Goal: Information Seeking & Learning: Learn about a topic

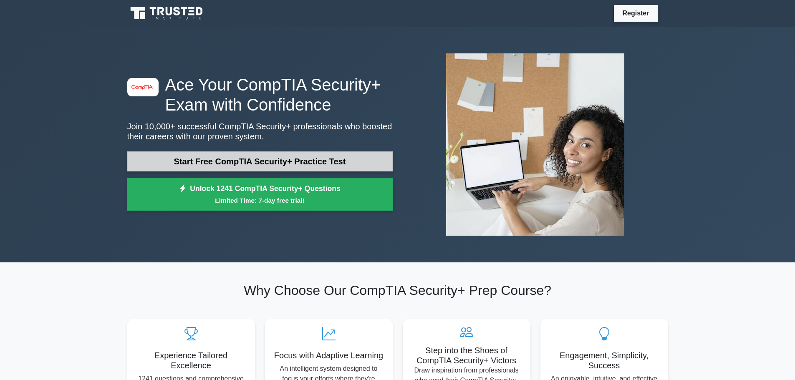
click at [269, 162] on link "Start Free CompTIA Security+ Practice Test" at bounding box center [259, 161] width 265 height 20
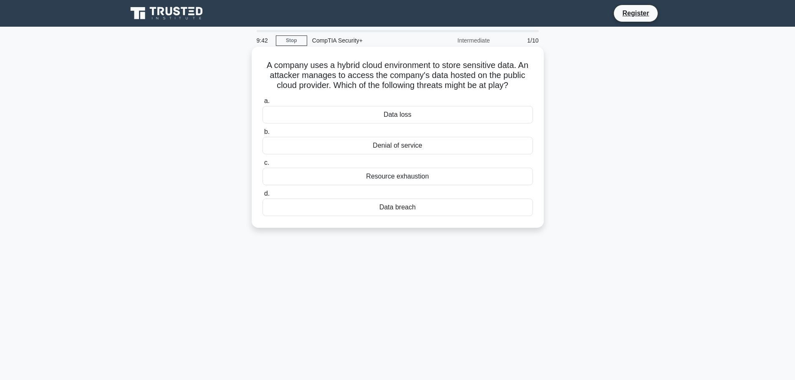
click at [428, 115] on div "Data loss" at bounding box center [398, 115] width 270 height 18
click at [263, 104] on input "a. Data loss" at bounding box center [263, 100] width 0 height 5
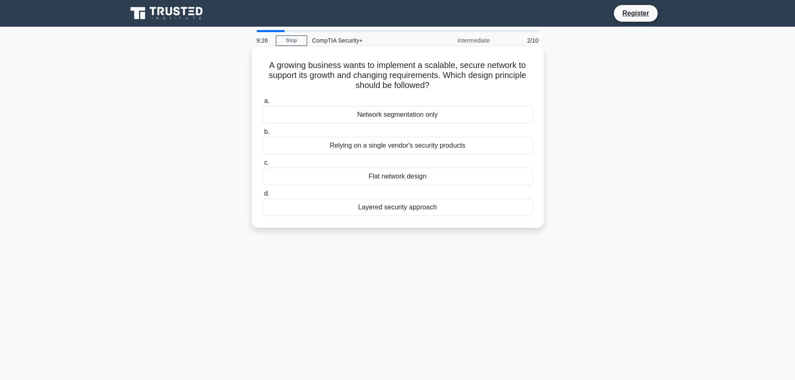
click at [411, 207] on div "Layered security approach" at bounding box center [398, 208] width 270 height 18
click at [263, 197] on input "d. Layered security approach" at bounding box center [263, 193] width 0 height 5
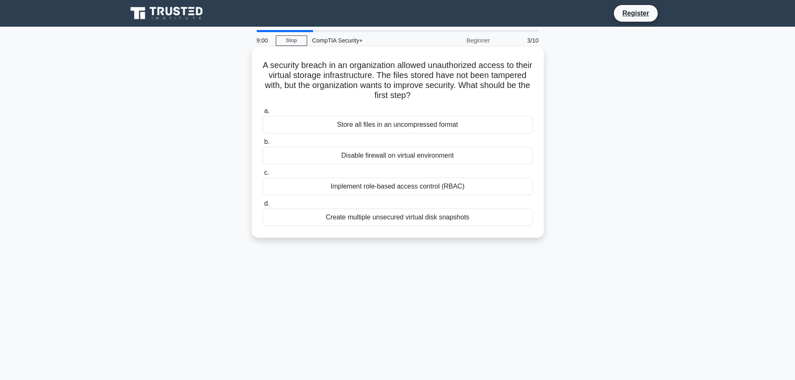
click at [374, 127] on div "Store all files in an uncompressed format" at bounding box center [398, 125] width 270 height 18
click at [263, 114] on input "a. Store all files in an uncompressed format" at bounding box center [263, 111] width 0 height 5
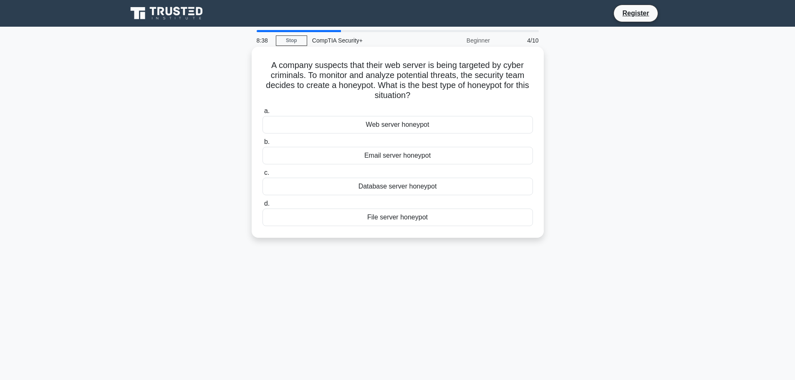
click at [402, 127] on div "Web server honeypot" at bounding box center [398, 125] width 270 height 18
click at [263, 114] on input "a. Web server honeypot" at bounding box center [263, 111] width 0 height 5
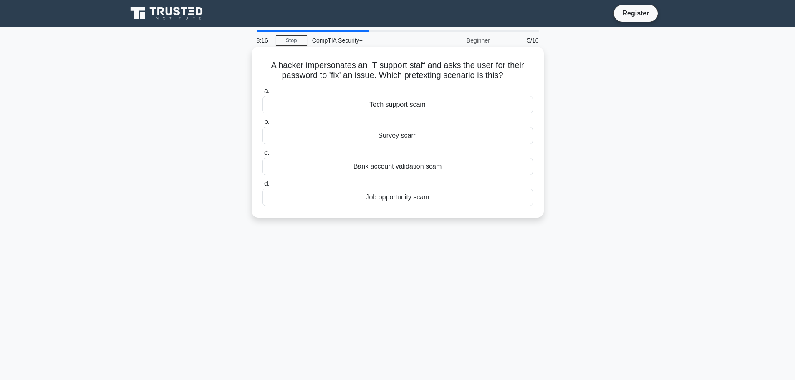
click at [409, 105] on div "Tech support scam" at bounding box center [398, 105] width 270 height 18
click at [263, 94] on input "a. Tech support scam" at bounding box center [263, 90] width 0 height 5
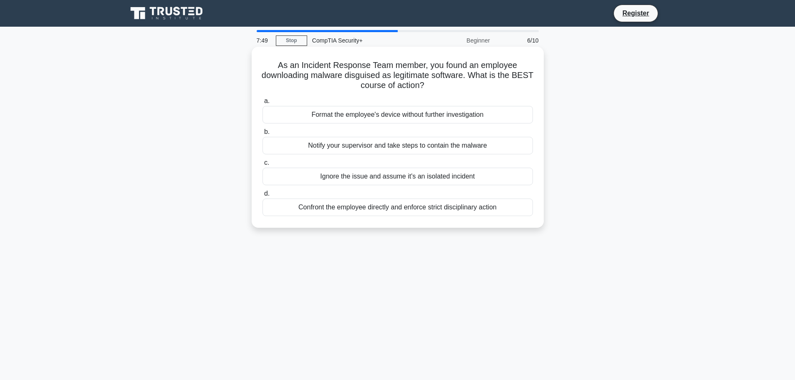
click at [400, 143] on div "Notify your supervisor and take steps to contain the malware" at bounding box center [398, 146] width 270 height 18
click at [263, 135] on input "b. Notify your supervisor and take steps to contain the malware" at bounding box center [263, 131] width 0 height 5
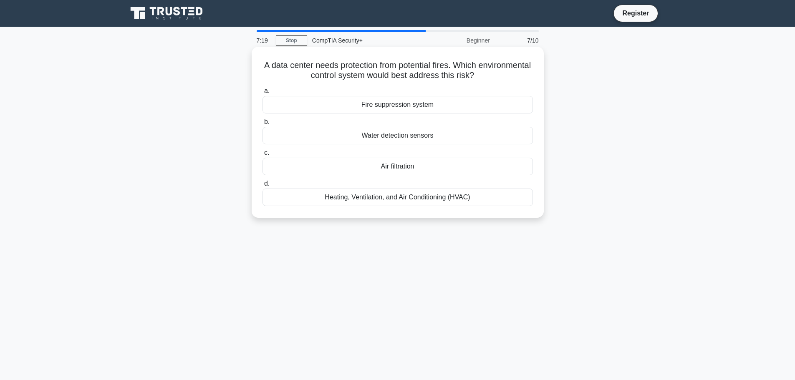
click at [486, 134] on div "Water detection sensors" at bounding box center [398, 136] width 270 height 18
click at [263, 125] on input "b. Water detection sensors" at bounding box center [263, 121] width 0 height 5
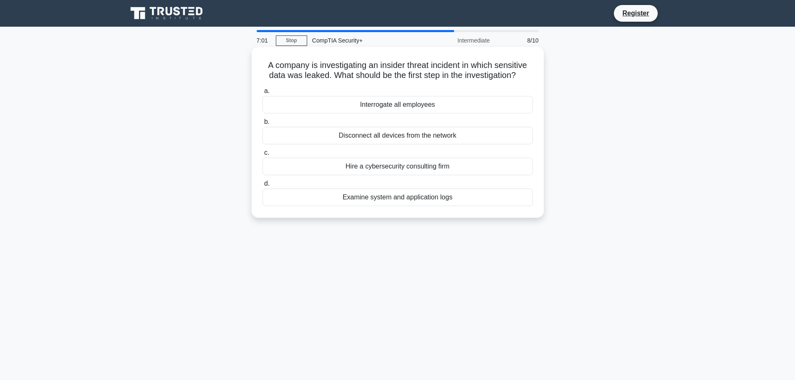
click at [361, 133] on div "Disconnect all devices from the network" at bounding box center [398, 136] width 270 height 18
click at [263, 125] on input "b. Disconnect all devices from the network" at bounding box center [263, 121] width 0 height 5
click at [370, 133] on div "Potential data exfiltration" at bounding box center [398, 136] width 270 height 18
click at [263, 125] on input "b. Potential data exfiltration" at bounding box center [263, 121] width 0 height 5
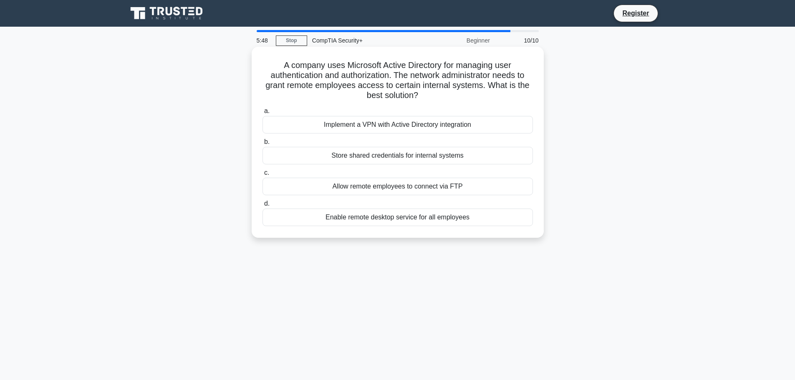
click at [423, 126] on div "Implement a VPN with Active Directory integration" at bounding box center [398, 125] width 270 height 18
click at [263, 114] on input "a. Implement a VPN with Active Directory integration" at bounding box center [263, 111] width 0 height 5
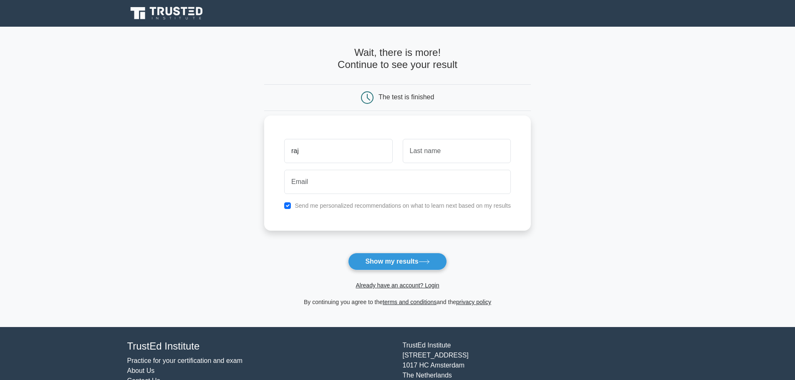
type input "raj"
click at [461, 148] on input "text" at bounding box center [457, 151] width 108 height 24
type input "[PERSON_NAME]"
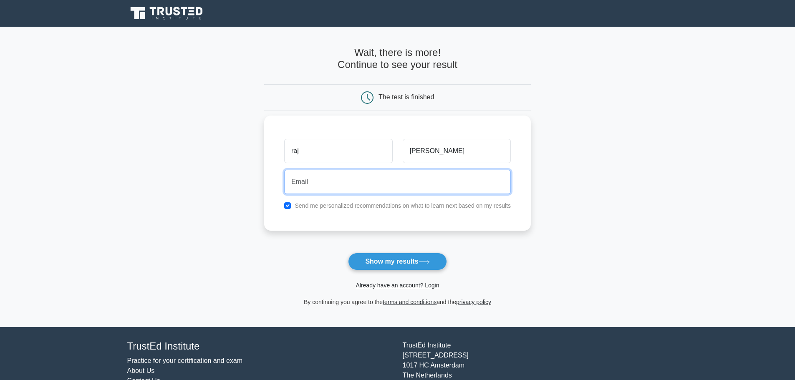
click at [321, 180] on input "email" at bounding box center [397, 182] width 227 height 24
type input "rajpatelkj16@gmail.com"
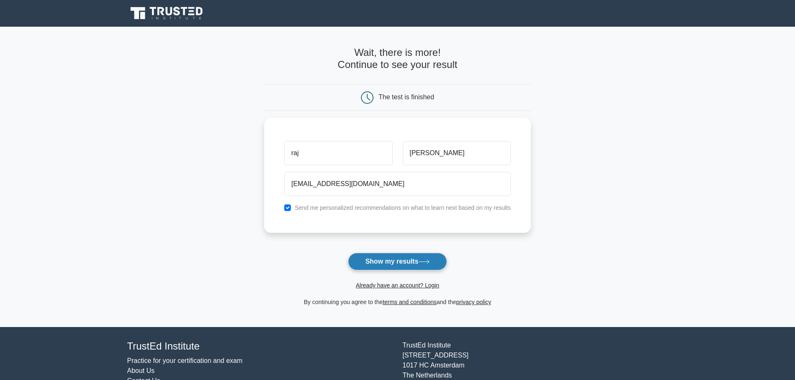
click at [382, 259] on button "Show my results" at bounding box center [397, 262] width 98 height 18
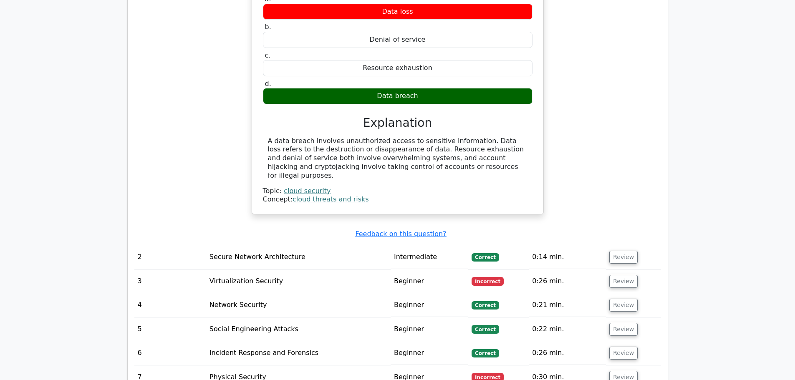
scroll to position [835, 0]
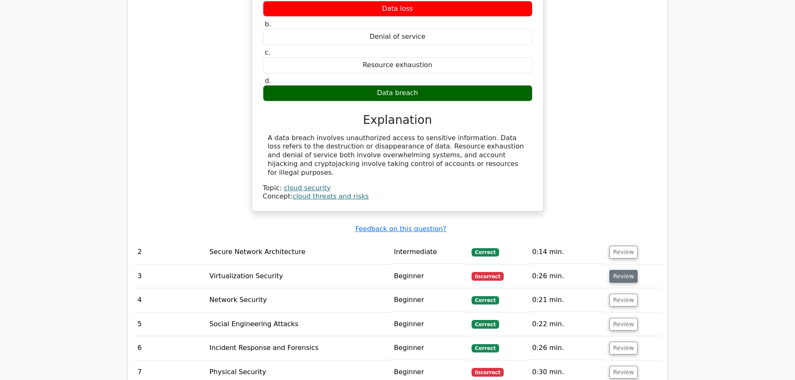
click at [619, 270] on button "Review" at bounding box center [623, 276] width 28 height 13
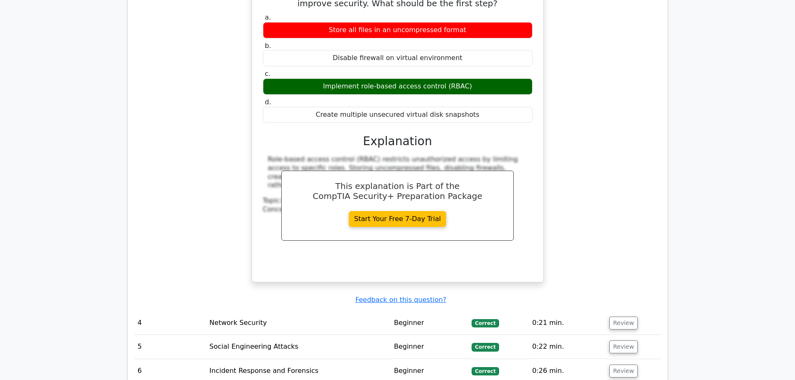
scroll to position [1294, 0]
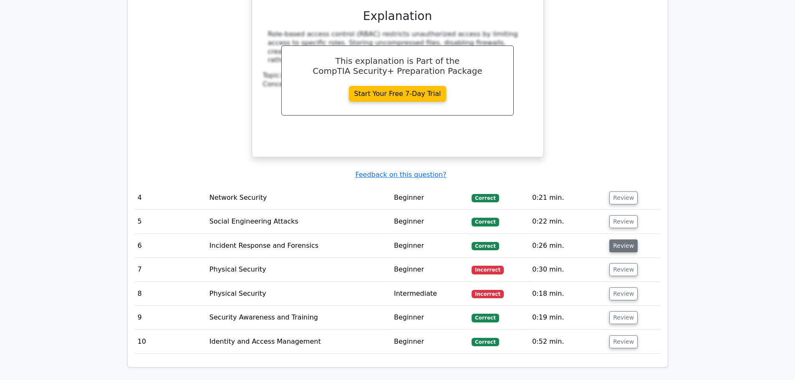
click at [613, 240] on button "Review" at bounding box center [623, 246] width 28 height 13
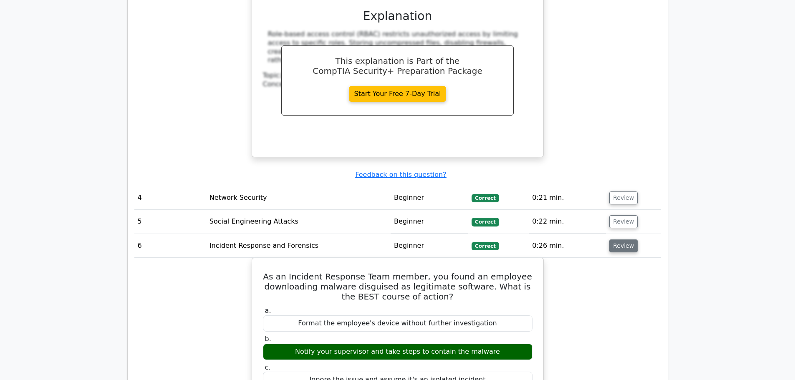
click at [614, 240] on button "Review" at bounding box center [623, 246] width 28 height 13
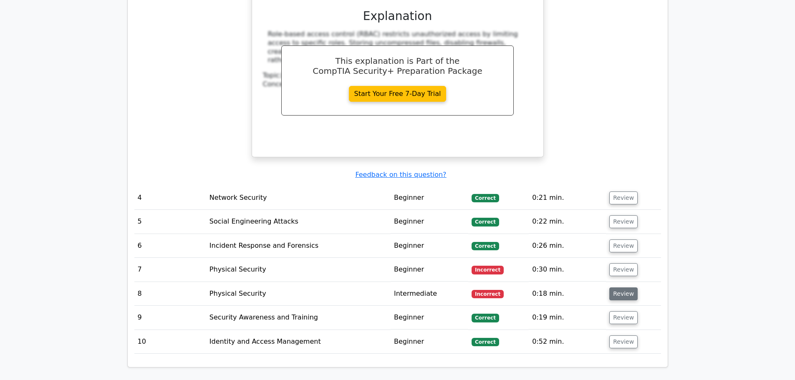
click at [626, 288] on button "Review" at bounding box center [623, 294] width 28 height 13
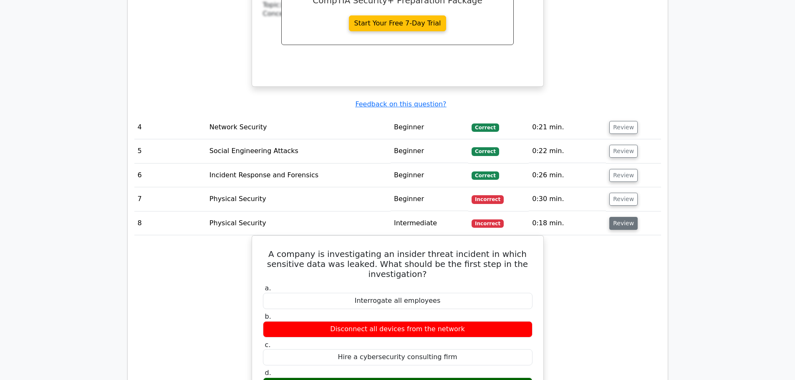
scroll to position [1377, 0]
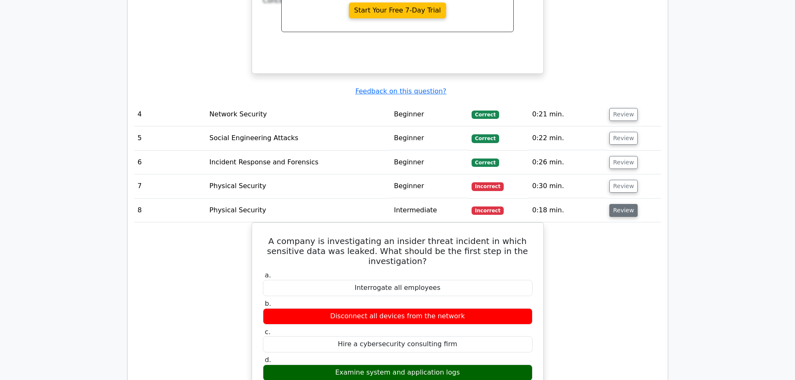
click at [621, 204] on button "Review" at bounding box center [623, 210] width 28 height 13
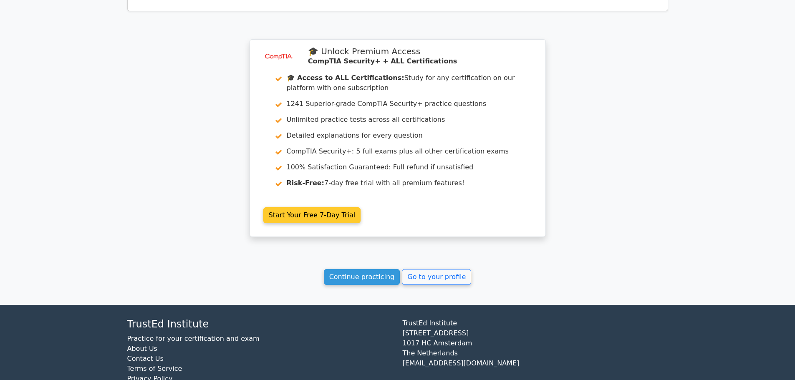
scroll to position [1663, 0]
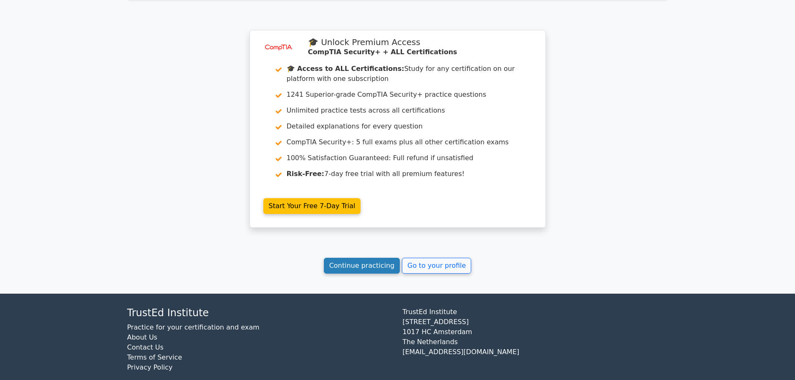
click at [389, 259] on link "Continue practicing" at bounding box center [362, 266] width 76 height 16
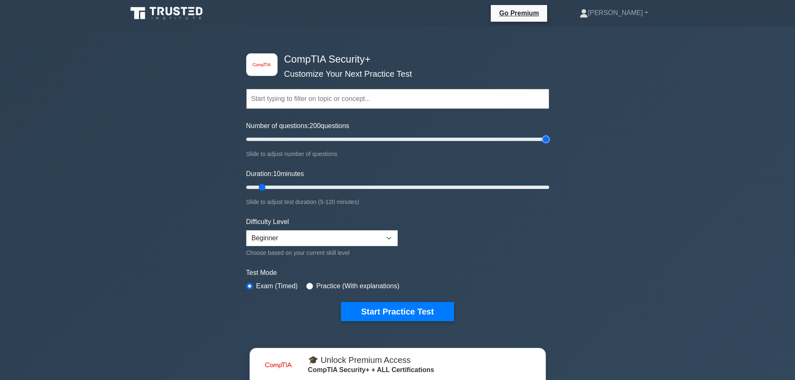
drag, startPoint x: 255, startPoint y: 136, endPoint x: 565, endPoint y: 170, distance: 311.9
type input "200"
click at [549, 144] on input "Number of questions: 200 questions" at bounding box center [397, 139] width 303 height 10
drag, startPoint x: 261, startPoint y: 185, endPoint x: 624, endPoint y: 213, distance: 364.6
type input "120"
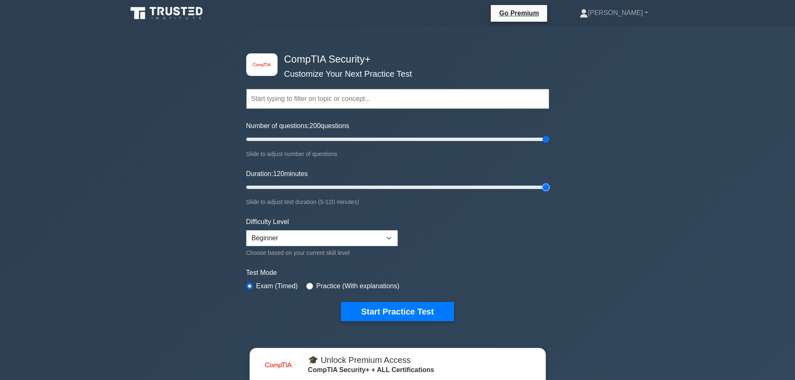
click at [549, 192] on input "Duration: 120 minutes" at bounding box center [397, 187] width 303 height 10
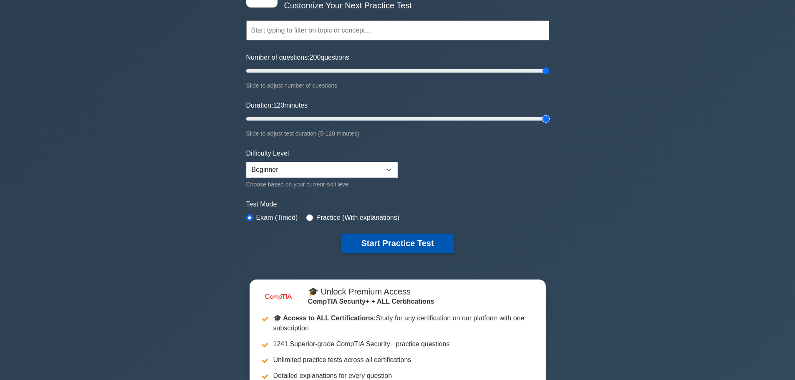
scroll to position [83, 0]
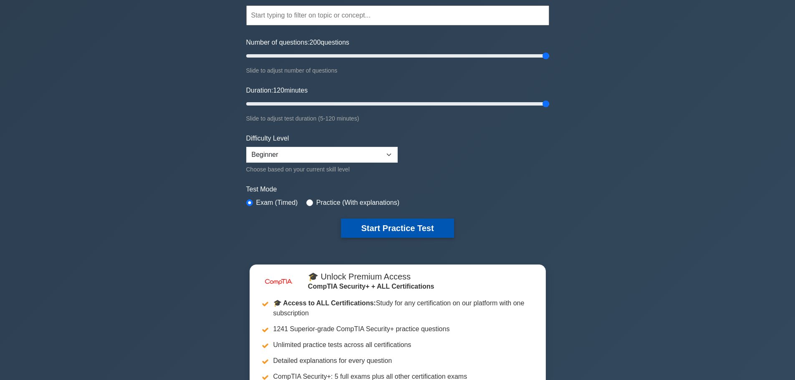
click at [435, 230] on button "Start Practice Test" at bounding box center [397, 228] width 113 height 19
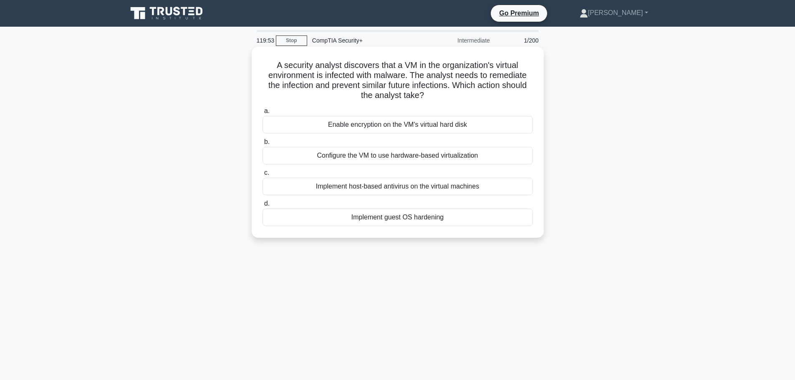
click at [425, 125] on div "Enable encryption on the VM's virtual hard disk" at bounding box center [398, 125] width 270 height 18
click at [263, 114] on input "a. Enable encryption on the VM's virtual hard disk" at bounding box center [263, 111] width 0 height 5
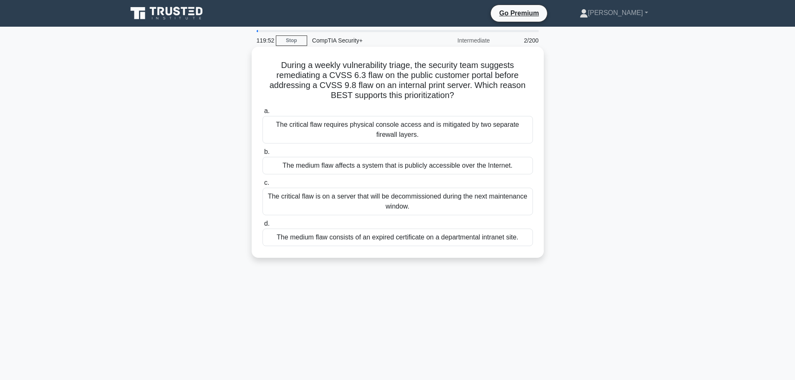
click at [420, 169] on div "The medium flaw affects a system that is publicly accessible over the Internet." at bounding box center [398, 166] width 270 height 18
click at [263, 155] on input "b. The medium flaw affects a system that is publicly accessible over the Intern…" at bounding box center [263, 151] width 0 height 5
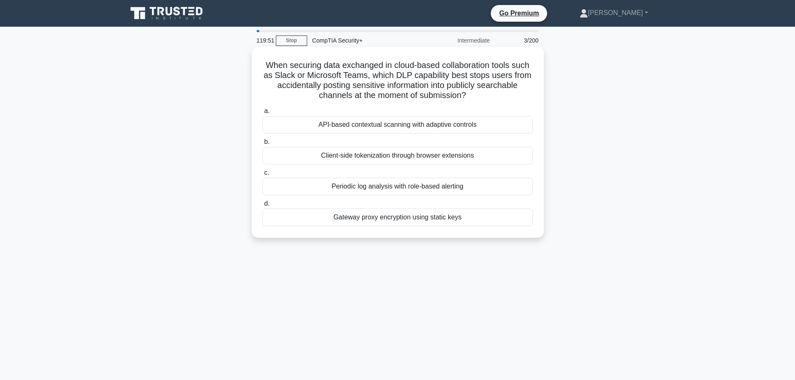
click at [421, 160] on div "Client-side tokenization through browser extensions" at bounding box center [398, 156] width 270 height 18
click at [263, 145] on input "b. Client-side tokenization through browser extensions" at bounding box center [263, 141] width 0 height 5
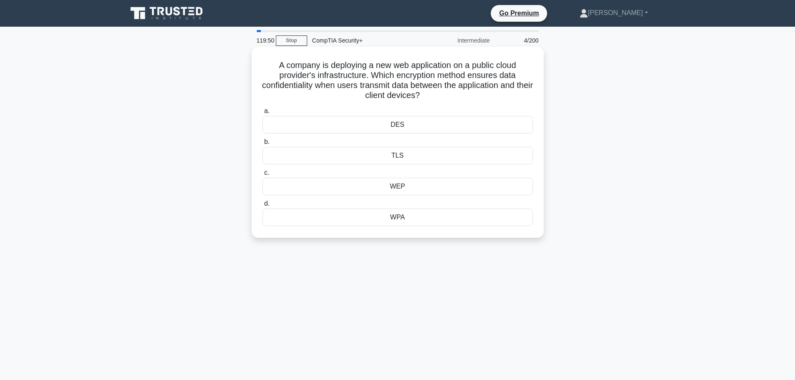
click at [418, 167] on div "a. DES b. TLS c." at bounding box center [397, 166] width 280 height 124
click at [418, 125] on div "DES" at bounding box center [398, 125] width 270 height 18
click at [263, 114] on input "a. DES" at bounding box center [263, 111] width 0 height 5
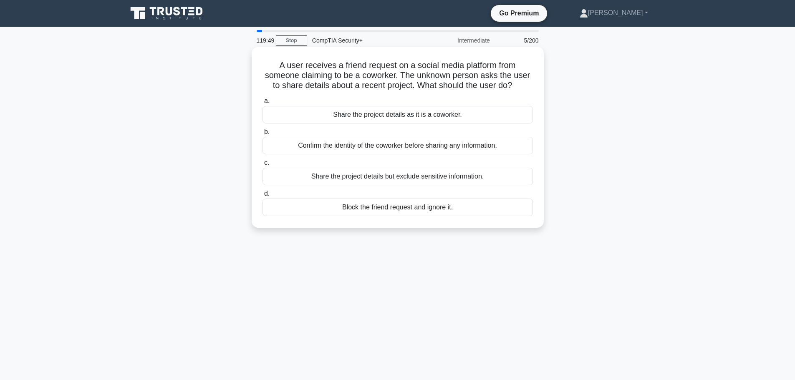
click at [418, 176] on div "Share the project details but exclude sensitive information." at bounding box center [398, 177] width 270 height 18
click at [428, 172] on div "Share the project details but exclude sensitive information." at bounding box center [398, 177] width 270 height 18
click at [263, 166] on input "c. Share the project details but exclude sensitive information." at bounding box center [263, 162] width 0 height 5
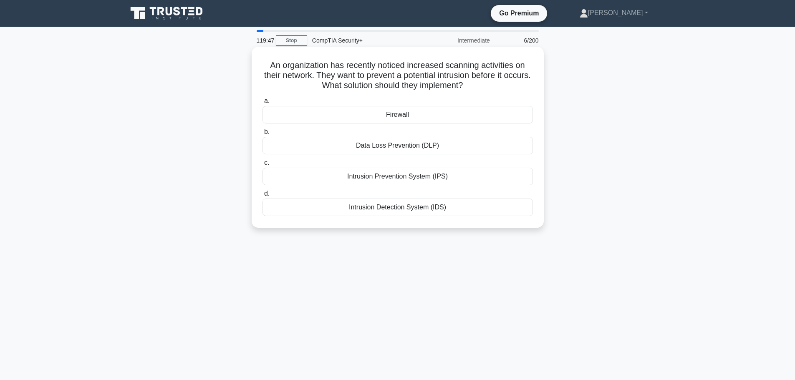
click at [410, 111] on div "Firewall" at bounding box center [398, 115] width 270 height 18
click at [263, 104] on input "a. Firewall" at bounding box center [263, 100] width 0 height 5
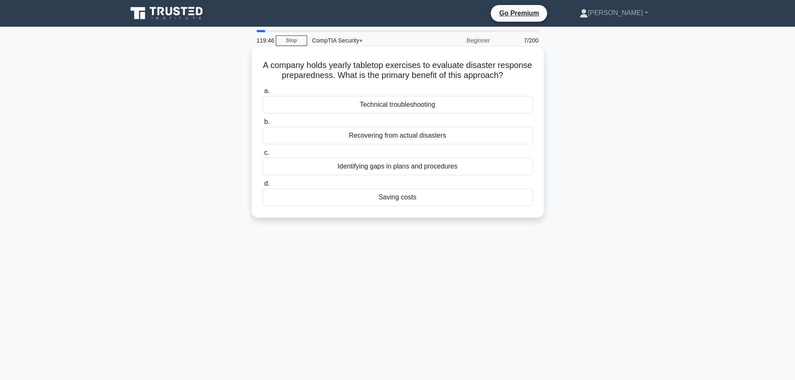
click at [420, 144] on div "Recovering from actual disasters" at bounding box center [398, 136] width 270 height 18
click at [263, 125] on input "b. Recovering from actual disasters" at bounding box center [263, 121] width 0 height 5
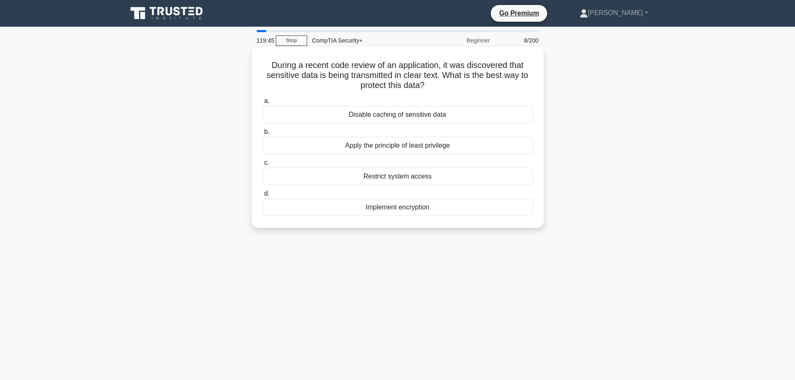
click at [414, 176] on div "Restrict system access" at bounding box center [398, 177] width 270 height 18
click at [263, 166] on input "c. Restrict system access" at bounding box center [263, 162] width 0 height 5
click at [394, 111] on div "Enable SSID broadcasting" at bounding box center [398, 115] width 270 height 18
click at [263, 104] on input "a. Enable SSID broadcasting" at bounding box center [263, 100] width 0 height 5
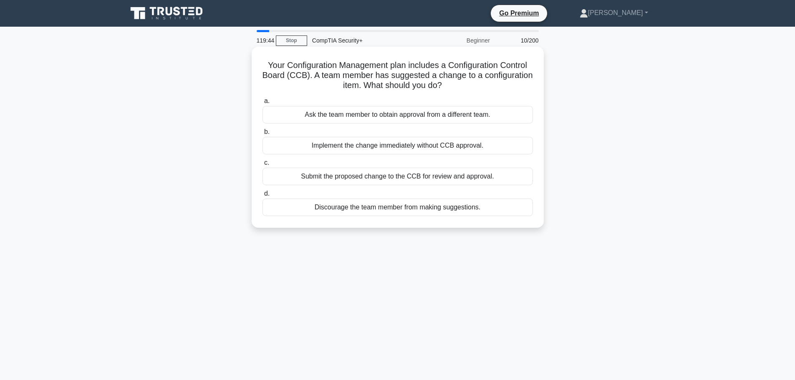
click at [406, 156] on div "a. Ask the team member to obtain approval from a different team. b. Implement t…" at bounding box center [397, 156] width 280 height 124
click at [407, 147] on div "Implement the change immediately without CCB approval." at bounding box center [398, 146] width 270 height 18
click at [263, 135] on input "b. Implement the change immediately without CCB approval." at bounding box center [263, 131] width 0 height 5
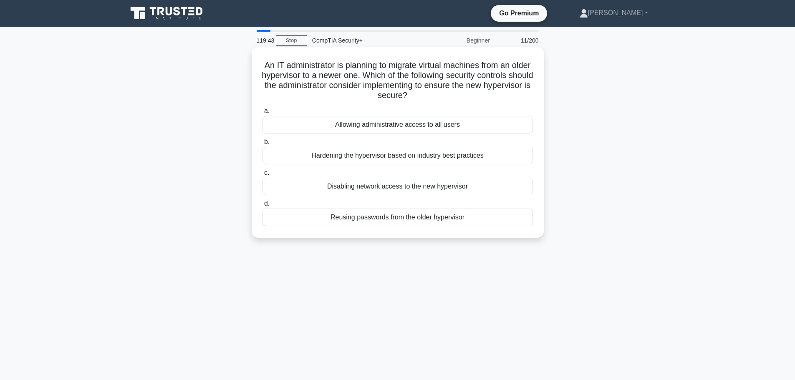
click at [401, 181] on div "Disabling network access to the new hypervisor" at bounding box center [398, 187] width 270 height 18
click at [263, 176] on input "c. Disabling network access to the new hypervisor" at bounding box center [263, 172] width 0 height 5
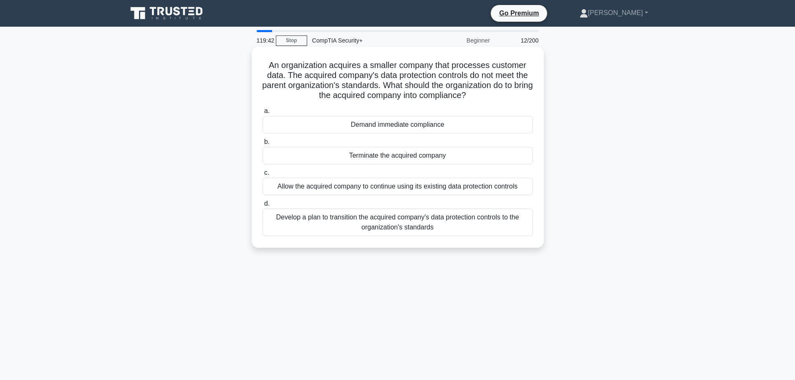
click at [398, 127] on div "Demand immediate compliance" at bounding box center [398, 125] width 270 height 18
click at [263, 114] on input "a. Demand immediate compliance" at bounding box center [263, 111] width 0 height 5
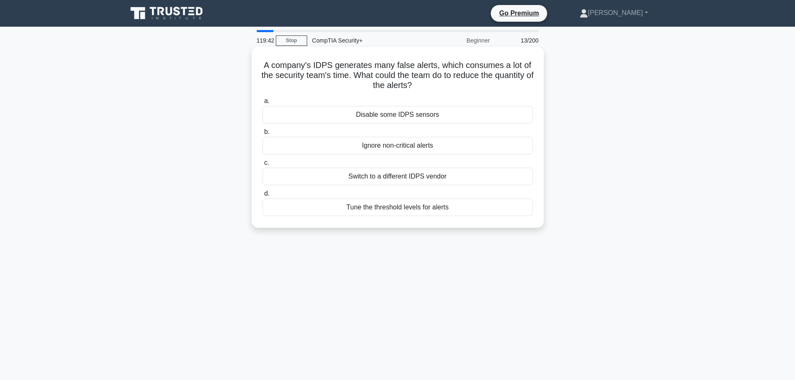
click at [404, 169] on div "Switch to a different IDPS vendor" at bounding box center [398, 177] width 270 height 18
click at [263, 166] on input "c. Switch to a different IDPS vendor" at bounding box center [263, 162] width 0 height 5
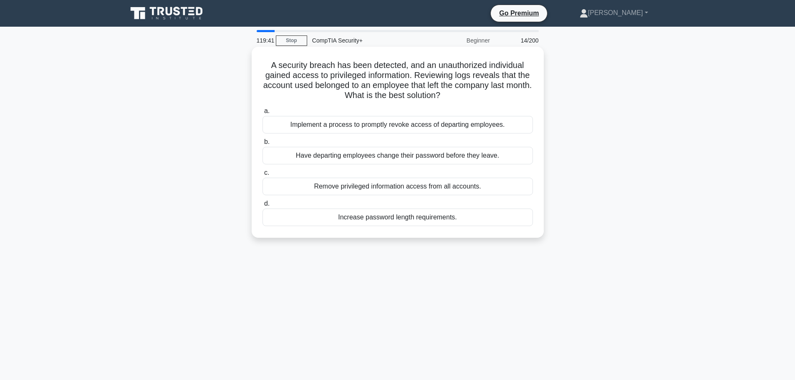
click at [398, 132] on div "Implement a process to promptly revoke access of departing employees." at bounding box center [398, 125] width 270 height 18
click at [263, 114] on input "a. Implement a process to promptly revoke access of departing employees." at bounding box center [263, 111] width 0 height 5
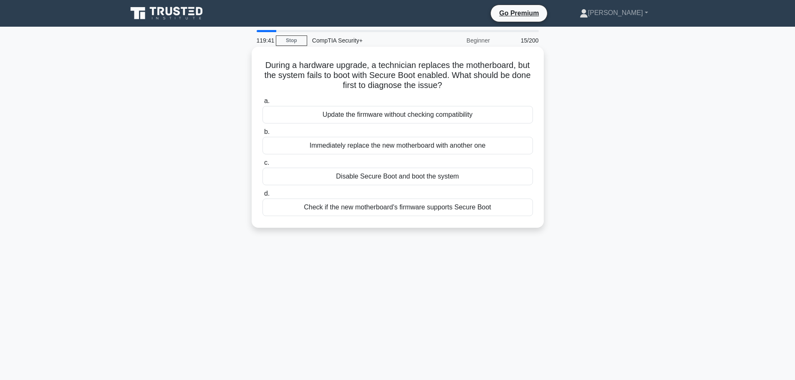
click at [405, 179] on div "Disable Secure Boot and boot the system" at bounding box center [398, 177] width 270 height 18
click at [263, 166] on input "c. Disable Secure Boot and boot the system" at bounding box center [263, 162] width 0 height 5
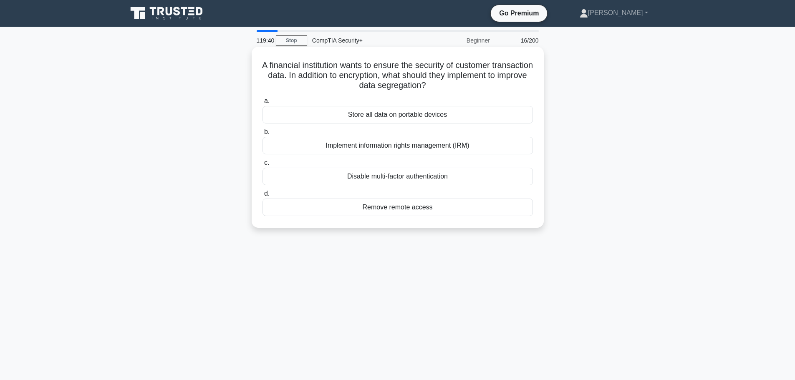
click at [402, 143] on div "Implement information rights management (IRM)" at bounding box center [398, 146] width 270 height 18
click at [406, 180] on div "Disable multi-factor authentication" at bounding box center [398, 177] width 270 height 18
click at [263, 166] on input "c. Disable multi-factor authentication" at bounding box center [263, 162] width 0 height 5
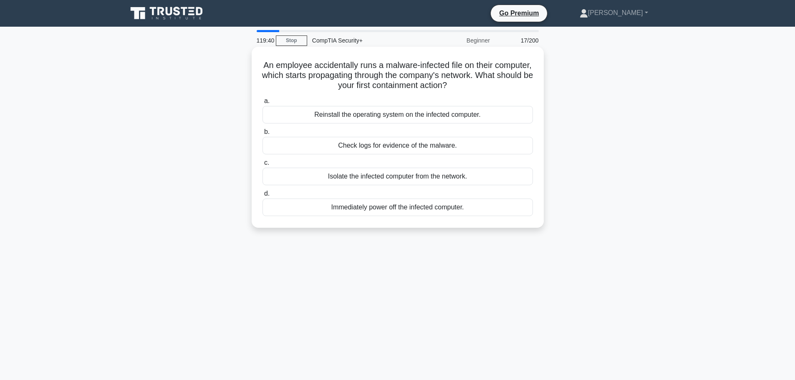
click at [403, 136] on label "b. Check logs for evidence of the malware." at bounding box center [398, 141] width 270 height 28
click at [263, 135] on input "b. Check logs for evidence of the malware." at bounding box center [263, 131] width 0 height 5
click at [404, 172] on div "Skip the Configuration Management process to speed up the update." at bounding box center [398, 177] width 270 height 18
click at [263, 166] on input "c. Skip the Configuration Management process to speed up the update." at bounding box center [263, 162] width 0 height 5
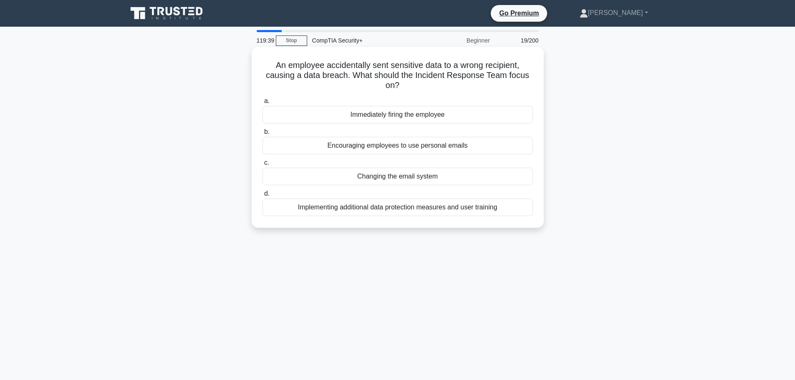
click at [399, 131] on label "b. Encouraging employees to use personal emails" at bounding box center [398, 141] width 270 height 28
click at [263, 131] on input "b. Encouraging employees to use personal emails" at bounding box center [263, 131] width 0 height 5
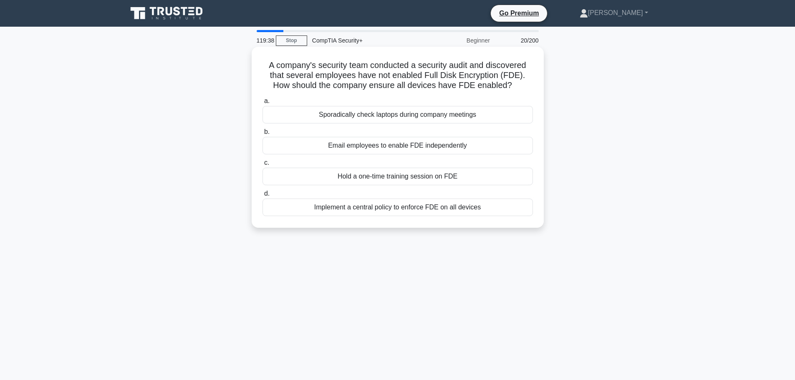
click at [400, 175] on div "Hold a one-time training session on FDE" at bounding box center [398, 177] width 270 height 18
drag, startPoint x: 404, startPoint y: 124, endPoint x: 404, endPoint y: 169, distance: 45.9
click at [407, 128] on div "a. Sporadically check laptops during company meetings b. Email employees to ena…" at bounding box center [397, 156] width 280 height 124
drag, startPoint x: 406, startPoint y: 187, endPoint x: 402, endPoint y: 150, distance: 37.4
click at [405, 184] on div "a. Sporadically check laptops during company meetings b. Email employees to ena…" at bounding box center [397, 156] width 280 height 124
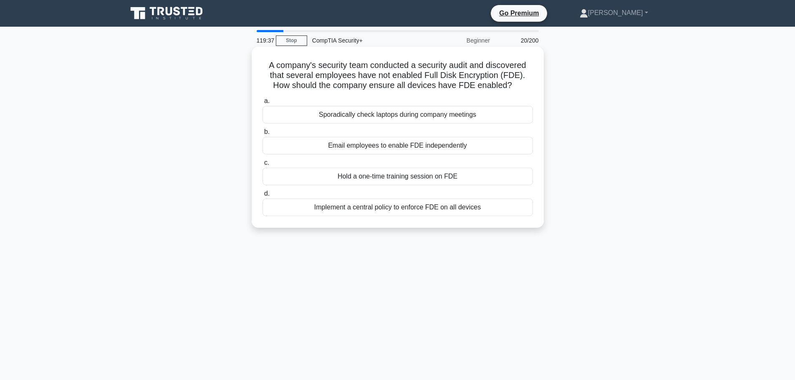
drag, startPoint x: 405, startPoint y: 134, endPoint x: 404, endPoint y: 149, distance: 14.7
click at [408, 138] on label "b. Email employees to enable FDE independently" at bounding box center [398, 141] width 270 height 28
click at [407, 212] on div "Implement a central policy to enforce FDE on all devices" at bounding box center [398, 208] width 270 height 18
click at [263, 197] on input "d. Implement a central policy to enforce FDE on all devices" at bounding box center [263, 193] width 0 height 5
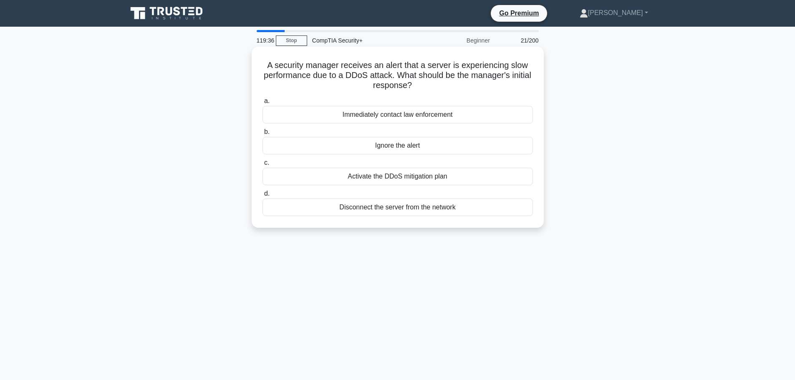
click at [408, 132] on label "b. Ignore the alert" at bounding box center [398, 141] width 270 height 28
click at [263, 132] on input "b. Ignore the alert" at bounding box center [263, 131] width 0 height 5
drag, startPoint x: 407, startPoint y: 196, endPoint x: 406, endPoint y: 192, distance: 4.4
click at [406, 192] on label "d. Encrypting data at rest" at bounding box center [398, 203] width 270 height 28
click at [263, 192] on input "d. Encrypting data at rest" at bounding box center [263, 193] width 0 height 5
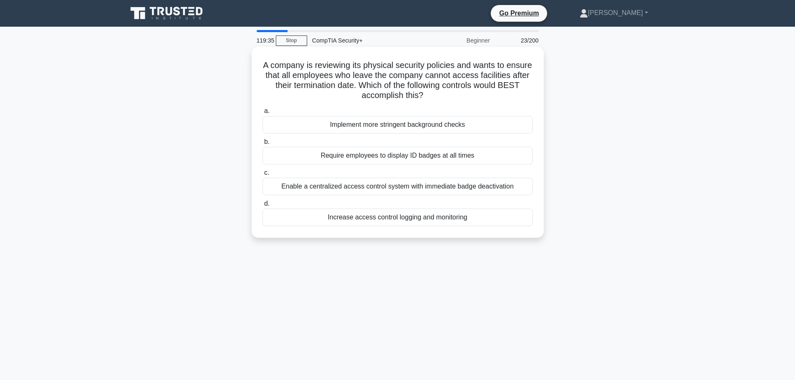
click at [391, 119] on div "Implement more stringent background checks" at bounding box center [398, 125] width 270 height 18
click at [263, 114] on input "a. Implement more stringent background checks" at bounding box center [263, 111] width 0 height 5
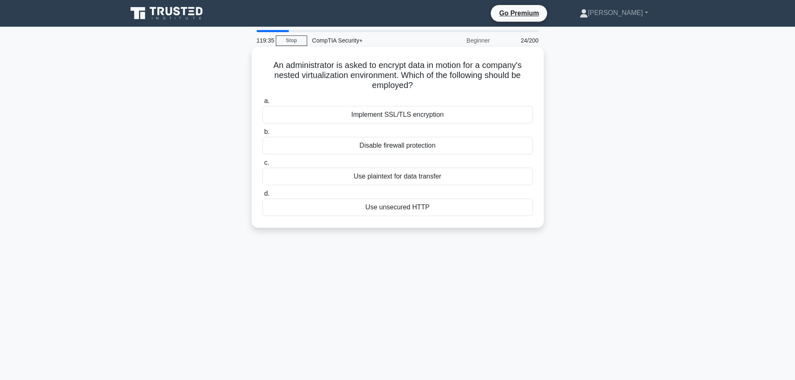
drag, startPoint x: 404, startPoint y: 189, endPoint x: 400, endPoint y: 140, distance: 49.0
click at [404, 182] on div "a. Implement SSL/TLS encryption b. Disable firewall protection c. d." at bounding box center [397, 156] width 280 height 124
click at [403, 134] on label "b. Disable firewall protection" at bounding box center [398, 141] width 270 height 28
click at [263, 134] on input "b. Disable firewall protection" at bounding box center [263, 131] width 0 height 5
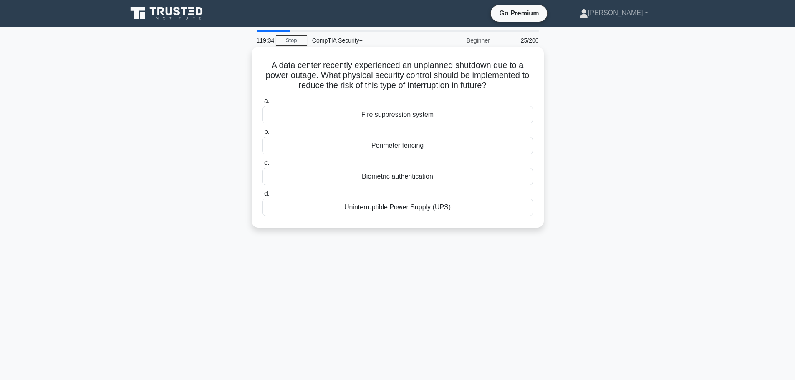
drag, startPoint x: 406, startPoint y: 145, endPoint x: 400, endPoint y: 177, distance: 32.2
click at [405, 147] on div "Perimeter fencing" at bounding box center [398, 146] width 270 height 18
click at [401, 199] on div "Uninterruptible Power Supply (UPS)" at bounding box center [398, 208] width 270 height 18
click at [263, 197] on input "d. Uninterruptible Power Supply (UPS)" at bounding box center [263, 193] width 0 height 5
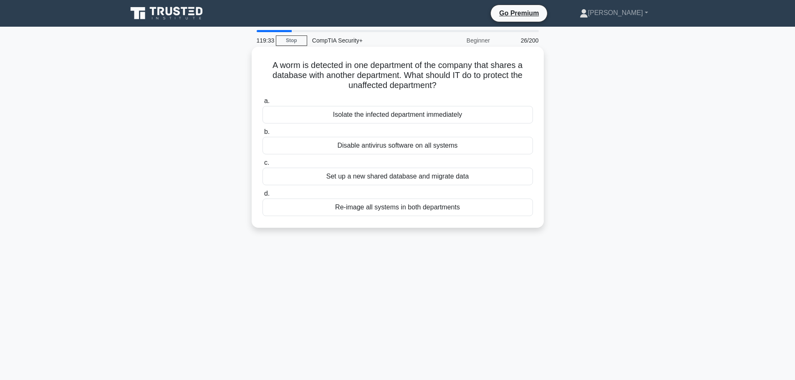
click at [388, 111] on div "Isolate the infected department immediately" at bounding box center [398, 115] width 270 height 18
click at [396, 181] on div "Set up a new shared database and migrate data" at bounding box center [398, 177] width 270 height 18
click at [263, 166] on input "c. Set up a new shared database and migrate data" at bounding box center [263, 162] width 0 height 5
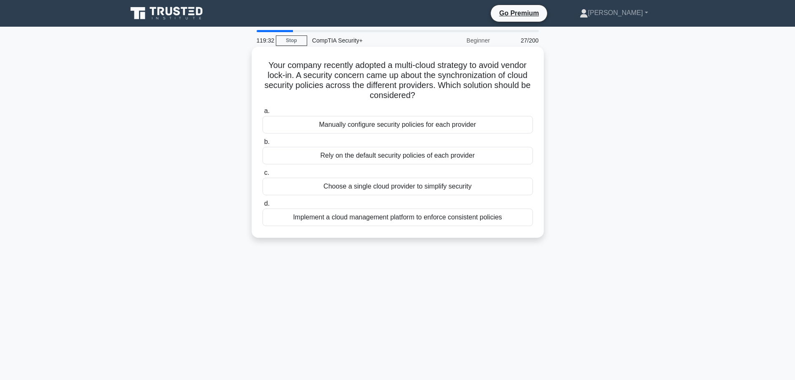
click at [394, 123] on div "Manually configure security policies for each provider" at bounding box center [398, 125] width 270 height 18
click at [394, 183] on div "Choose a single cloud provider to simplify security" at bounding box center [398, 187] width 270 height 18
click at [263, 176] on input "c. Choose a single cloud provider to simplify security" at bounding box center [263, 172] width 0 height 5
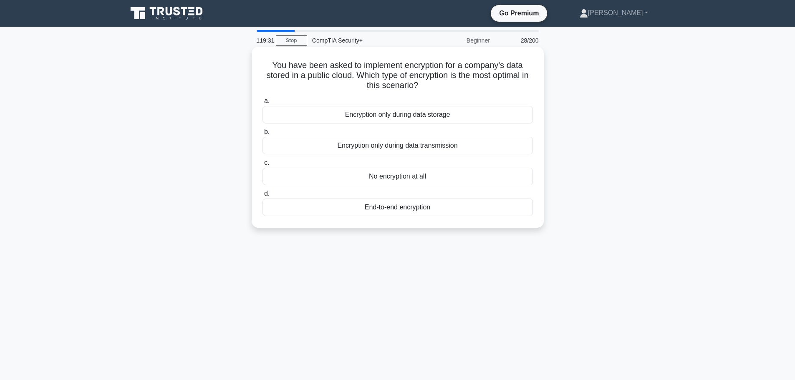
click at [400, 133] on label "b. Encryption only during data transmission" at bounding box center [398, 141] width 270 height 28
click at [263, 133] on input "b. Encryption only during data transmission" at bounding box center [263, 131] width 0 height 5
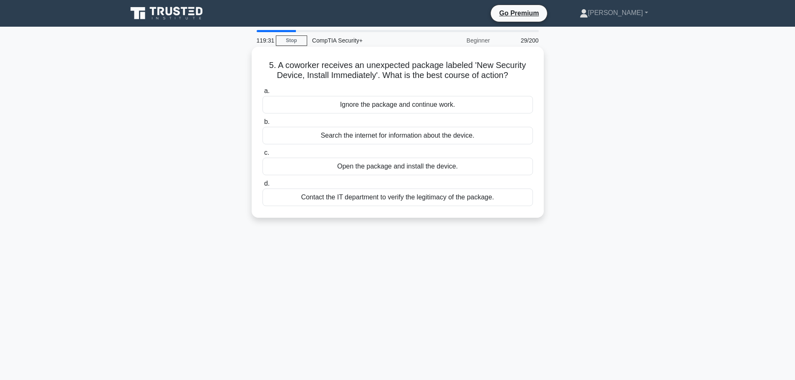
click at [397, 189] on label "d. Contact the IT department to verify the legitimacy of the package." at bounding box center [398, 193] width 270 height 28
click at [263, 187] on input "d. Contact the IT department to verify the legitimacy of the package." at bounding box center [263, 183] width 0 height 5
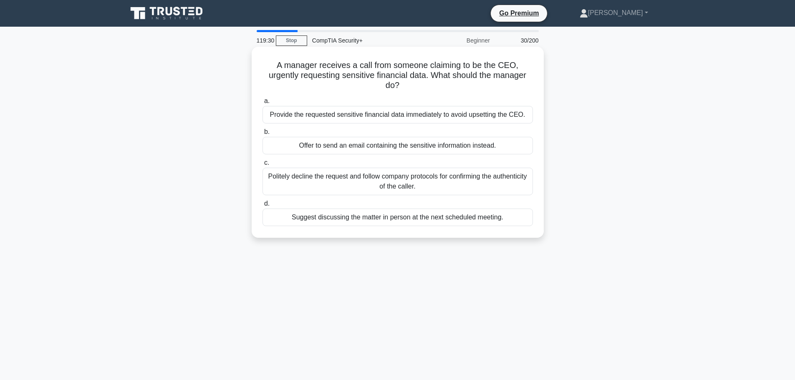
click at [397, 127] on div "a. Provide the requested sensitive financial data immediately to avoid upsettin…" at bounding box center [397, 161] width 280 height 134
drag, startPoint x: 402, startPoint y: 182, endPoint x: 403, endPoint y: 167, distance: 15.4
click at [403, 176] on div "Politely decline the request and follow company protocols for confirming the au…" at bounding box center [398, 182] width 270 height 28
click at [412, 125] on div "a. Provide the requested sensitive financial data immediately to avoid upsettin…" at bounding box center [397, 161] width 280 height 134
click at [414, 110] on div "Provide the requested sensitive financial data immediately to avoid upsetting t…" at bounding box center [398, 115] width 270 height 18
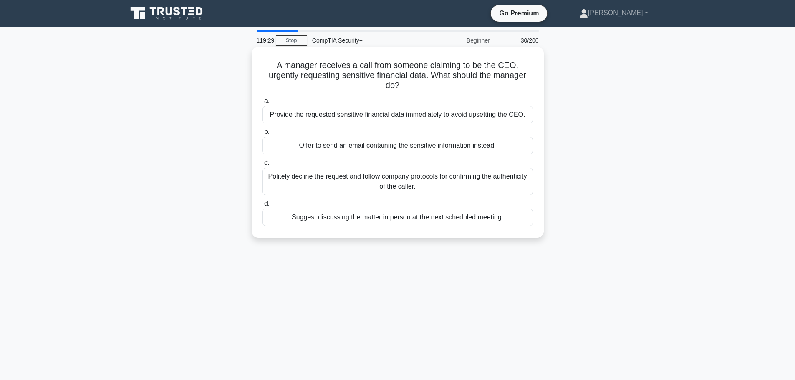
click at [263, 104] on input "a. Provide the requested sensitive financial data immediately to avoid upsettin…" at bounding box center [263, 100] width 0 height 5
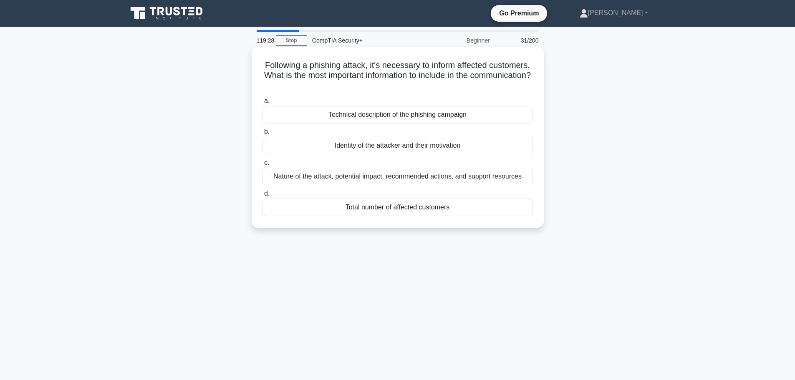
click at [408, 156] on div "a. Technical description of the phishing campaign b. Identity of the attacker a…" at bounding box center [397, 156] width 280 height 124
click at [411, 141] on div "Identity of the attacker and their motivation" at bounding box center [398, 146] width 270 height 18
click at [401, 179] on div "Nature of the attack, potential impact, recommended actions, and support resour…" at bounding box center [398, 177] width 270 height 18
click at [263, 166] on input "c. Nature of the attack, potential impact, recommended actions, and support res…" at bounding box center [263, 162] width 0 height 5
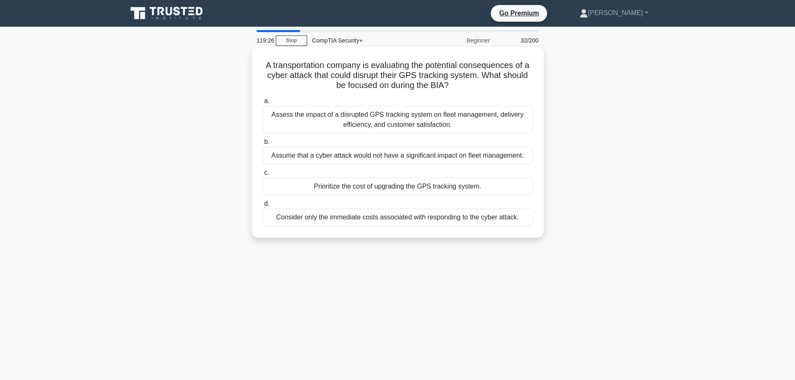
click at [400, 192] on div "Prioritize the cost of upgrading the GPS tracking system." at bounding box center [398, 187] width 270 height 18
click at [263, 176] on input "c. Prioritize the cost of upgrading the GPS tracking system." at bounding box center [263, 172] width 0 height 5
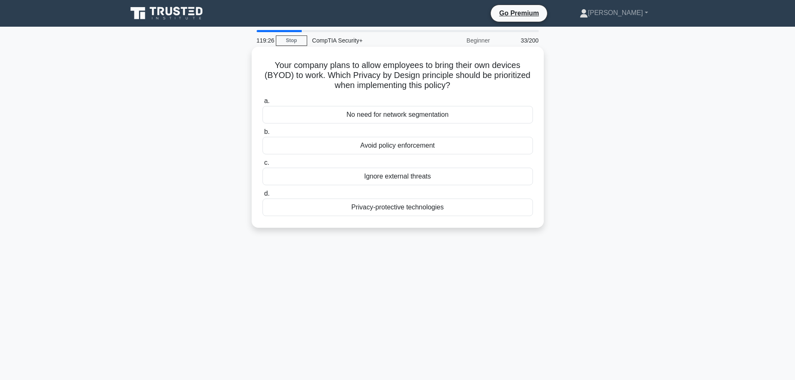
click at [393, 104] on label "a. No need for network segmentation" at bounding box center [398, 110] width 270 height 28
click at [263, 104] on input "a. No need for network segmentation" at bounding box center [263, 100] width 0 height 5
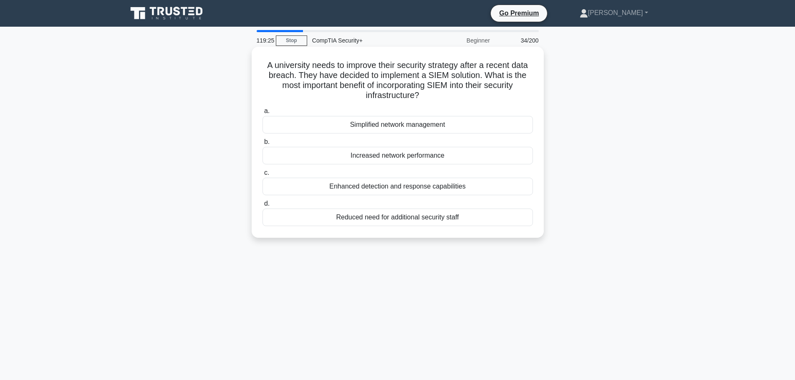
click at [401, 137] on div "a. Simplified network management b. Increased network performance c. d." at bounding box center [397, 166] width 280 height 124
click at [398, 125] on div "Simplified network management" at bounding box center [398, 125] width 270 height 18
click at [263, 114] on input "a. Simplified network management" at bounding box center [263, 111] width 0 height 5
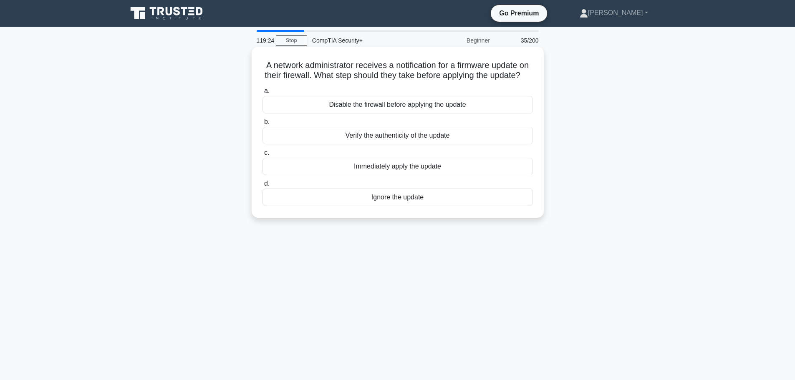
click at [305, 162] on label "c. Immediately apply the update" at bounding box center [398, 162] width 270 height 28
click at [263, 156] on input "c. Immediately apply the update" at bounding box center [263, 152] width 0 height 5
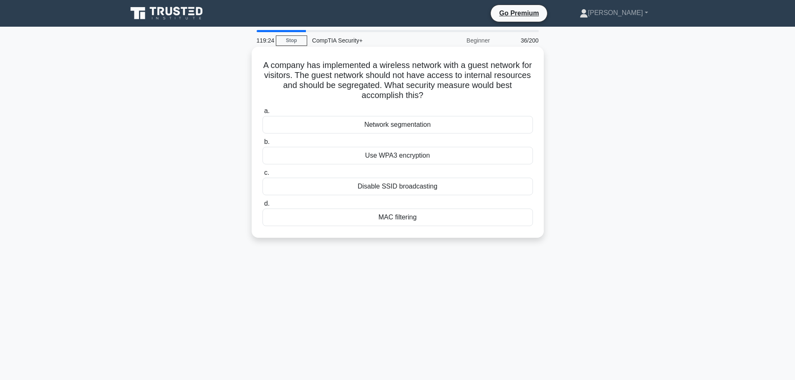
click at [318, 191] on div "Disable SSID broadcasting" at bounding box center [398, 187] width 270 height 18
click at [263, 176] on input "c. Disable SSID broadcasting" at bounding box center [263, 172] width 0 height 5
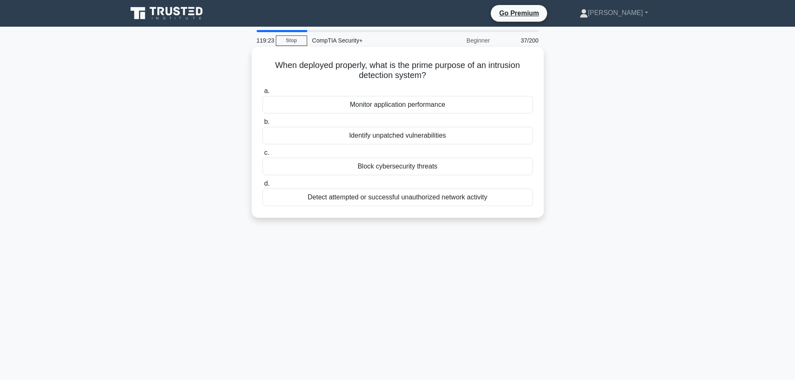
drag, startPoint x: 321, startPoint y: 208, endPoint x: 320, endPoint y: 202, distance: 6.3
click at [321, 207] on div "a. Monitor application performance b. Identify unpatched vulnerabilities c. d." at bounding box center [397, 146] width 280 height 124
click at [320, 195] on div "Detect attempted or successful unauthorized network activity" at bounding box center [398, 198] width 270 height 18
click at [263, 187] on input "d. Detect attempted or successful unauthorized network activity" at bounding box center [263, 183] width 0 height 5
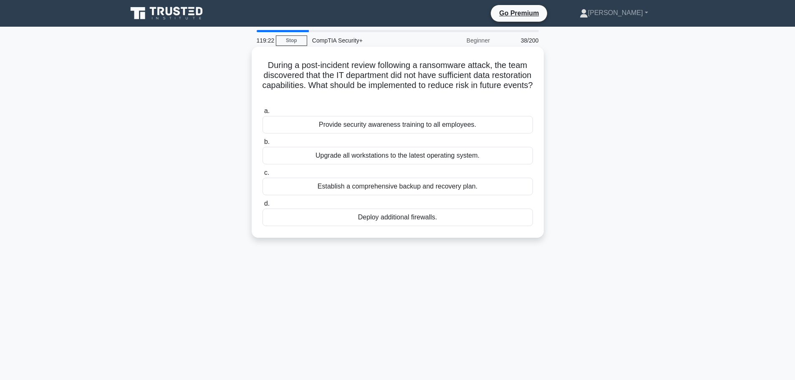
click at [290, 110] on label "a. Provide security awareness training to all employees." at bounding box center [398, 120] width 270 height 28
click at [263, 110] on input "a. Provide security awareness training to all employees." at bounding box center [263, 111] width 0 height 5
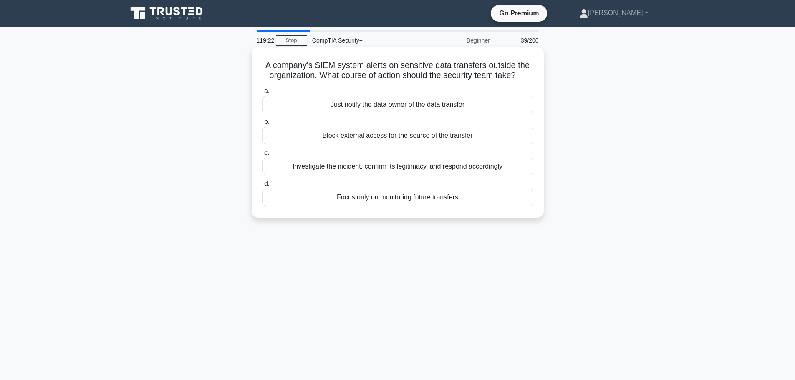
click at [296, 134] on div "Block external access for the source of the transfer" at bounding box center [398, 136] width 270 height 18
click at [263, 125] on input "b. Block external access for the source of the transfer" at bounding box center [263, 121] width 0 height 5
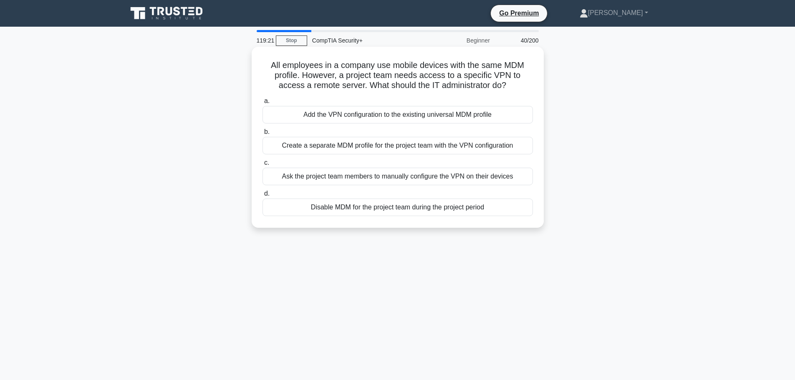
click at [295, 162] on label "c. Ask the project team members to manually configure the VPN on their devices" at bounding box center [398, 172] width 270 height 28
click at [263, 162] on input "c. Ask the project team members to manually configure the VPN on their devices" at bounding box center [263, 162] width 0 height 5
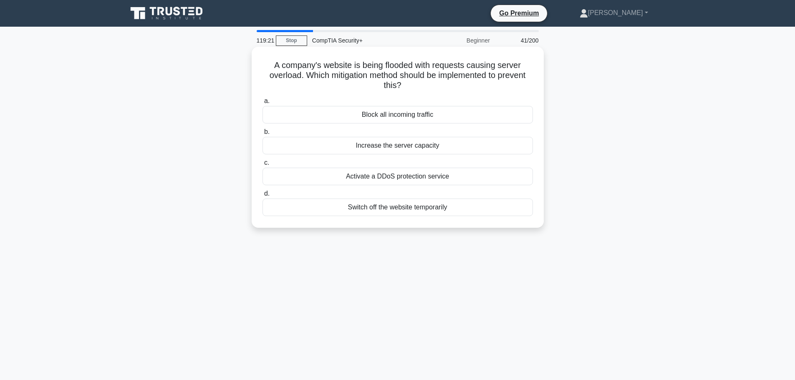
click at [299, 181] on div "Activate a DDoS protection service" at bounding box center [398, 177] width 270 height 18
click at [263, 166] on input "c. Activate a DDoS protection service" at bounding box center [263, 162] width 0 height 5
drag, startPoint x: 300, startPoint y: 192, endPoint x: 300, endPoint y: 183, distance: 8.8
click at [300, 187] on div "a. Grant read-only access to the necessary files and folders. b. Do not grant a…" at bounding box center [397, 156] width 280 height 124
click at [292, 130] on label "b. Do not grant access to any files or folders." at bounding box center [398, 141] width 270 height 28
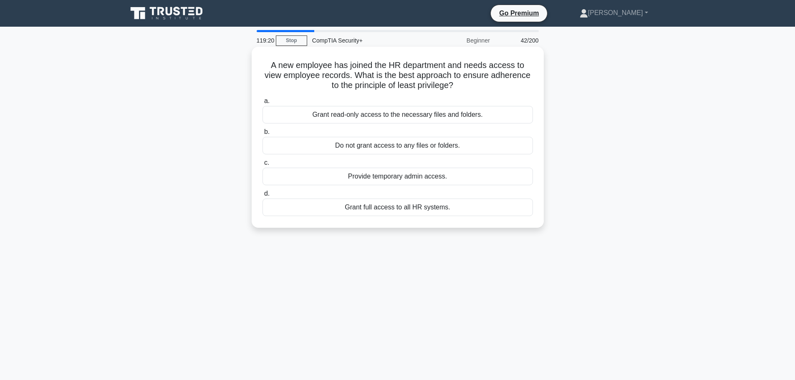
click at [263, 130] on input "b. Do not grant access to any files or folders." at bounding box center [263, 131] width 0 height 5
click at [302, 164] on label "c. Re-image the server" at bounding box center [398, 172] width 270 height 28
click at [263, 164] on input "c. Re-image the server" at bounding box center [263, 162] width 0 height 5
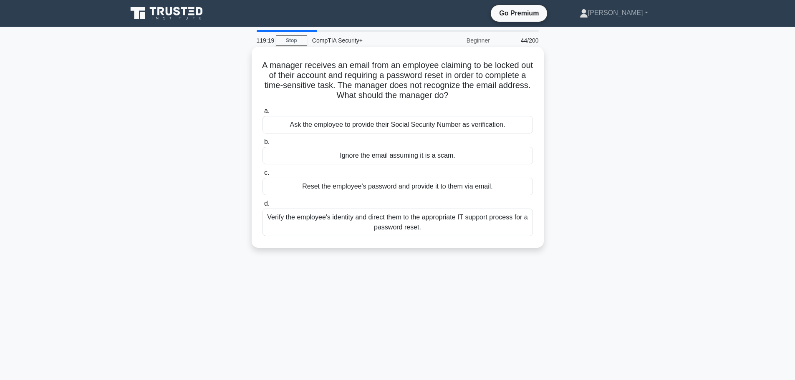
click at [308, 185] on div "Reset the employee's password and provide it to them via email." at bounding box center [398, 187] width 270 height 18
click at [312, 194] on div "Reset the employee's password and provide it to them via email." at bounding box center [398, 187] width 270 height 18
click at [263, 176] on input "c. Reset the employee's password and provide it to them via email." at bounding box center [263, 172] width 0 height 5
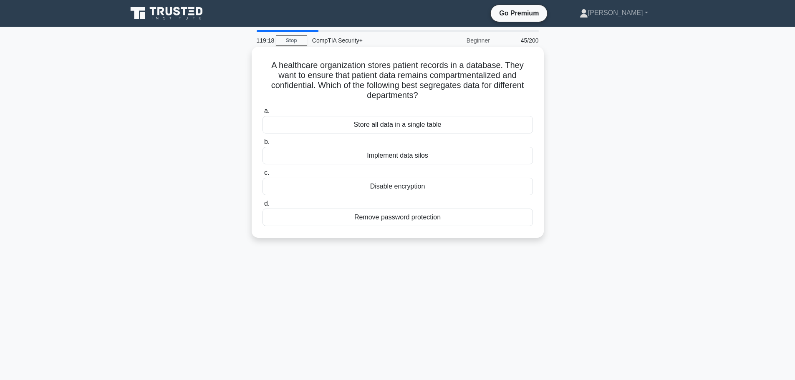
click at [313, 199] on label "d. Remove password protection" at bounding box center [398, 213] width 270 height 28
click at [263, 201] on input "d. Remove password protection" at bounding box center [263, 203] width 0 height 5
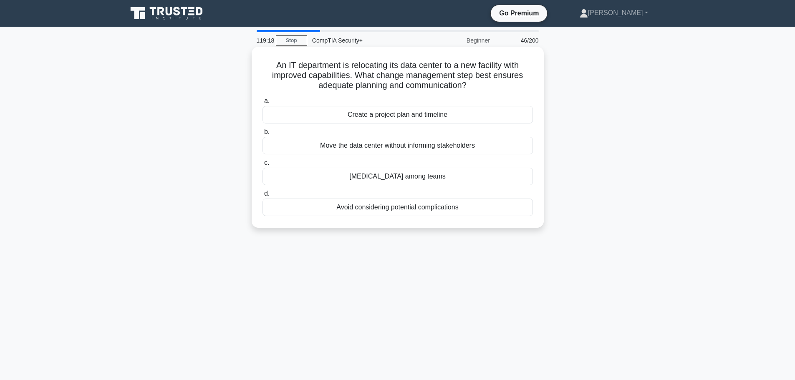
drag, startPoint x: 313, startPoint y: 199, endPoint x: 308, endPoint y: 151, distance: 48.3
click at [308, 151] on div "Move the data center without informing stakeholders" at bounding box center [398, 146] width 270 height 18
click at [263, 135] on input "b. Move the data center without informing stakeholders" at bounding box center [263, 131] width 0 height 5
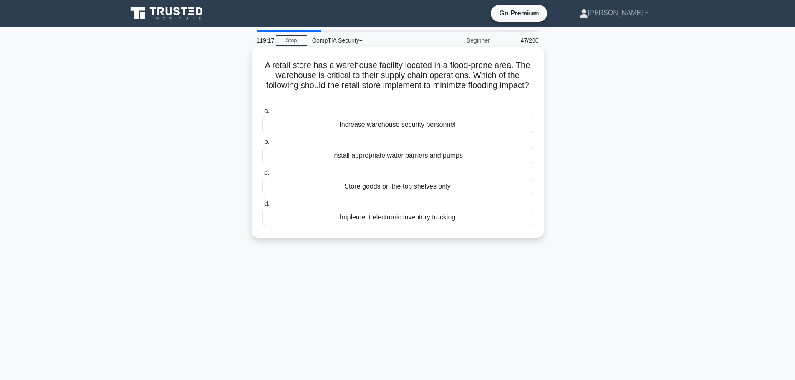
click at [305, 137] on div "a. Increase warehouse security personnel b. Install appropriate water barriers …" at bounding box center [397, 166] width 280 height 124
click at [304, 121] on div "Increase warehouse security personnel" at bounding box center [398, 125] width 270 height 18
click at [263, 114] on input "a. Increase warehouse security personnel" at bounding box center [263, 111] width 0 height 5
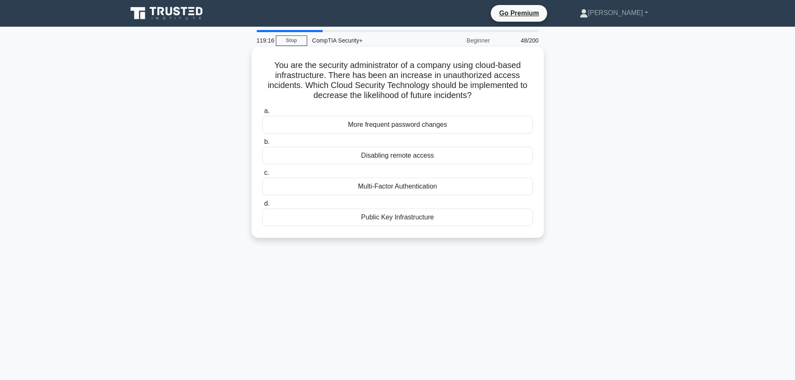
click at [303, 124] on div "More frequent password changes" at bounding box center [398, 125] width 270 height 18
click at [263, 114] on input "a. More frequent password changes" at bounding box center [263, 111] width 0 height 5
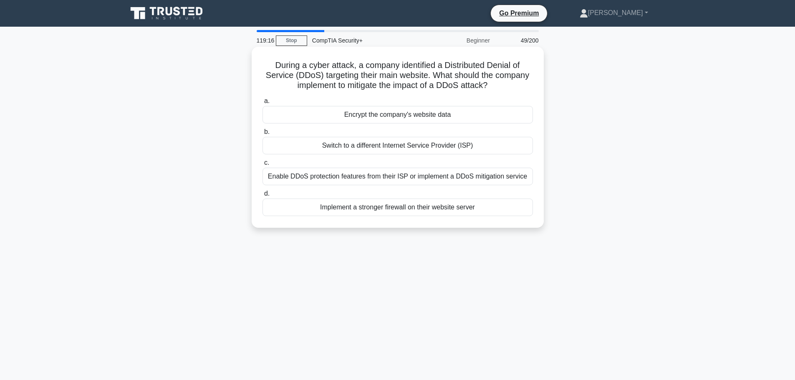
click at [304, 151] on div "Switch to a different Internet Service Provider (ISP)" at bounding box center [398, 146] width 270 height 18
click at [263, 135] on input "b. Switch to a different Internet Service Provider (ISP)" at bounding box center [263, 131] width 0 height 5
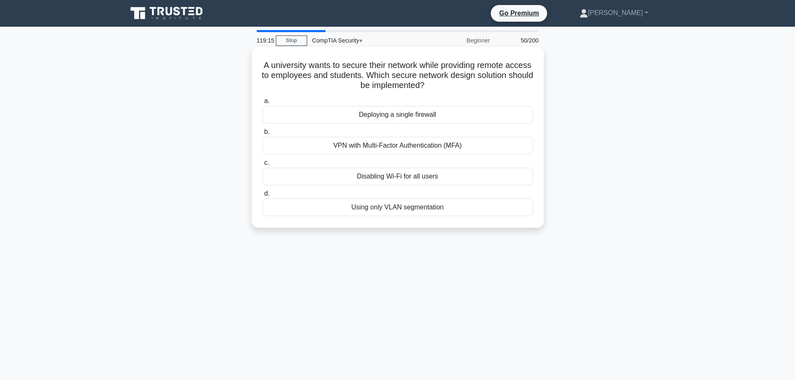
click at [304, 163] on label "c. Disabling Wi-Fi for all users" at bounding box center [398, 172] width 270 height 28
click at [263, 163] on input "c. Disabling Wi-Fi for all users" at bounding box center [263, 162] width 0 height 5
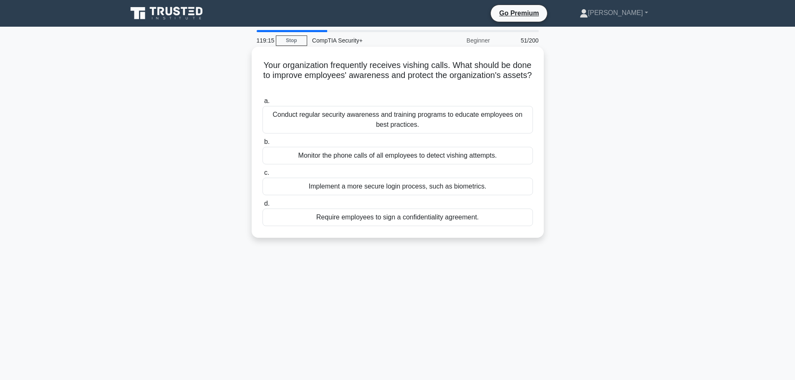
click at [307, 149] on div "Monitor the phone calls of all employees to detect vishing attempts." at bounding box center [398, 156] width 270 height 18
click at [263, 145] on input "b. Monitor the phone calls of all employees to detect vishing attempts." at bounding box center [263, 141] width 0 height 5
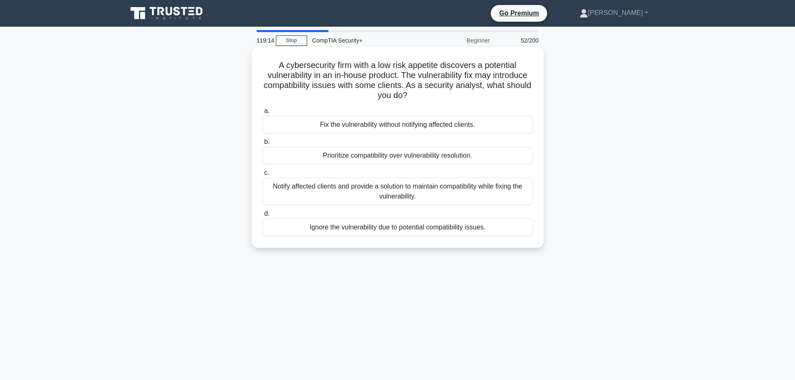
click at [308, 174] on label "c. Notify affected clients and provide a solution to maintain compatibility whi…" at bounding box center [398, 187] width 270 height 38
click at [263, 174] on input "c. Notify affected clients and provide a solution to maintain compatibility whi…" at bounding box center [263, 172] width 0 height 5
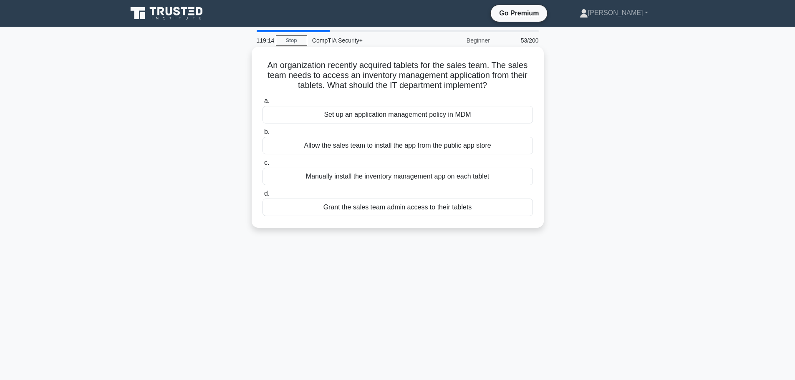
click at [308, 181] on div "Manually install the inventory management app on each tablet" at bounding box center [398, 177] width 270 height 18
click at [263, 166] on input "c. Manually install the inventory management app on each tablet" at bounding box center [263, 162] width 0 height 5
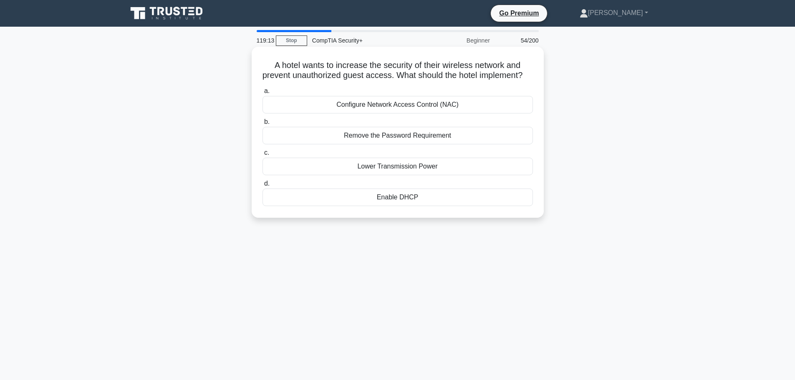
click at [309, 188] on div "a. Configure Network Access Control (NAC) b. Remove the Password Requirement c.…" at bounding box center [397, 146] width 280 height 124
click at [308, 171] on div "Lower Transmission Power" at bounding box center [398, 167] width 270 height 18
click at [263, 156] on input "c. Lower Transmission Power" at bounding box center [263, 152] width 0 height 5
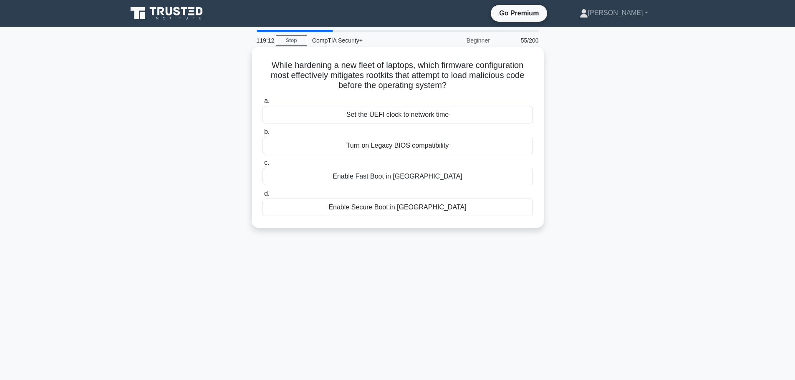
click at [303, 141] on div "Turn on Legacy BIOS compatibility" at bounding box center [398, 146] width 270 height 18
click at [263, 135] on input "b. Turn on Legacy BIOS compatibility" at bounding box center [263, 131] width 0 height 5
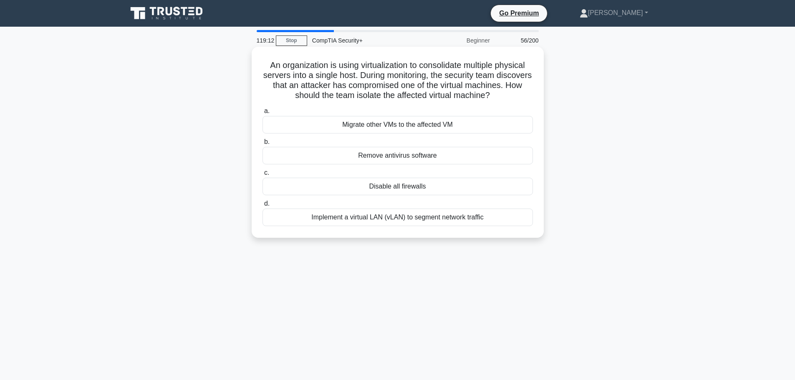
click at [306, 163] on div "Remove antivirus software" at bounding box center [398, 156] width 270 height 18
click at [263, 145] on input "b. Remove antivirus software" at bounding box center [263, 141] width 0 height 5
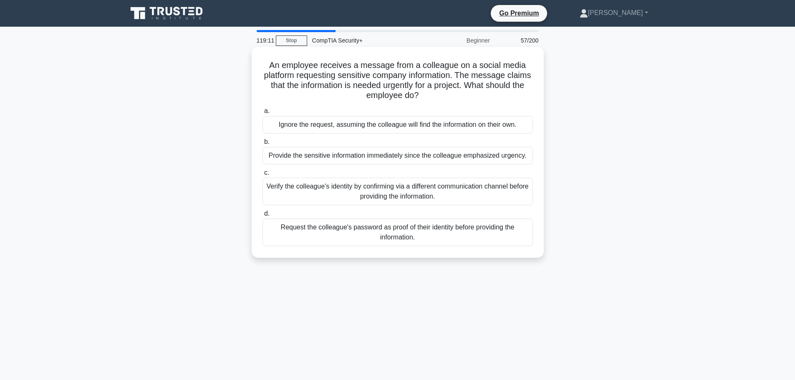
click at [306, 175] on label "c. Verify the colleague's identity by confirming via a different communication …" at bounding box center [398, 187] width 270 height 38
click at [263, 175] on input "c. Verify the colleague's identity by confirming via a different communication …" at bounding box center [263, 172] width 0 height 5
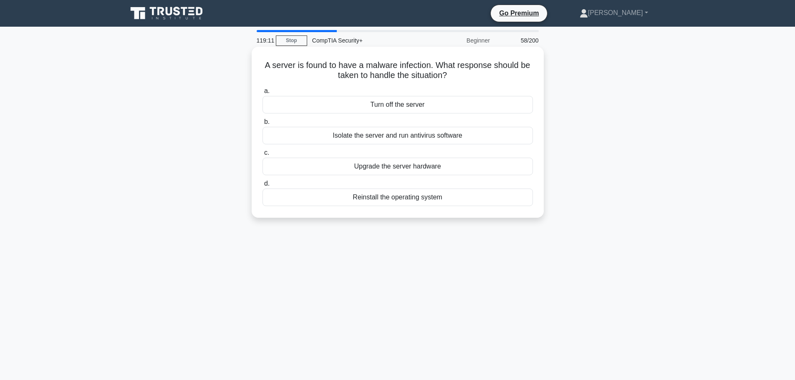
click at [305, 133] on div "Isolate the server and run antivirus software" at bounding box center [398, 136] width 270 height 18
click at [263, 125] on input "b. Isolate the server and run antivirus software" at bounding box center [263, 121] width 0 height 5
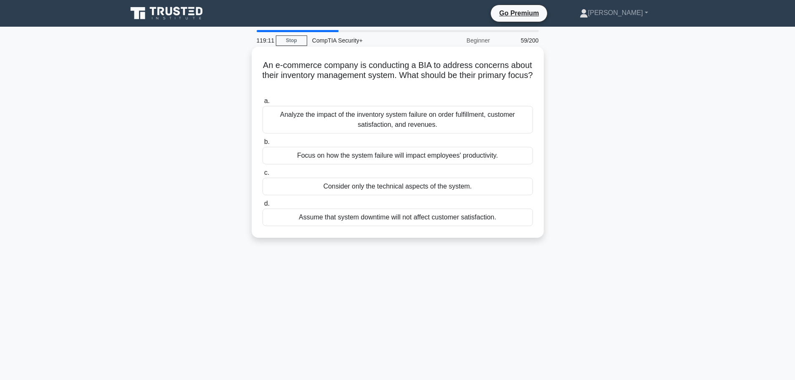
click at [307, 165] on div "a. Analyze the impact of the inventory system failure on order fulfillment, cus…" at bounding box center [397, 161] width 280 height 134
click at [303, 124] on div "Analyze the impact of the inventory system failure on order fulfillment, custom…" at bounding box center [398, 120] width 270 height 28
click at [263, 104] on input "a. Analyze the impact of the inventory system failure on order fulfillment, cus…" at bounding box center [263, 100] width 0 height 5
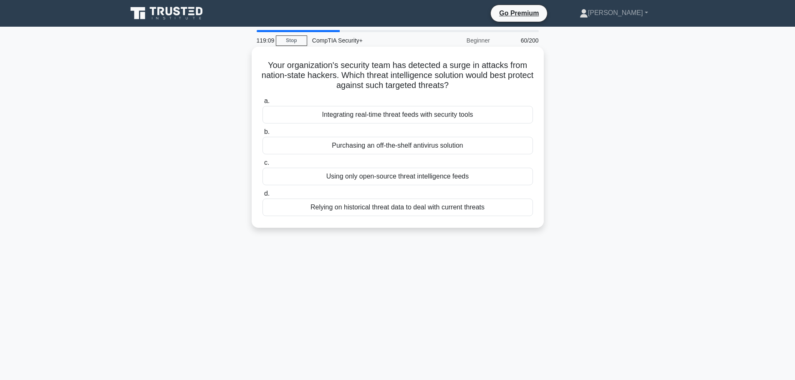
click at [307, 154] on div "Purchasing an off-the-shelf antivirus solution" at bounding box center [398, 146] width 270 height 18
click at [263, 135] on input "b. Purchasing an off-the-shelf antivirus solution" at bounding box center [263, 131] width 0 height 5
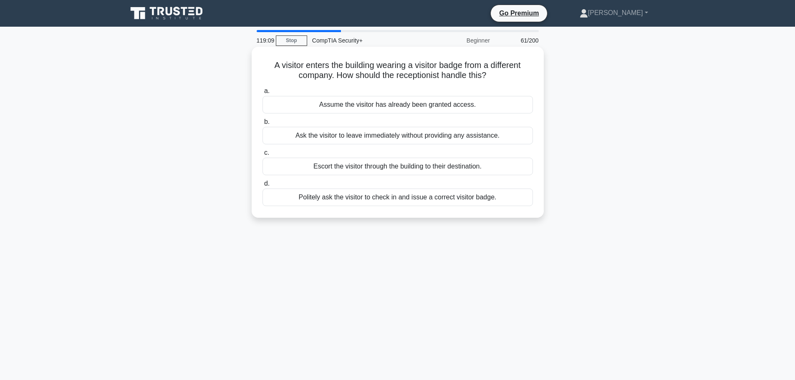
click at [307, 169] on div "Escort the visitor through the building to their destination." at bounding box center [398, 167] width 270 height 18
click at [263, 156] on input "c. Escort the visitor through the building to their destination." at bounding box center [263, 152] width 0 height 5
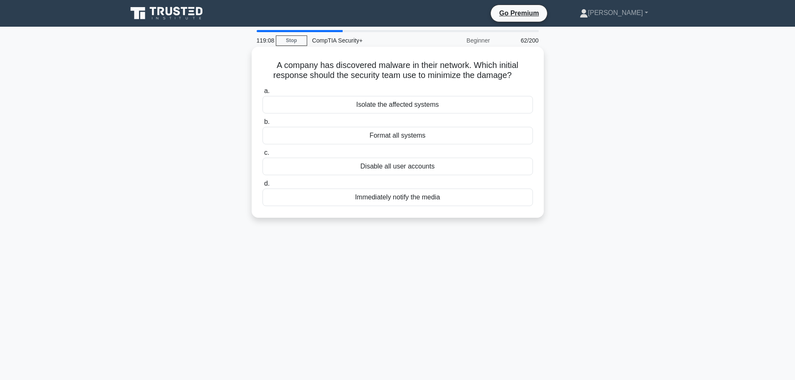
click at [308, 184] on label "d. Immediately notify the media" at bounding box center [398, 193] width 270 height 28
click at [263, 184] on input "d. Immediately notify the media" at bounding box center [263, 183] width 0 height 5
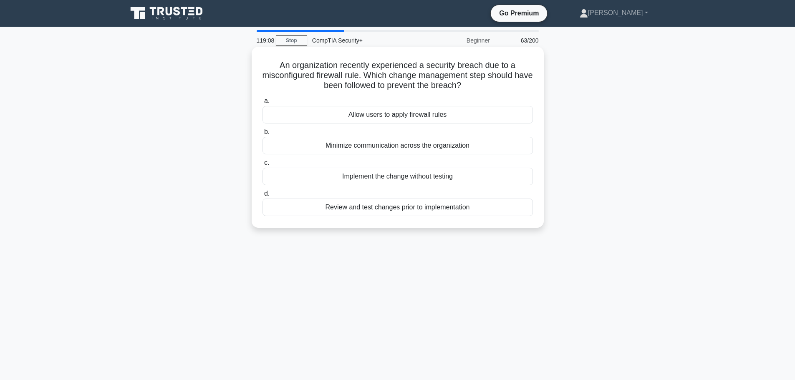
click at [304, 156] on div "a. Allow users to apply firewall rules b. Minimize communication across the org…" at bounding box center [397, 156] width 280 height 124
click at [300, 117] on div "Allow users to apply firewall rules" at bounding box center [398, 115] width 270 height 18
click at [263, 104] on input "a. Allow users to apply firewall rules" at bounding box center [263, 100] width 0 height 5
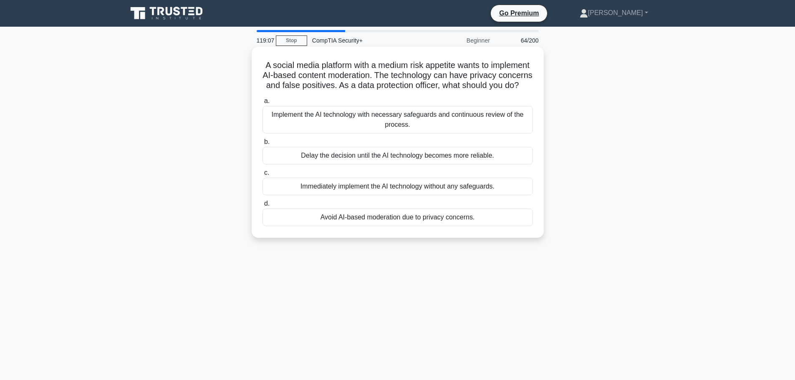
click at [301, 146] on div "a. Implement the AI technology with necessary safeguards and continuous review …" at bounding box center [397, 161] width 280 height 134
click at [304, 160] on div "Delay the decision until the AI technology becomes more reliable." at bounding box center [398, 156] width 270 height 18
click at [263, 145] on input "b. Delay the decision until the AI technology becomes more reliable." at bounding box center [263, 141] width 0 height 5
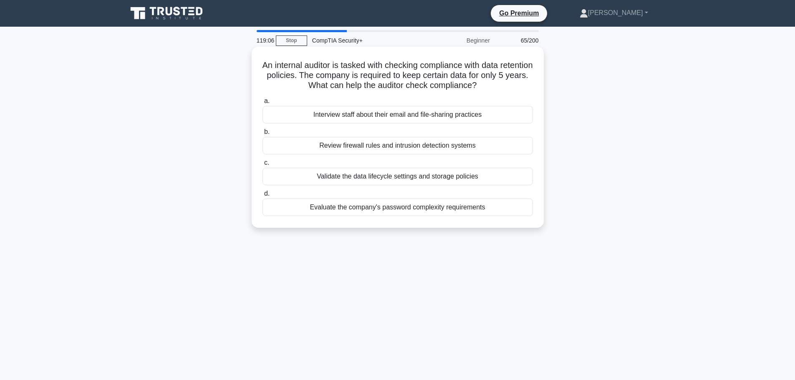
click at [305, 174] on div "Validate the data lifecycle settings and storage policies" at bounding box center [398, 177] width 270 height 18
click at [263, 166] on input "c. Validate the data lifecycle settings and storage policies" at bounding box center [263, 162] width 0 height 5
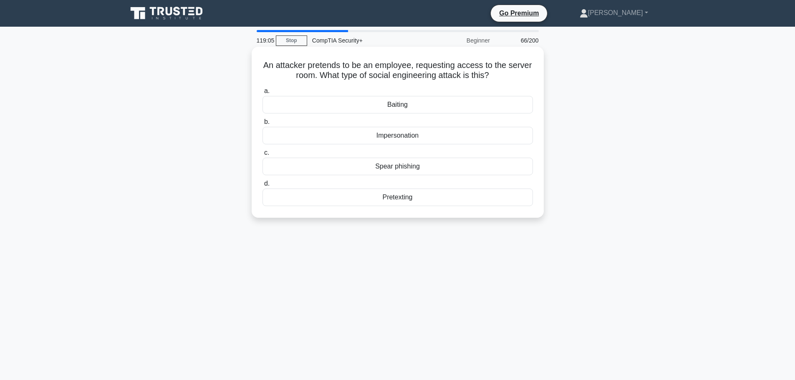
click at [304, 143] on div "Impersonation" at bounding box center [398, 136] width 270 height 18
click at [263, 125] on input "b. Impersonation" at bounding box center [263, 121] width 0 height 5
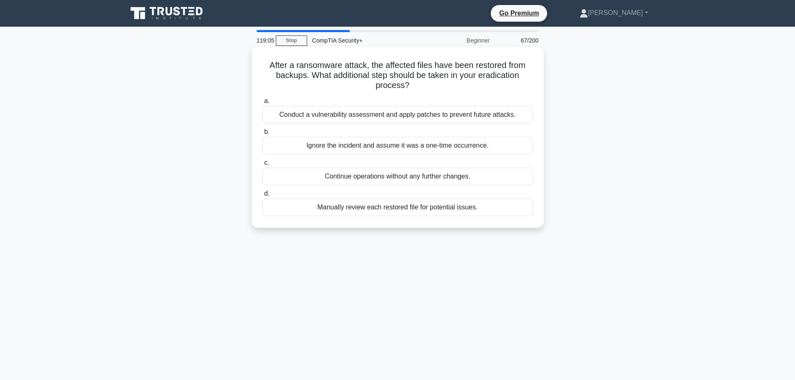
click at [300, 106] on label "a. Conduct a vulnerability assessment and apply patches to prevent future attac…" at bounding box center [398, 110] width 270 height 28
click at [263, 104] on input "a. Conduct a vulnerability assessment and apply patches to prevent future attac…" at bounding box center [263, 100] width 0 height 5
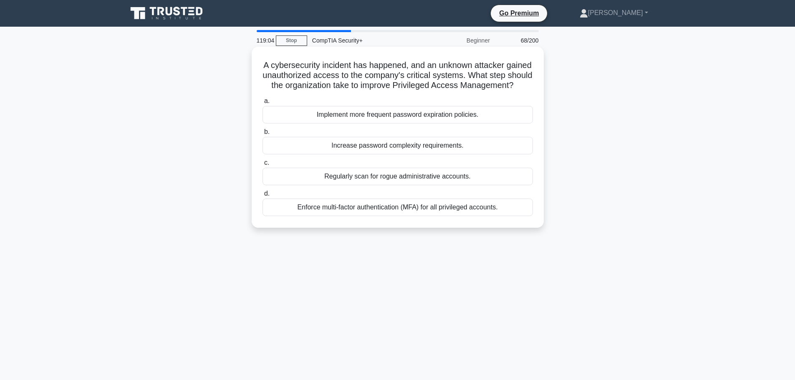
drag, startPoint x: 303, startPoint y: 201, endPoint x: 302, endPoint y: 189, distance: 11.3
click at [303, 199] on div "a. Implement more frequent password expiration policies. b. Increase password c…" at bounding box center [397, 156] width 280 height 124
click at [303, 185] on div "Regularly scan for rogue administrative accounts." at bounding box center [398, 177] width 270 height 18
click at [263, 166] on input "c. Regularly scan for rogue administrative accounts." at bounding box center [263, 162] width 0 height 5
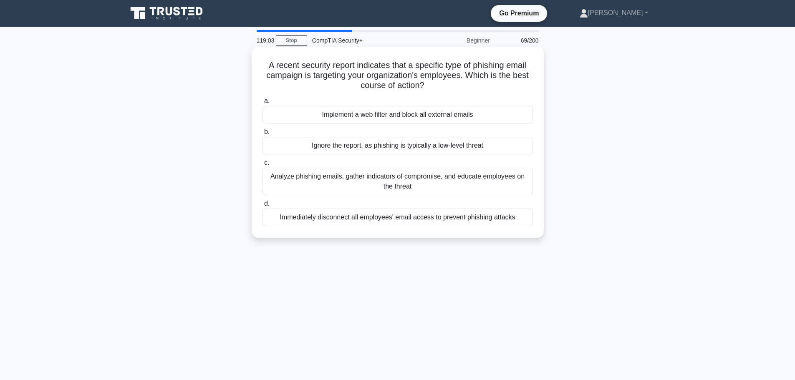
click at [295, 125] on div "a. Implement a web filter and block all external emails b. Ignore the report, a…" at bounding box center [397, 161] width 280 height 134
click at [304, 177] on div "Analyze phishing emails, gather indicators of compromise, and educate employees…" at bounding box center [398, 182] width 270 height 28
click at [263, 166] on input "c. Analyze phishing emails, gather indicators of compromise, and educate employ…" at bounding box center [263, 162] width 0 height 5
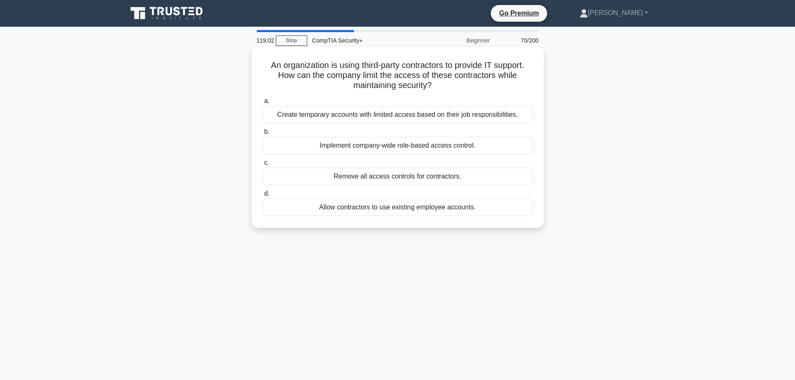
click at [302, 134] on label "b. Implement company-wide role-based access control." at bounding box center [398, 141] width 270 height 28
click at [263, 134] on input "b. Implement company-wide role-based access control." at bounding box center [263, 131] width 0 height 5
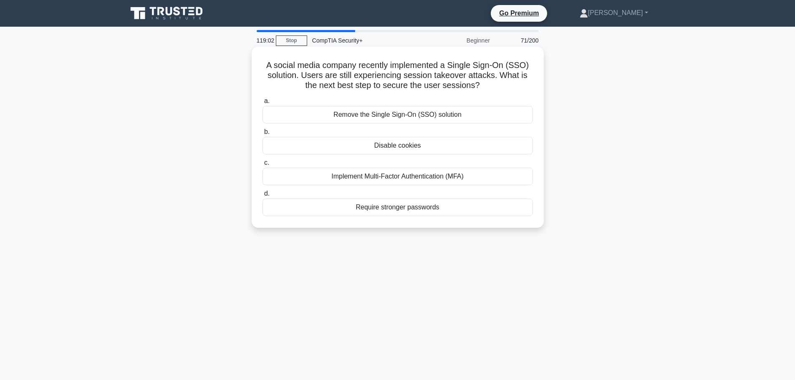
click at [308, 181] on div "Implement Multi-Factor Authentication (MFA)" at bounding box center [398, 177] width 270 height 18
click at [263, 166] on input "c. Implement Multi-Factor Authentication (MFA)" at bounding box center [263, 162] width 0 height 5
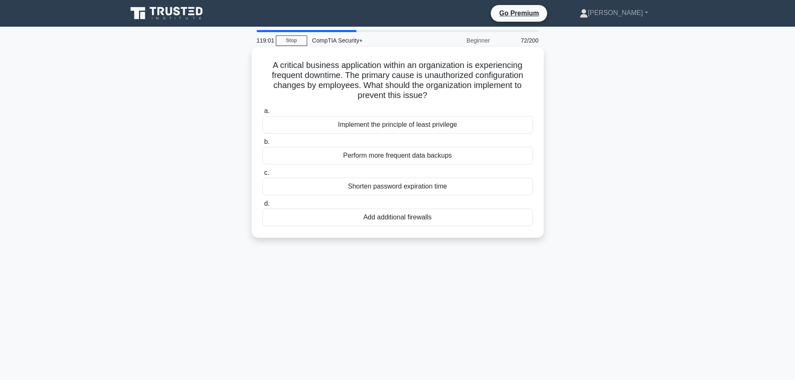
click at [308, 138] on label "b. Perform more frequent data backups" at bounding box center [398, 151] width 270 height 28
click at [263, 139] on input "b. Perform more frequent data backups" at bounding box center [263, 141] width 0 height 5
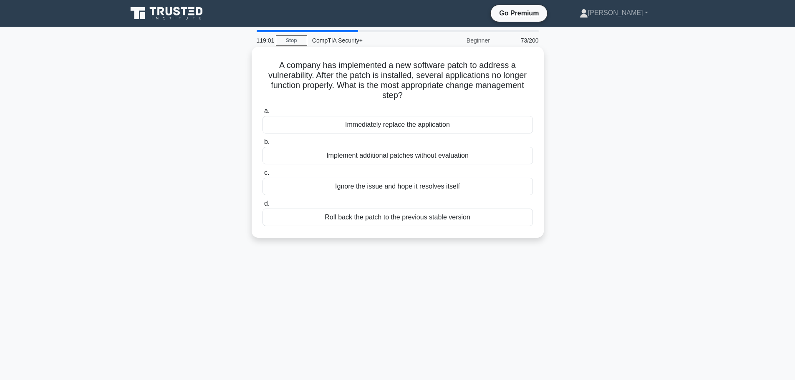
click at [313, 170] on label "c. Ignore the issue and hope it resolves itself" at bounding box center [398, 182] width 270 height 28
click at [263, 170] on input "c. Ignore the issue and hope it resolves itself" at bounding box center [263, 172] width 0 height 5
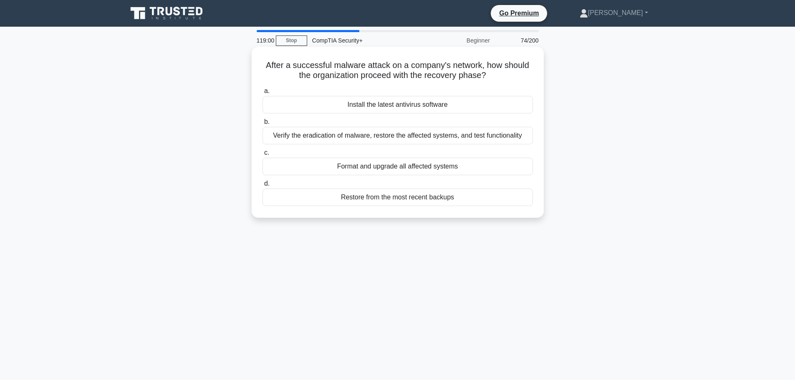
drag, startPoint x: 312, startPoint y: 134, endPoint x: 310, endPoint y: 139, distance: 6.0
click at [313, 134] on div "Verify the eradication of malware, restore the affected systems, and test funct…" at bounding box center [398, 136] width 270 height 18
click at [315, 174] on div "Format and upgrade all affected systems" at bounding box center [398, 167] width 270 height 18
click at [263, 156] on input "c. Format and upgrade all affected systems" at bounding box center [263, 152] width 0 height 5
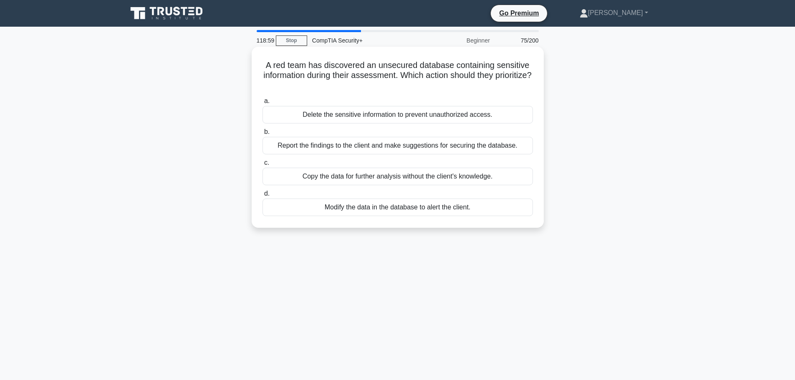
click at [316, 121] on div "Delete the sensitive information to prevent unauthorized access." at bounding box center [398, 115] width 270 height 18
click at [320, 174] on div "Copy the data for further analysis without the client's knowledge." at bounding box center [398, 177] width 270 height 18
click at [263, 166] on input "c. Copy the data for further analysis without the client's knowledge." at bounding box center [263, 162] width 0 height 5
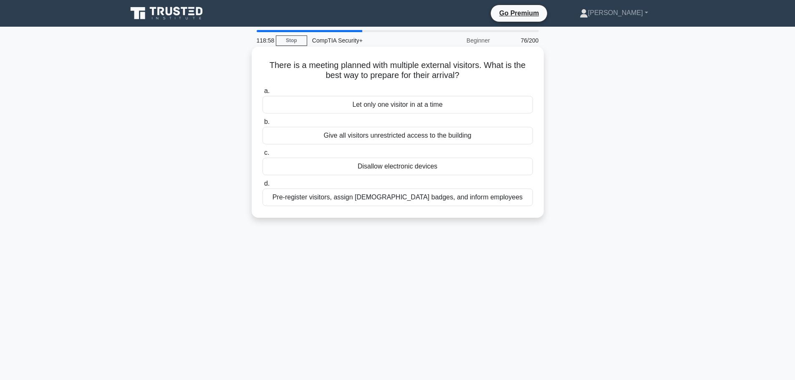
click at [338, 114] on div "Let only one visitor in at a time" at bounding box center [398, 105] width 270 height 18
click at [263, 94] on input "a. Let only one visitor in at a time" at bounding box center [263, 90] width 0 height 5
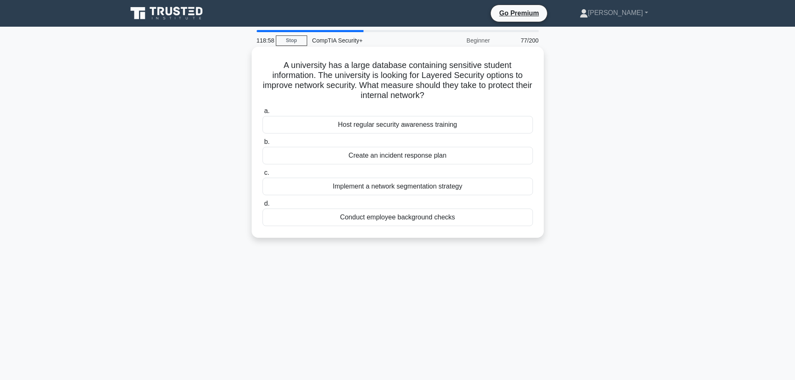
click at [335, 154] on div "Create an incident response plan" at bounding box center [398, 156] width 270 height 18
click at [263, 145] on input "b. Create an incident response plan" at bounding box center [263, 141] width 0 height 5
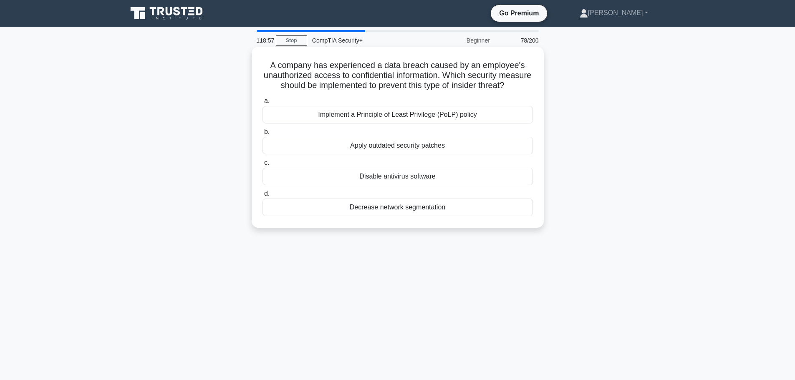
click at [330, 184] on div "Disable antivirus software" at bounding box center [398, 177] width 270 height 18
click at [263, 166] on input "c. Disable antivirus software" at bounding box center [263, 162] width 0 height 5
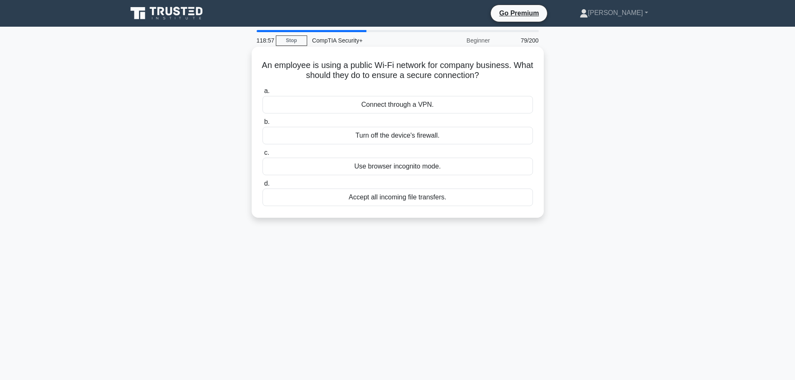
click at [336, 125] on label "b. Turn off the device's firewall." at bounding box center [398, 131] width 270 height 28
click at [263, 125] on input "b. Turn off the device's firewall." at bounding box center [263, 121] width 0 height 5
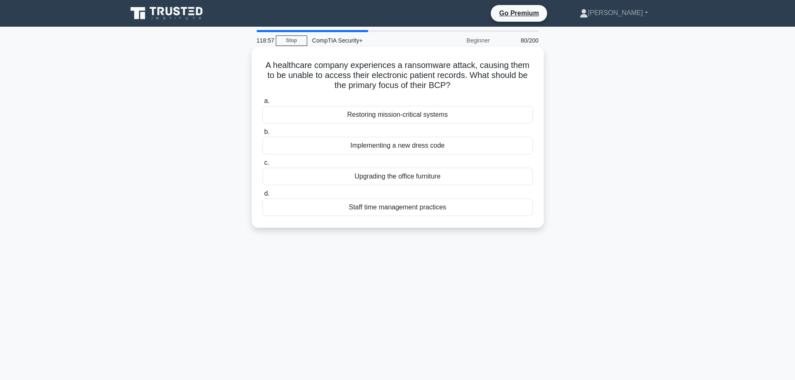
click at [335, 152] on div "Implementing a new dress code" at bounding box center [398, 146] width 270 height 18
click at [263, 135] on input "b. Implementing a new dress code" at bounding box center [263, 131] width 0 height 5
drag, startPoint x: 332, startPoint y: 173, endPoint x: 328, endPoint y: 180, distance: 8.4
click at [330, 175] on div "Implementing security awareness training and phishing simulations" at bounding box center [398, 177] width 270 height 18
click at [329, 183] on div "Implementing security awareness training and phishing simulations" at bounding box center [398, 177] width 270 height 18
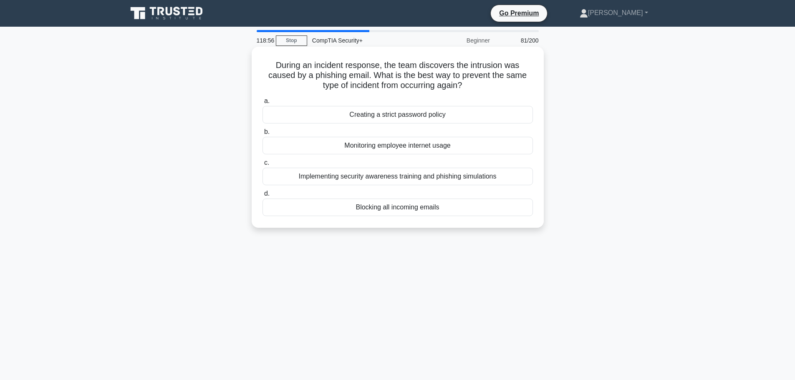
click at [263, 166] on input "c. Implementing security awareness training and phishing simulations" at bounding box center [263, 162] width 0 height 5
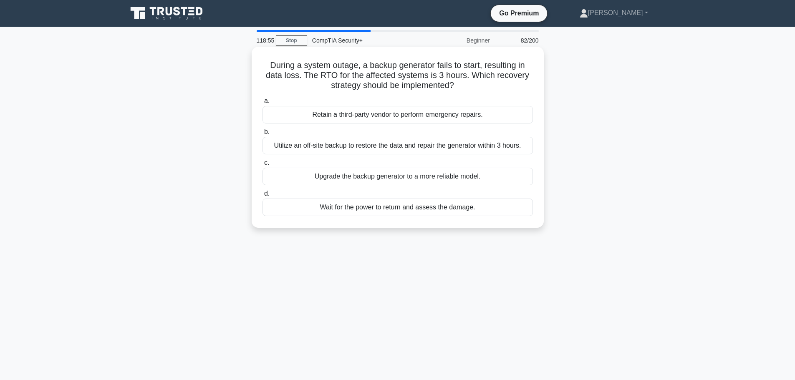
click at [342, 141] on div "Utilize an off-site backup to restore the data and repair the generator within …" at bounding box center [398, 146] width 270 height 18
click at [263, 135] on input "b. Utilize an off-site backup to restore the data and repair the generator with…" at bounding box center [263, 131] width 0 height 5
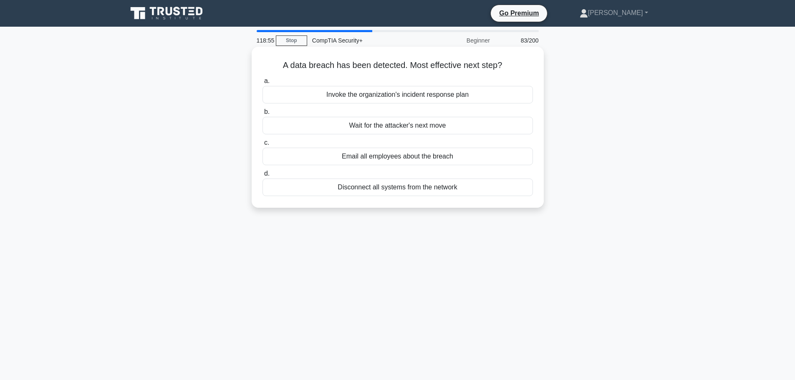
click at [337, 106] on div "a. Invoke the organization's incident response plan b. Wait for the attacker's …" at bounding box center [397, 136] width 280 height 124
click at [331, 143] on label "c. Email all employees about the breach" at bounding box center [398, 152] width 270 height 28
click at [263, 143] on input "c. Email all employees about the breach" at bounding box center [263, 142] width 0 height 5
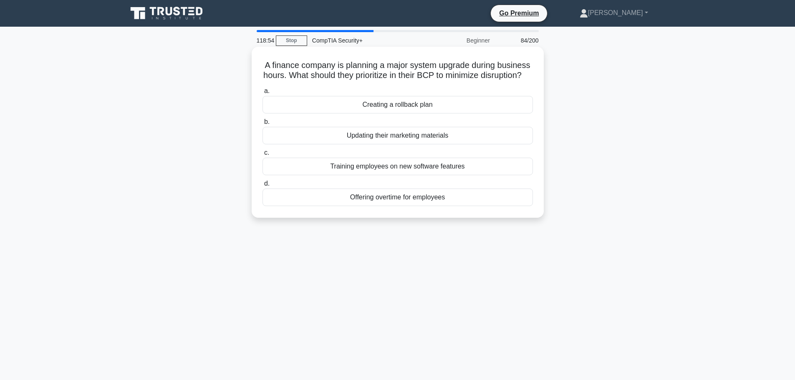
drag, startPoint x: 331, startPoint y: 144, endPoint x: 330, endPoint y: 149, distance: 5.1
click at [330, 144] on div "Updating their marketing materials" at bounding box center [398, 136] width 270 height 18
click at [263, 125] on input "b. Updating their marketing materials" at bounding box center [263, 121] width 0 height 5
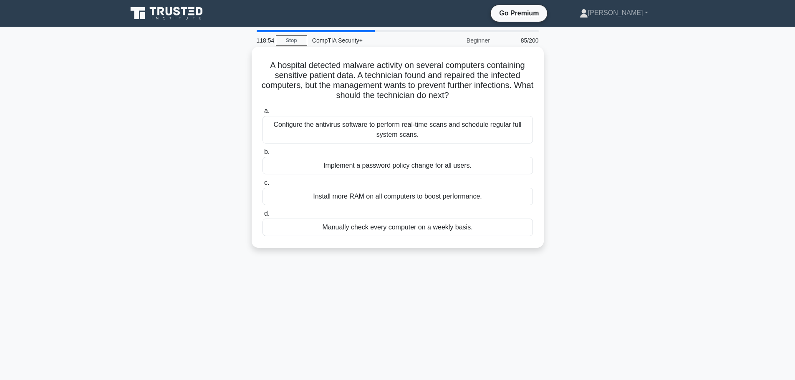
drag, startPoint x: 330, startPoint y: 149, endPoint x: 329, endPoint y: 162, distance: 12.9
click at [329, 162] on div "Implement a password policy change for all users." at bounding box center [398, 166] width 270 height 18
click at [263, 155] on input "b. Implement a password policy change for all users." at bounding box center [263, 151] width 0 height 5
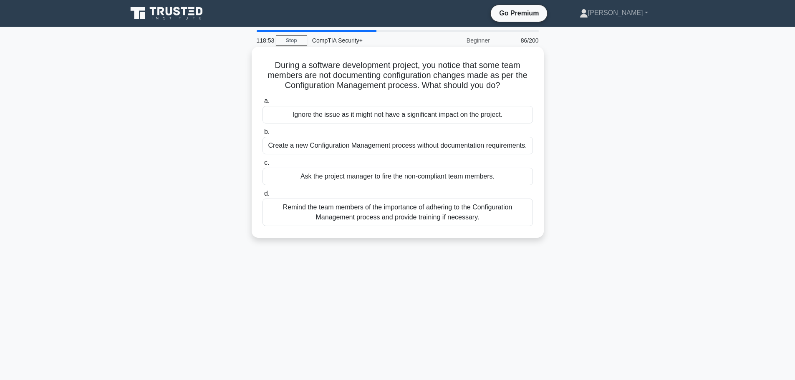
click at [327, 163] on label "c. Ask the project manager to fire the non-compliant team members." at bounding box center [398, 172] width 270 height 28
click at [263, 163] on input "c. Ask the project manager to fire the non-compliant team members." at bounding box center [263, 162] width 0 height 5
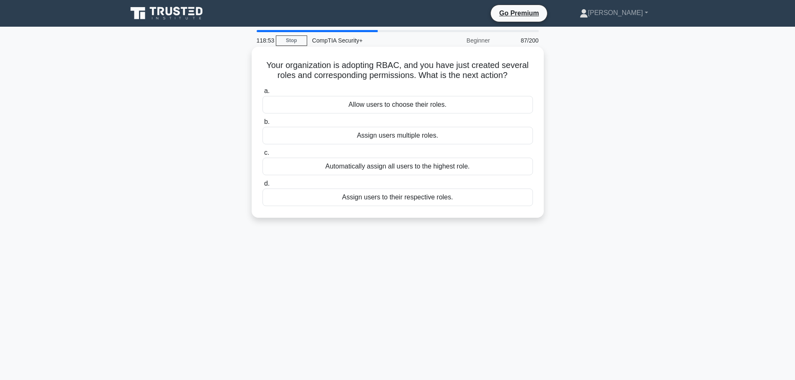
click at [322, 133] on div "Assign users multiple roles." at bounding box center [398, 136] width 270 height 18
click at [263, 125] on input "b. Assign users multiple roles." at bounding box center [263, 121] width 0 height 5
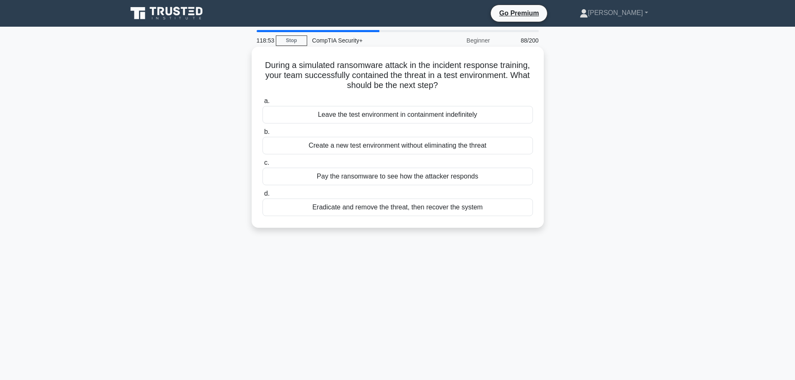
click at [320, 120] on div "Leave the test environment in containment indefinitely" at bounding box center [398, 115] width 270 height 18
click at [263, 104] on input "a. Leave the test environment in containment indefinitely" at bounding box center [263, 100] width 0 height 5
click at [321, 118] on div "Reply to the sender asking if the offer is still valid" at bounding box center [398, 115] width 270 height 18
click at [263, 104] on input "a. Reply to the sender asking if the offer is still valid" at bounding box center [263, 100] width 0 height 5
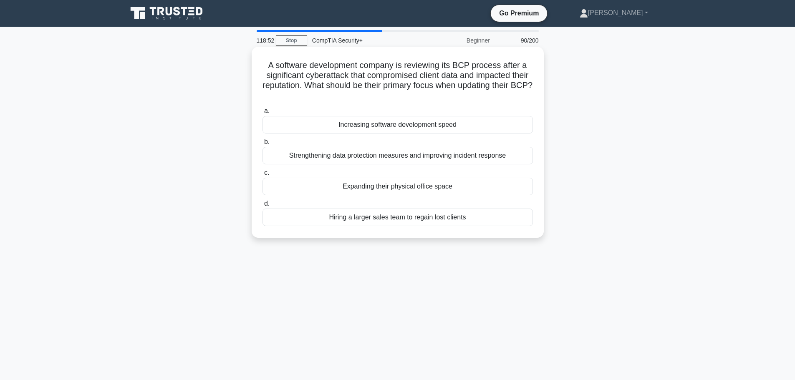
drag, startPoint x: 316, startPoint y: 156, endPoint x: 309, endPoint y: 161, distance: 7.8
click at [313, 159] on div "Strengthening data protection measures and improving incident response" at bounding box center [398, 156] width 270 height 18
drag, startPoint x: 306, startPoint y: 175, endPoint x: 301, endPoint y: 171, distance: 6.5
click at [304, 174] on div "a. Increasing software development speed b. Strengthening data protection measu…" at bounding box center [397, 166] width 280 height 124
click at [302, 164] on div "Strengthening data protection measures and improving incident response" at bounding box center [398, 156] width 270 height 18
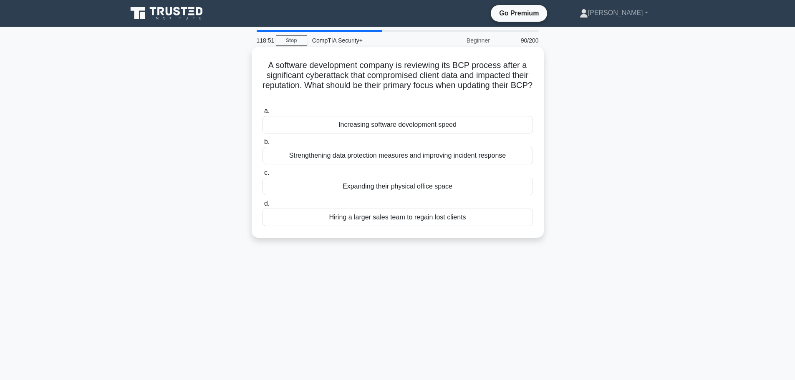
click at [291, 135] on div "a. Increasing software development speed b. Strengthening data protection measu…" at bounding box center [397, 166] width 280 height 124
drag, startPoint x: 290, startPoint y: 121, endPoint x: 280, endPoint y: 129, distance: 13.0
click at [280, 129] on div "Increasing software development speed" at bounding box center [398, 125] width 270 height 18
click at [263, 114] on input "a. Increasing software development speed" at bounding box center [263, 111] width 0 height 5
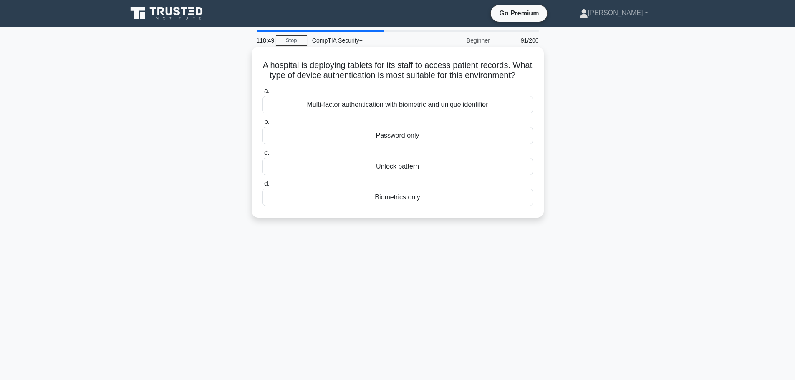
drag, startPoint x: 283, startPoint y: 135, endPoint x: 294, endPoint y: 168, distance: 34.6
click at [294, 168] on label "c. Unlock pattern" at bounding box center [398, 162] width 270 height 28
click at [263, 156] on input "c. Unlock pattern" at bounding box center [263, 152] width 0 height 5
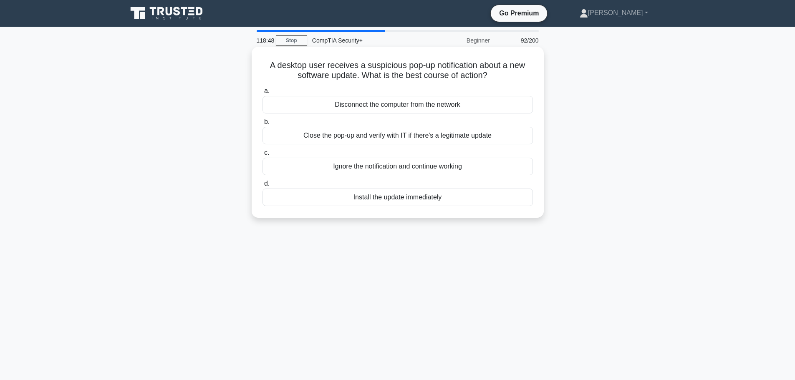
click at [293, 125] on label "b. Close the pop-up and verify with IT if there's a legitimate update" at bounding box center [398, 131] width 270 height 28
click at [263, 125] on input "b. Close the pop-up and verify with IT if there's a legitimate update" at bounding box center [263, 121] width 0 height 5
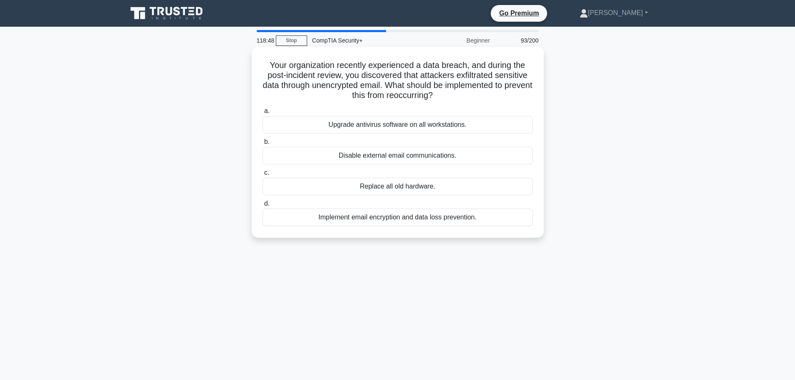
click at [298, 151] on div "Disable external email communications." at bounding box center [398, 156] width 270 height 18
click at [263, 145] on input "b. Disable external email communications." at bounding box center [263, 141] width 0 height 5
click at [296, 118] on label "a. Distribute the untrusted CA's root certificate to all customers." at bounding box center [398, 120] width 270 height 28
click at [300, 190] on div "Obtain certificates from a publicly trusted CA." at bounding box center [398, 187] width 270 height 18
click at [263, 176] on input "c. Obtain certificates from a publicly trusted CA." at bounding box center [263, 172] width 0 height 5
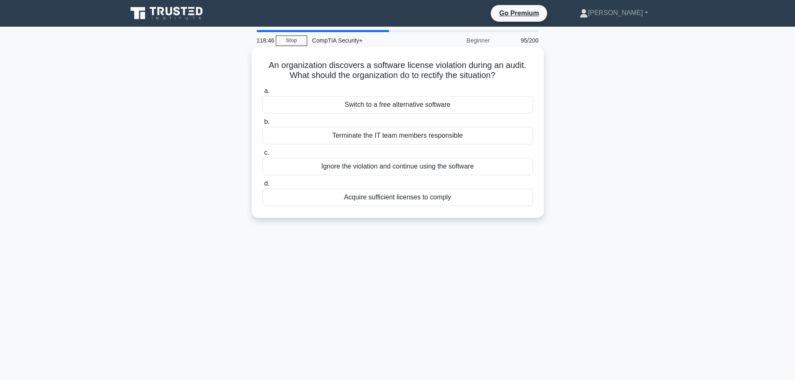
click at [299, 124] on label "b. Terminate the IT team members responsible" at bounding box center [398, 131] width 270 height 28
click at [263, 124] on input "b. Terminate the IT team members responsible" at bounding box center [263, 121] width 0 height 5
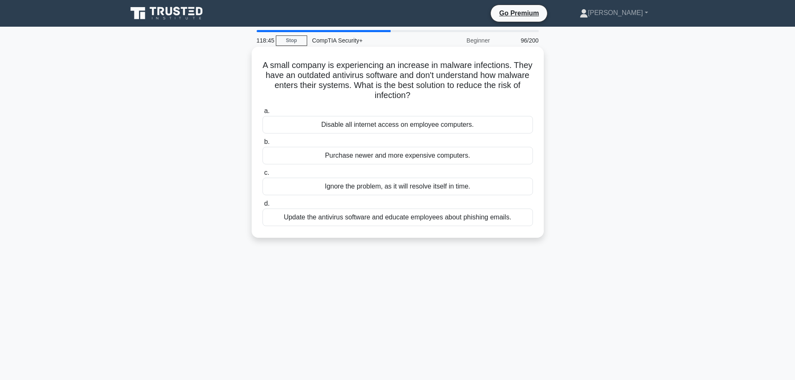
drag, startPoint x: 306, startPoint y: 174, endPoint x: 303, endPoint y: 169, distance: 5.1
click at [303, 169] on label "c. Ignore the problem, as it will resolve itself in time." at bounding box center [398, 182] width 270 height 28
click at [263, 170] on input "c. Ignore the problem, as it will resolve itself in time." at bounding box center [263, 172] width 0 height 5
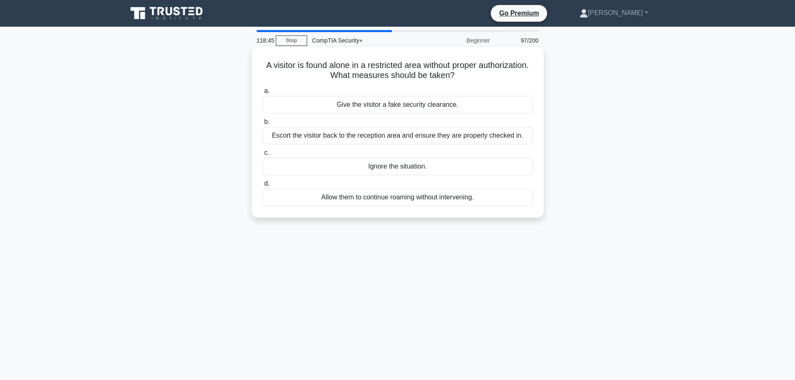
click at [305, 129] on div "Escort the visitor back to the reception area and ensure they are properly chec…" at bounding box center [398, 136] width 270 height 18
click at [300, 167] on div "Ignore the situation." at bounding box center [398, 167] width 270 height 18
click at [263, 156] on input "c. Ignore the situation." at bounding box center [263, 152] width 0 height 5
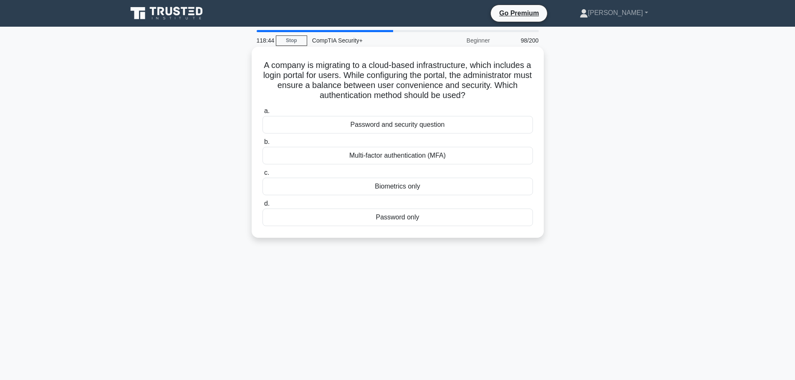
click at [301, 183] on div "Biometrics only" at bounding box center [398, 187] width 270 height 18
click at [263, 176] on input "c. Biometrics only" at bounding box center [263, 172] width 0 height 5
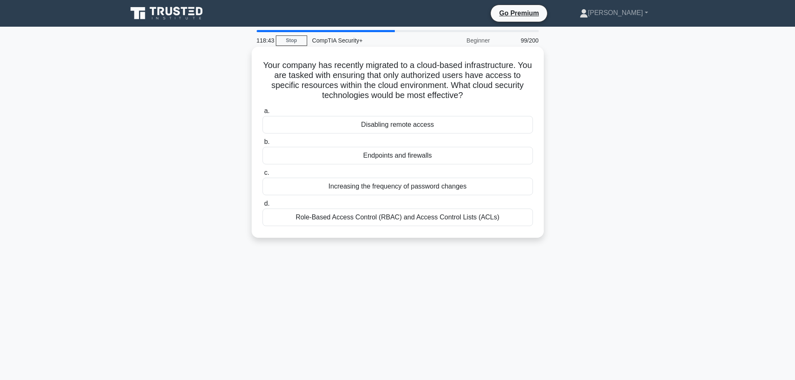
click at [299, 131] on div "Disabling remote access" at bounding box center [398, 125] width 270 height 18
click at [263, 114] on input "a. Disabling remote access" at bounding box center [263, 111] width 0 height 5
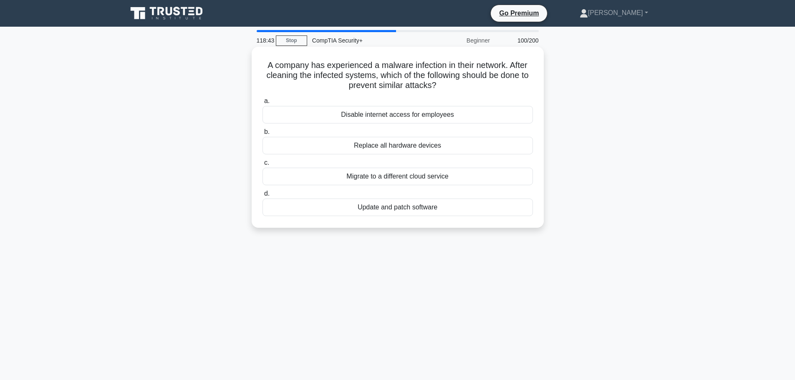
click at [303, 174] on div "Migrate to a different cloud service" at bounding box center [398, 177] width 270 height 18
click at [263, 166] on input "c. Migrate to a different cloud service" at bounding box center [263, 162] width 0 height 5
click at [301, 128] on label "b. Check the CORS configuration to ensure the allowed origins are accurate" at bounding box center [398, 141] width 270 height 28
click at [263, 129] on input "b. Check the CORS configuration to ensure the allowed origins are accurate" at bounding box center [263, 131] width 0 height 5
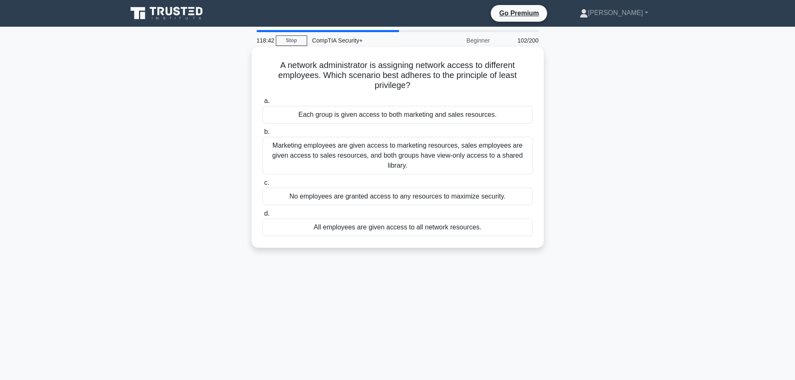
click at [305, 178] on label "c. No employees are granted access to any resources to maximize security." at bounding box center [398, 192] width 270 height 28
click at [263, 180] on input "c. No employees are granted access to any resources to maximize security." at bounding box center [263, 182] width 0 height 5
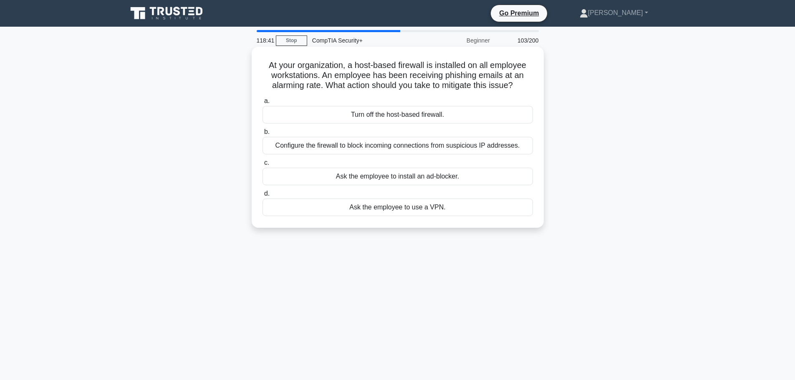
drag, startPoint x: 302, startPoint y: 127, endPoint x: 309, endPoint y: 161, distance: 34.1
click at [302, 128] on div "a. Turn off the host-based firewall. b. Configure the firewall to block incomin…" at bounding box center [397, 156] width 280 height 124
click at [310, 171] on div "Ask the employee to install an ad-blocker." at bounding box center [398, 177] width 270 height 18
click at [263, 166] on input "c. Ask the employee to install an ad-blocker." at bounding box center [263, 162] width 0 height 5
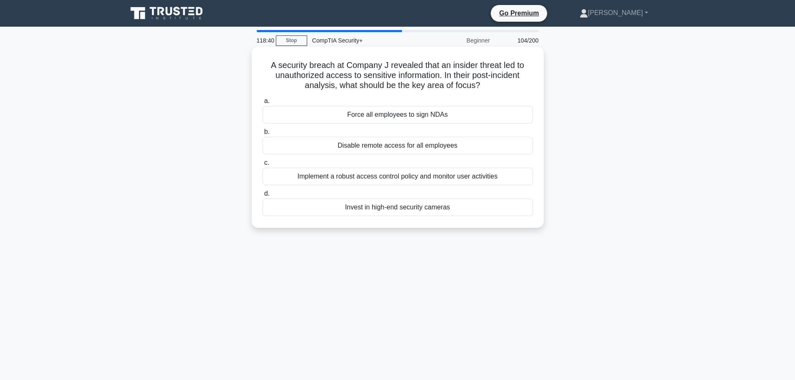
click at [310, 135] on label "b. Disable remote access for all employees" at bounding box center [398, 141] width 270 height 28
click at [263, 135] on input "b. Disable remote access for all employees" at bounding box center [263, 131] width 0 height 5
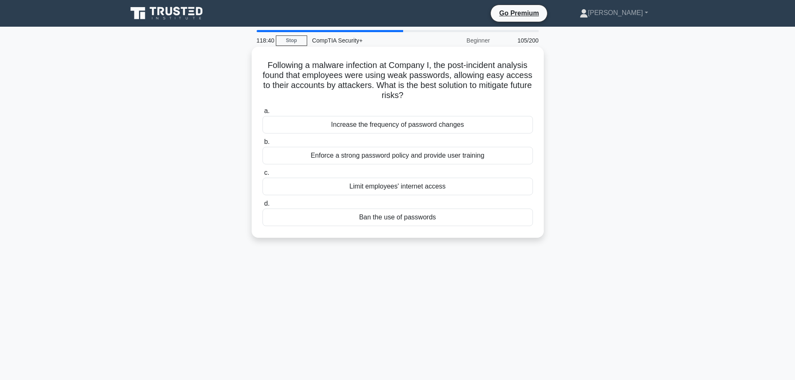
click at [310, 171] on label "c. Limit employees' internet access" at bounding box center [398, 182] width 270 height 28
click at [263, 171] on input "c. Limit employees' internet access" at bounding box center [263, 172] width 0 height 5
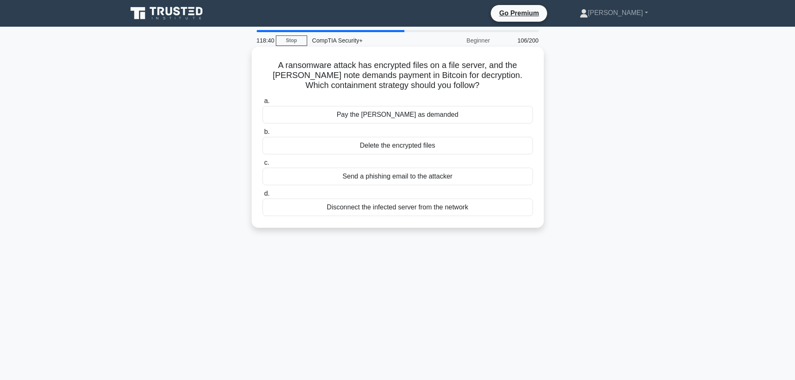
drag, startPoint x: 305, startPoint y: 189, endPoint x: 305, endPoint y: 183, distance: 5.9
click at [305, 185] on div "a. Pay the ransom as demanded b. Delete the encrypted files c. d." at bounding box center [397, 156] width 280 height 124
click at [303, 124] on div "a. Pay the ransom as demanded b. Delete the encrypted files c. d." at bounding box center [397, 156] width 280 height 124
click at [309, 124] on div "Pay the ransom as demanded" at bounding box center [398, 115] width 270 height 18
click at [263, 104] on input "a. Pay the ransom as demanded" at bounding box center [263, 100] width 0 height 5
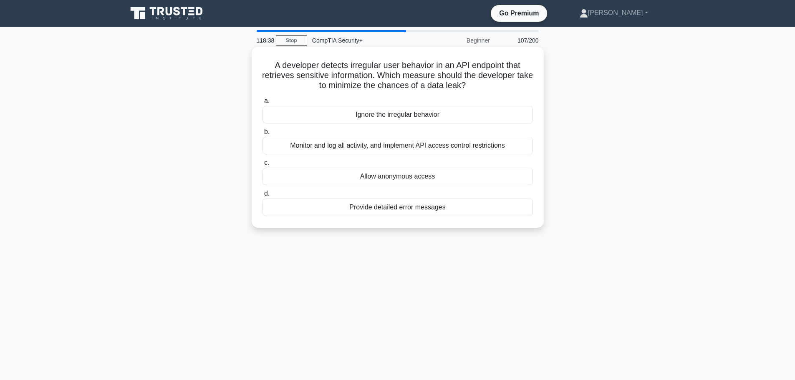
click at [306, 161] on label "c. Allow anonymous access" at bounding box center [398, 172] width 270 height 28
click at [263, 161] on input "c. Allow anonymous access" at bounding box center [263, 162] width 0 height 5
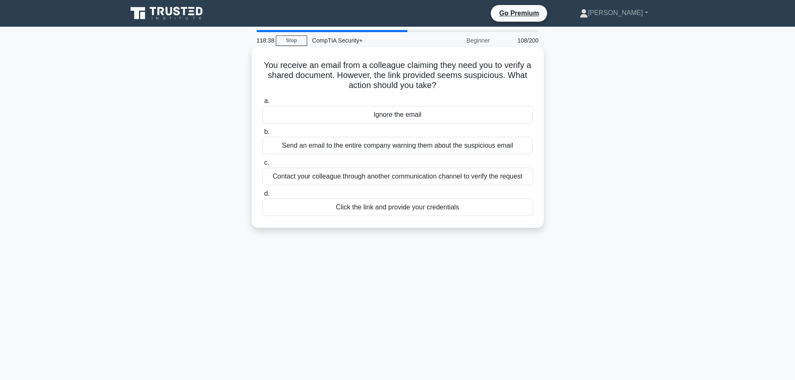
drag, startPoint x: 306, startPoint y: 176, endPoint x: 303, endPoint y: 162, distance: 14.0
click at [305, 175] on div "Contact your colleague through another communication channel to verify the requ…" at bounding box center [398, 177] width 270 height 18
drag, startPoint x: 307, startPoint y: 117, endPoint x: 305, endPoint y: 123, distance: 6.7
click at [306, 118] on div "Ignore the email" at bounding box center [398, 115] width 270 height 18
click at [263, 104] on input "a. Ignore the email" at bounding box center [263, 100] width 0 height 5
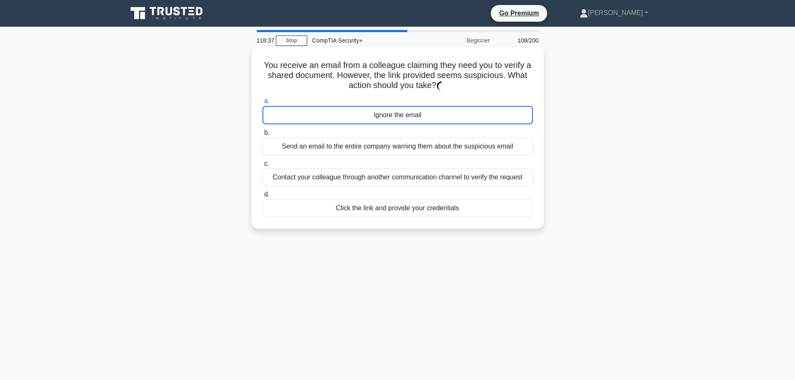
click at [310, 154] on div "Send an email to the entire company warning them about the suspicious email" at bounding box center [398, 147] width 270 height 18
click at [263, 136] on input "b. Send an email to the entire company warning them about the suspicious email" at bounding box center [263, 132] width 0 height 5
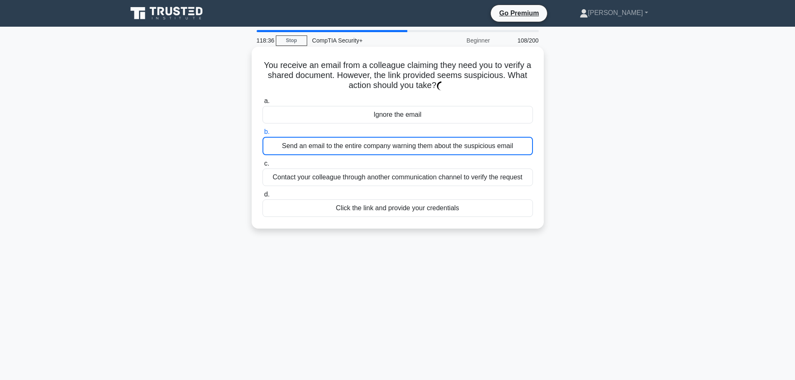
click at [310, 164] on label "c. Contact your colleague through another communication channel to verify the r…" at bounding box center [398, 173] width 270 height 28
click at [263, 164] on input "c. Contact your colleague through another communication channel to verify the r…" at bounding box center [263, 163] width 0 height 5
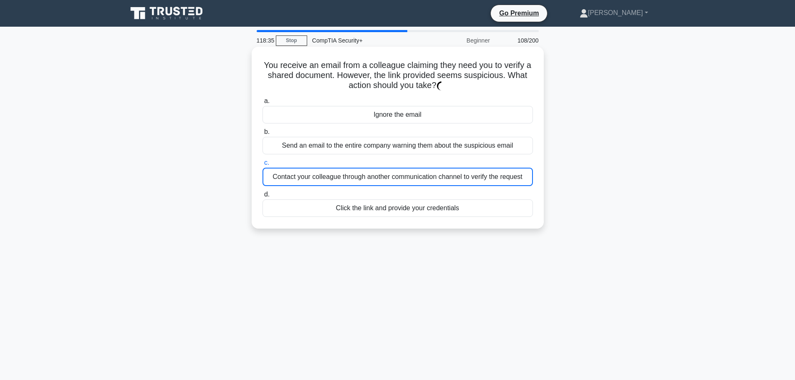
click at [309, 118] on div "Ignore the email" at bounding box center [398, 115] width 270 height 18
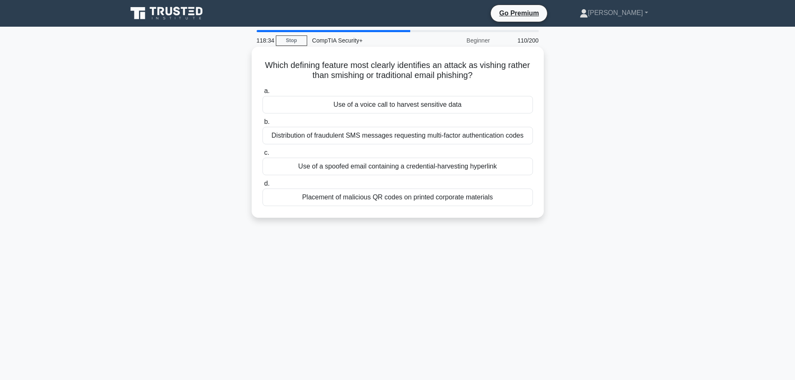
click at [313, 140] on div "Distribution of fraudulent SMS messages requesting multi-factor authentication …" at bounding box center [398, 136] width 270 height 18
click at [311, 139] on div "Distribution of fraudulent SMS messages requesting multi-factor authentication …" at bounding box center [398, 136] width 270 height 18
click at [263, 125] on input "b. Distribution of fraudulent SMS messages requesting multi-factor authenticati…" at bounding box center [263, 121] width 0 height 5
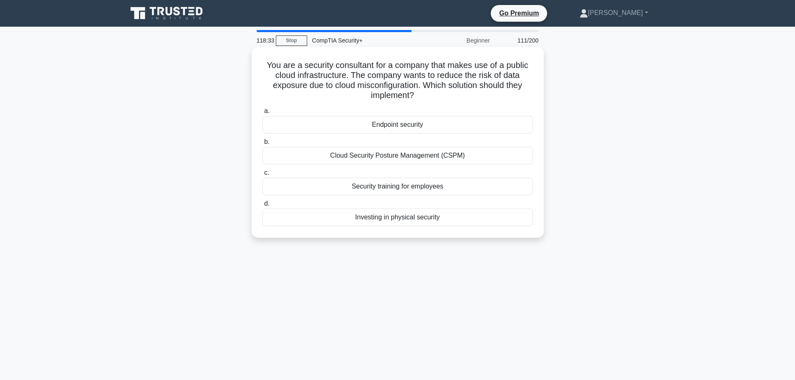
click at [310, 121] on div "Endpoint security" at bounding box center [398, 125] width 270 height 18
click at [263, 114] on input "a. Endpoint security" at bounding box center [263, 111] width 0 height 5
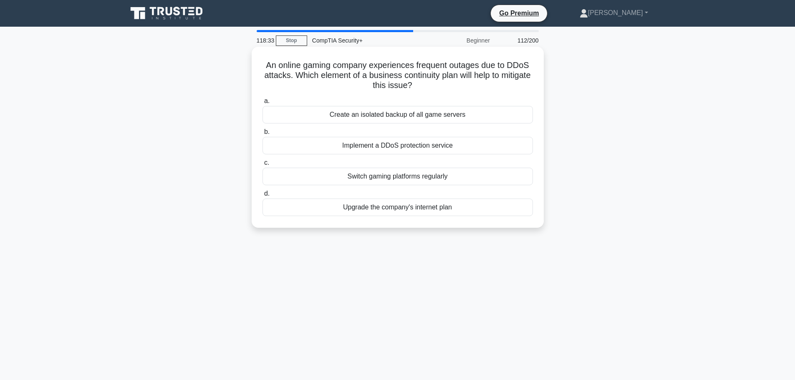
click at [307, 151] on div "Implement a DDoS protection service" at bounding box center [398, 146] width 270 height 18
click at [263, 135] on input "b. Implement a DDoS protection service" at bounding box center [263, 131] width 0 height 5
click at [305, 128] on label "b. Isolate the affected systems, update the antivirus software, and run a deep …" at bounding box center [398, 141] width 270 height 28
click at [263, 129] on input "b. Isolate the affected systems, update the antivirus software, and run a deep …" at bounding box center [263, 131] width 0 height 5
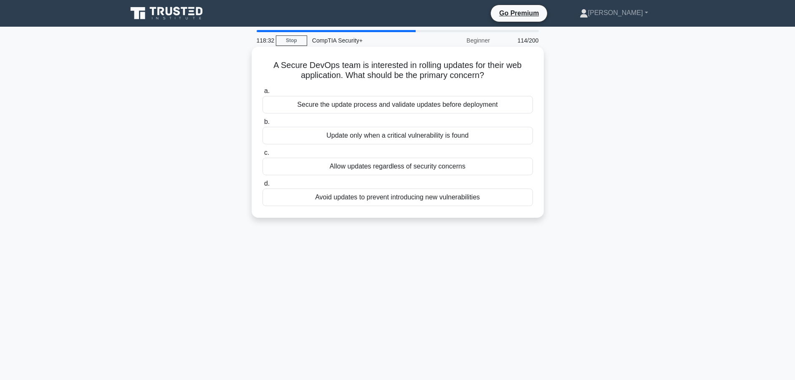
click at [306, 154] on label "c. Allow updates regardless of security concerns" at bounding box center [398, 162] width 270 height 28
click at [263, 154] on input "c. Allow updates regardless of security concerns" at bounding box center [263, 152] width 0 height 5
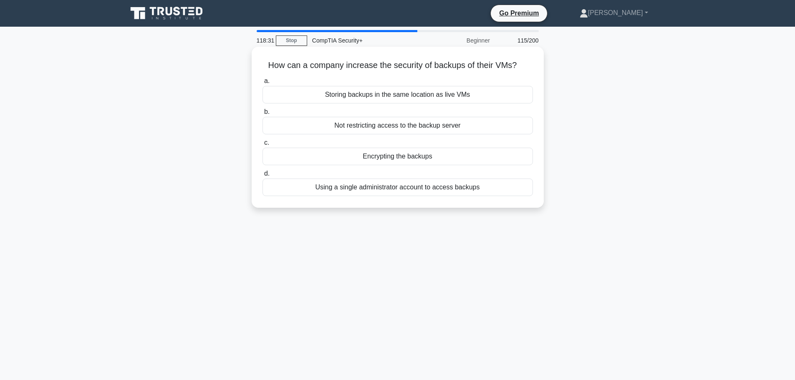
drag, startPoint x: 303, startPoint y: 114, endPoint x: 305, endPoint y: 119, distance: 6.1
click at [305, 118] on label "b. Not restricting access to the backup server" at bounding box center [398, 121] width 270 height 28
click at [307, 150] on div "Encrypting the backups" at bounding box center [398, 157] width 270 height 18
click at [263, 146] on input "c. Encrypting the backups" at bounding box center [263, 142] width 0 height 5
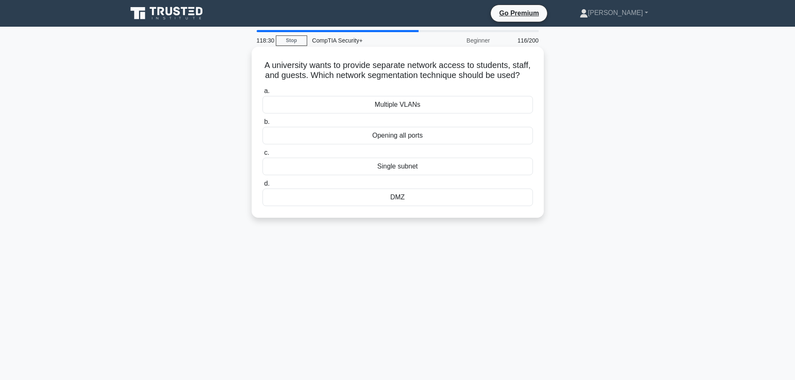
click at [308, 106] on label "a. Multiple VLANs" at bounding box center [398, 100] width 270 height 28
click at [263, 94] on input "a. Multiple VLANs" at bounding box center [263, 90] width 0 height 5
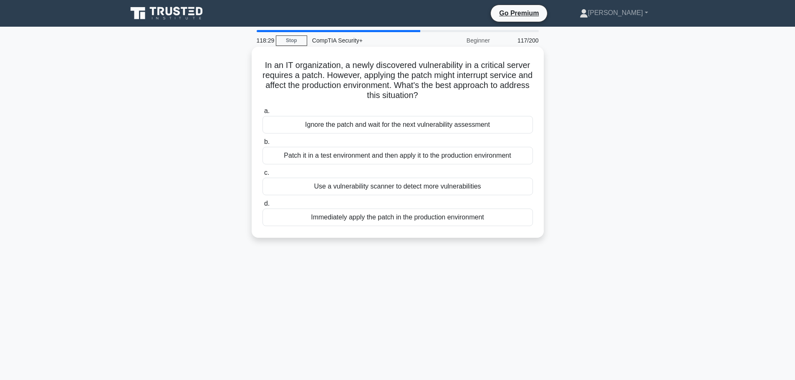
click at [310, 141] on label "b. Patch it in a test environment and then apply it to the production environme…" at bounding box center [398, 151] width 270 height 28
click at [263, 141] on input "b. Patch it in a test environment and then apply it to the production environme…" at bounding box center [263, 141] width 0 height 5
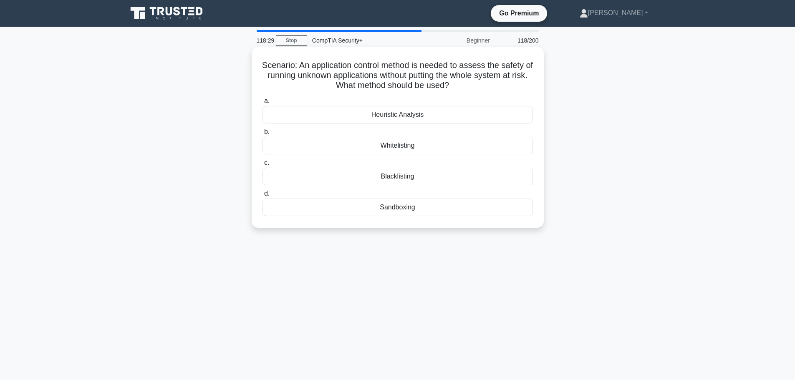
click at [310, 116] on div "Heuristic Analysis" at bounding box center [398, 115] width 270 height 18
click at [263, 104] on input "a. Heuristic Analysis" at bounding box center [263, 100] width 0 height 5
click at [309, 151] on div "Attribute-Based Access Control" at bounding box center [398, 146] width 270 height 18
click at [263, 135] on input "b. Attribute-Based Access Control" at bounding box center [263, 131] width 0 height 5
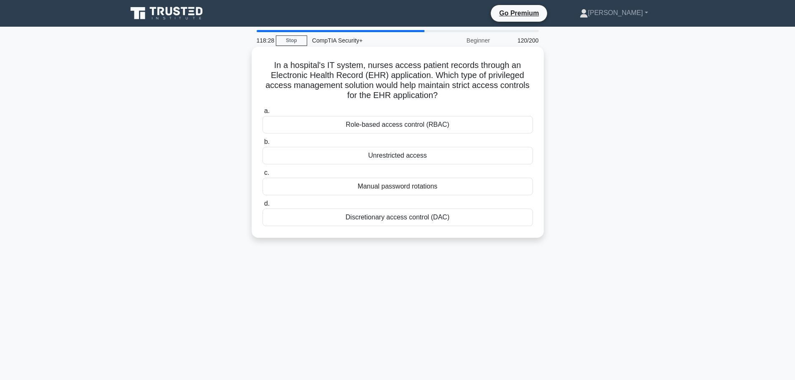
click at [312, 119] on div "Role-based access control (RBAC)" at bounding box center [398, 125] width 270 height 18
click at [263, 114] on input "a. Role-based access control (RBAC)" at bounding box center [263, 111] width 0 height 5
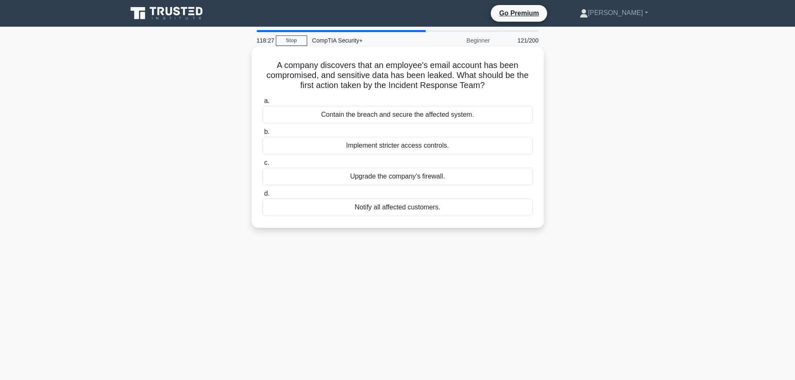
drag, startPoint x: 310, startPoint y: 156, endPoint x: 309, endPoint y: 141, distance: 14.6
click at [309, 155] on div "a. Contain the breach and secure the affected system. b. Implement stricter acc…" at bounding box center [397, 156] width 280 height 124
click at [312, 123] on div "Contain the breach and secure the affected system." at bounding box center [398, 115] width 270 height 18
click at [263, 104] on input "a. Contain the breach and secure the affected system." at bounding box center [263, 100] width 0 height 5
click at [310, 152] on div "Update all antivirus software" at bounding box center [398, 146] width 270 height 18
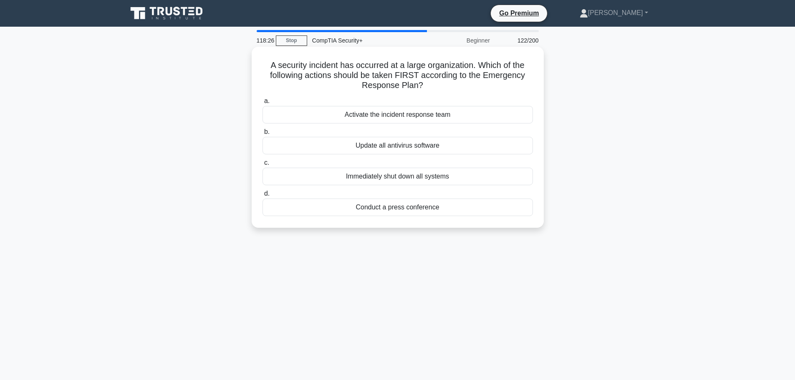
click at [263, 135] on input "b. Update all antivirus software" at bounding box center [263, 131] width 0 height 5
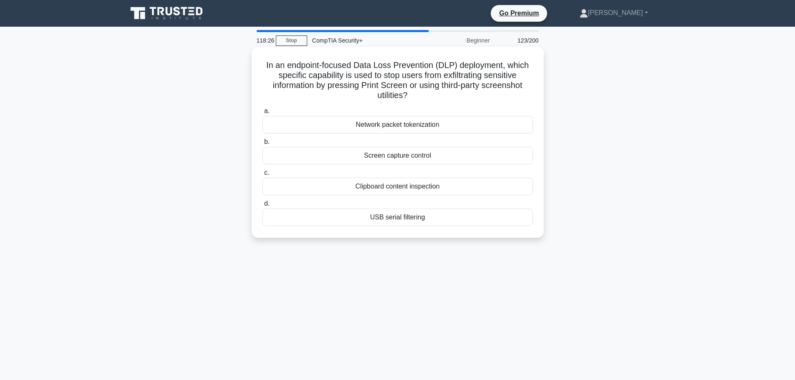
click at [307, 119] on div "Network packet tokenization" at bounding box center [398, 125] width 270 height 18
click at [263, 114] on input "a. Network packet tokenization" at bounding box center [263, 111] width 0 height 5
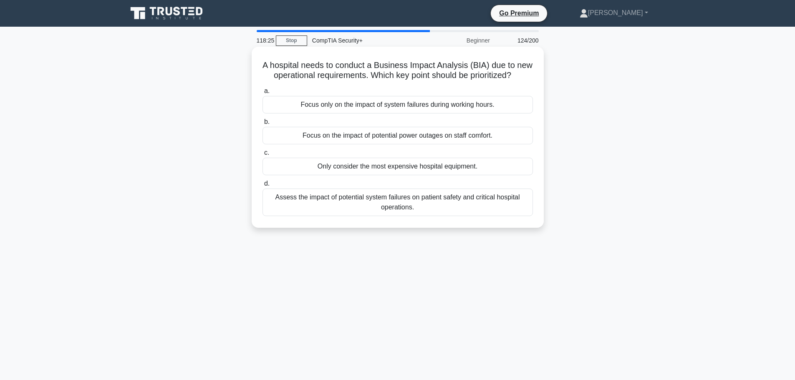
click at [310, 155] on div "a. Focus only on the impact of system failures during working hours. b. Focus o…" at bounding box center [397, 151] width 280 height 134
click at [307, 130] on label "b. Focus on the impact of potential power outages on staff comfort." at bounding box center [398, 131] width 270 height 28
click at [263, 125] on input "b. Focus on the impact of potential power outages on staff comfort." at bounding box center [263, 121] width 0 height 5
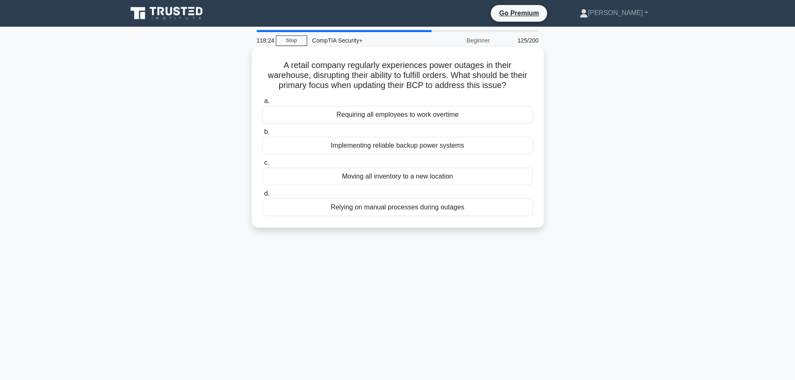
click at [306, 156] on div "a. Requiring all employees to work overtime b. Implementing reliable backup pow…" at bounding box center [397, 156] width 280 height 124
click at [303, 127] on div "a. Requiring all employees to work overtime b. Implementing reliable backup pow…" at bounding box center [397, 156] width 280 height 124
click at [301, 115] on div "Requiring all employees to work overtime" at bounding box center [398, 115] width 270 height 18
click at [263, 104] on input "a. Requiring all employees to work overtime" at bounding box center [263, 100] width 0 height 5
click at [303, 124] on div "Upgrade to a router with better throughput" at bounding box center [398, 115] width 270 height 18
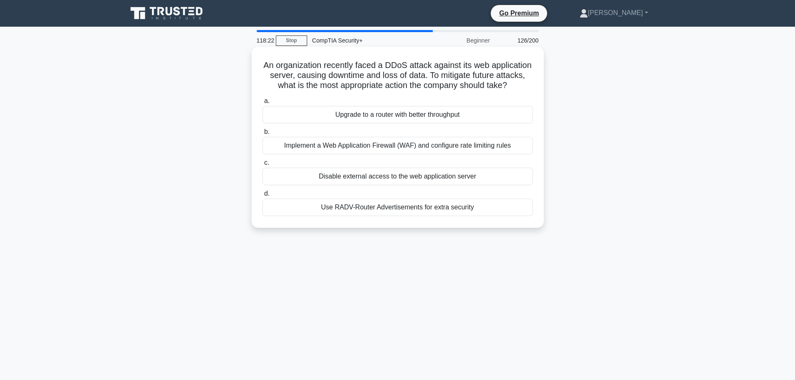
click at [263, 104] on input "a. Upgrade to a router with better throughput" at bounding box center [263, 100] width 0 height 5
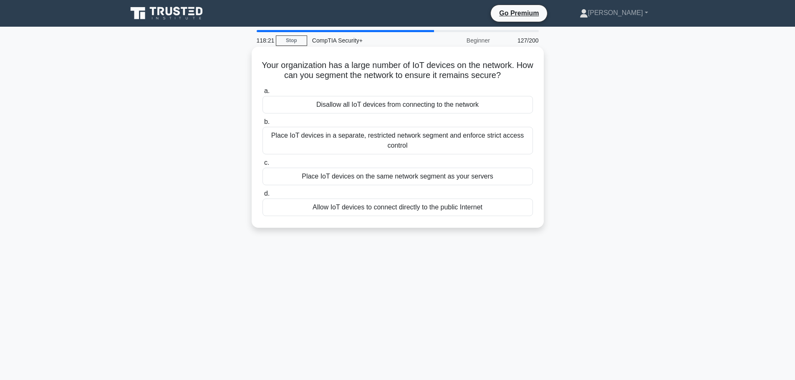
click at [303, 140] on div "Place IoT devices in a separate, restricted network segment and enforce strict …" at bounding box center [398, 141] width 270 height 28
click at [263, 125] on input "b. Place IoT devices in a separate, restricted network segment and enforce stri…" at bounding box center [263, 121] width 0 height 5
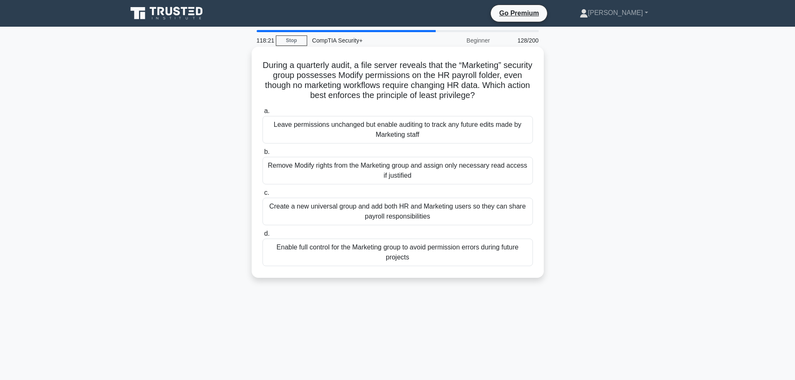
click at [303, 159] on div "Remove Modify rights from the Marketing group and assign only necessary read ac…" at bounding box center [398, 171] width 270 height 28
click at [263, 155] on input "b. Remove Modify rights from the Marketing group and assign only necessary read…" at bounding box center [263, 151] width 0 height 5
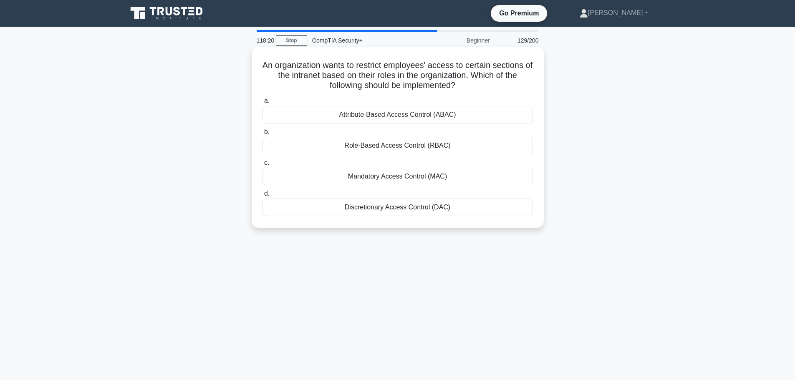
click at [302, 171] on div "Mandatory Access Control (MAC)" at bounding box center [398, 177] width 270 height 18
click at [263, 166] on input "c. Mandatory Access Control (MAC)" at bounding box center [263, 162] width 0 height 5
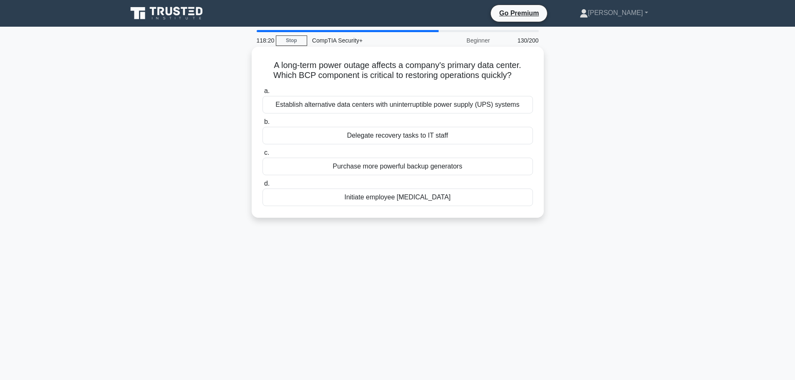
click at [298, 190] on div "Initiate employee cross-training" at bounding box center [398, 198] width 270 height 18
click at [263, 187] on input "d. Initiate employee cross-training" at bounding box center [263, 183] width 0 height 5
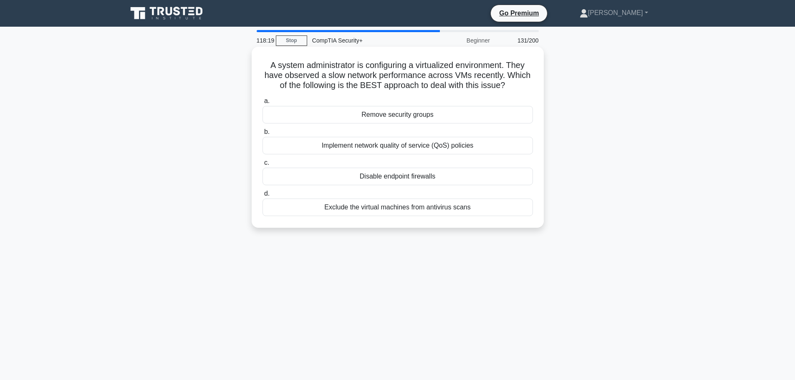
click at [297, 164] on label "c. Disable endpoint firewalls" at bounding box center [398, 172] width 270 height 28
click at [263, 164] on input "c. Disable endpoint firewalls" at bounding box center [263, 162] width 0 height 5
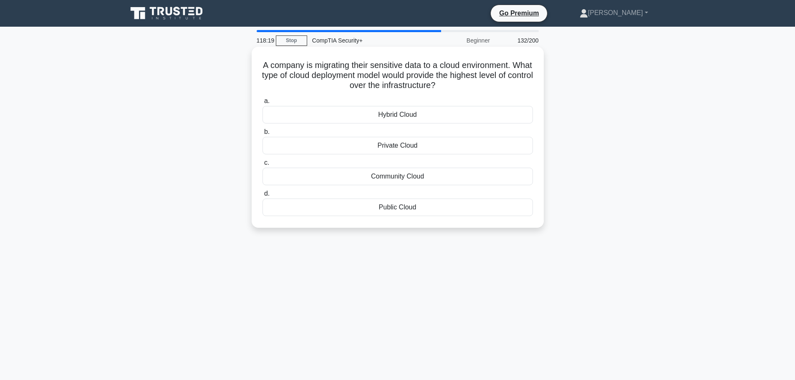
click at [298, 137] on label "b. Private Cloud" at bounding box center [398, 141] width 270 height 28
click at [263, 135] on input "b. Private Cloud" at bounding box center [263, 131] width 0 height 5
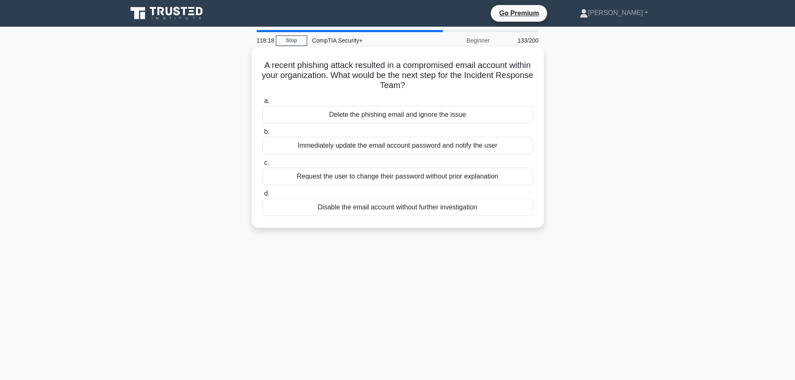
drag, startPoint x: 302, startPoint y: 156, endPoint x: 302, endPoint y: 169, distance: 12.1
click at [302, 157] on div "a. Delete the phishing email and ignore the issue b. Immediately update the ema…" at bounding box center [397, 156] width 280 height 124
click at [300, 175] on div "Request the user to change their password without prior explanation" at bounding box center [398, 177] width 270 height 18
click at [263, 166] on input "c. Request the user to change their password without prior explanation" at bounding box center [263, 162] width 0 height 5
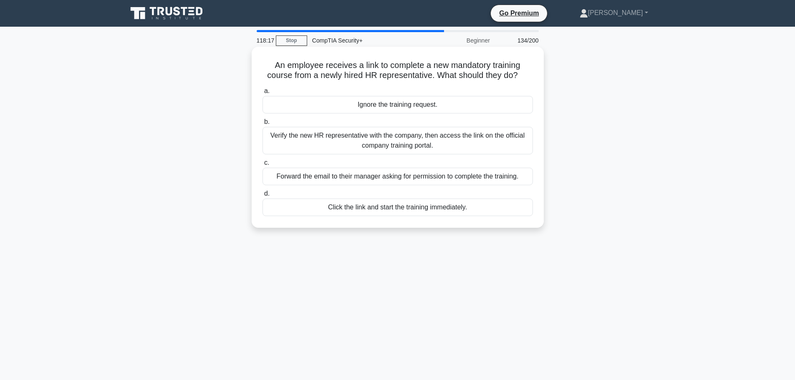
click at [299, 120] on label "b. Verify the new HR representative with the company, then access the link on t…" at bounding box center [398, 136] width 270 height 38
click at [263, 120] on input "b. Verify the new HR representative with the company, then access the link on t…" at bounding box center [263, 121] width 0 height 5
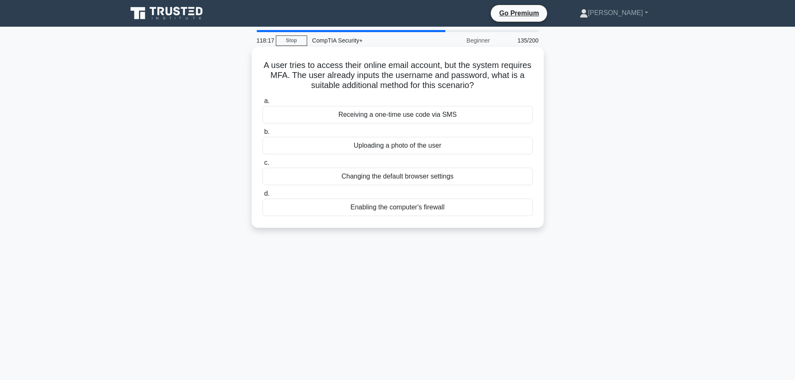
drag, startPoint x: 308, startPoint y: 137, endPoint x: 305, endPoint y: 150, distance: 13.4
click at [306, 139] on label "b. Uploading a photo of the user" at bounding box center [398, 141] width 270 height 28
click at [304, 169] on div "Changing the default browser settings" at bounding box center [398, 177] width 270 height 18
click at [263, 166] on input "c. Changing the default browser settings" at bounding box center [263, 162] width 0 height 5
drag, startPoint x: 304, startPoint y: 169, endPoint x: 303, endPoint y: 161, distance: 8.0
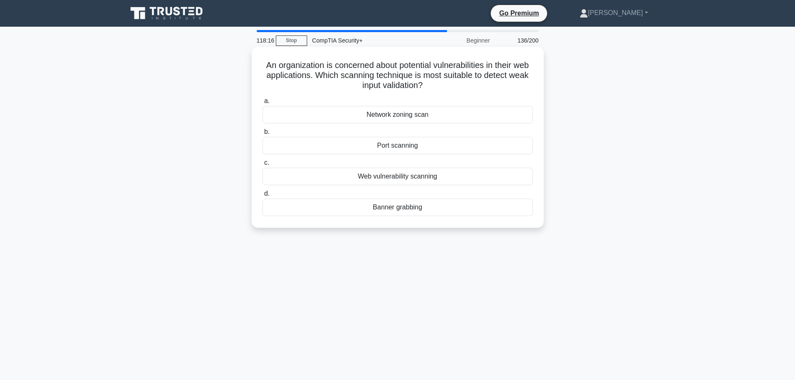
click at [303, 164] on label "c. Web vulnerability scanning" at bounding box center [398, 172] width 270 height 28
click at [303, 134] on label "b. Port scanning" at bounding box center [398, 141] width 270 height 28
click at [263, 134] on input "b. Port scanning" at bounding box center [263, 131] width 0 height 5
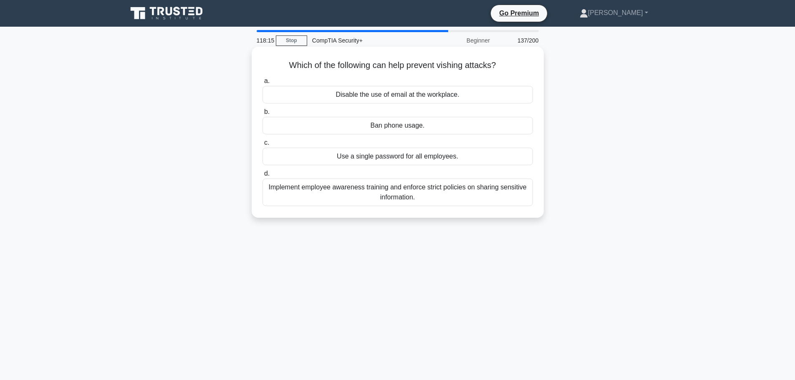
click at [304, 121] on div "Ban phone usage." at bounding box center [398, 126] width 270 height 18
click at [263, 115] on input "b. Ban phone usage." at bounding box center [263, 111] width 0 height 5
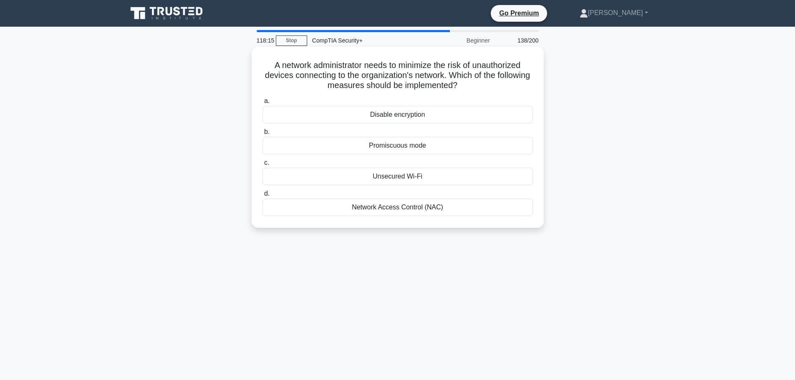
click at [304, 124] on div "Disable encryption" at bounding box center [398, 115] width 270 height 18
click at [263, 104] on input "a. Disable encryption" at bounding box center [263, 100] width 0 height 5
click at [305, 124] on div "Unencrypted FTP connection" at bounding box center [398, 115] width 270 height 18
click at [263, 104] on input "a. Unencrypted FTP connection" at bounding box center [263, 100] width 0 height 5
click at [305, 126] on div "a. Employee Education and Training b. Deploying Additional Firewalls c. d." at bounding box center [397, 156] width 280 height 124
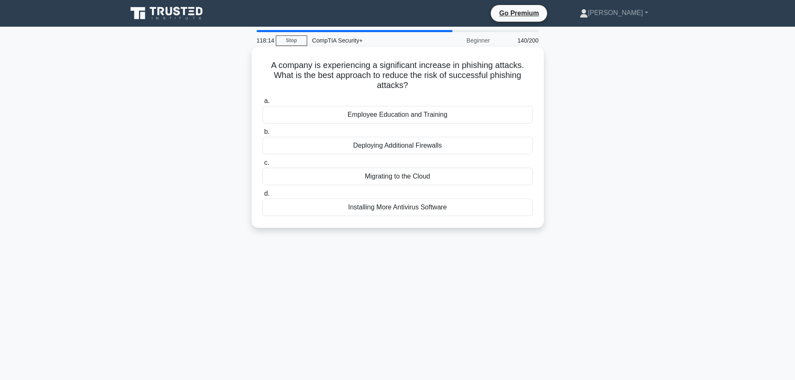
click at [305, 132] on label "b. Deploying Additional Firewalls" at bounding box center [398, 141] width 270 height 28
click at [263, 132] on input "b. Deploying Additional Firewalls" at bounding box center [263, 131] width 0 height 5
click at [304, 139] on div "Roll out patches in phases with testing" at bounding box center [398, 146] width 270 height 18
click at [263, 135] on input "b. Roll out patches in phases with testing" at bounding box center [263, 131] width 0 height 5
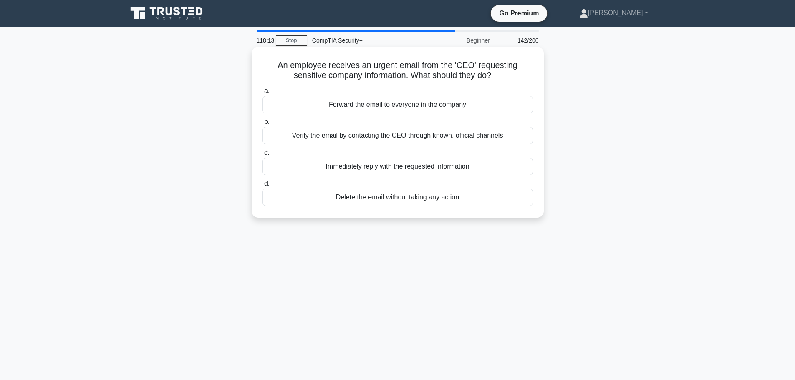
click at [304, 144] on div "Verify the email by contacting the CEO through known, official channels" at bounding box center [398, 136] width 270 height 18
click at [263, 125] on input "b. Verify the email by contacting the CEO through known, official channels" at bounding box center [263, 121] width 0 height 5
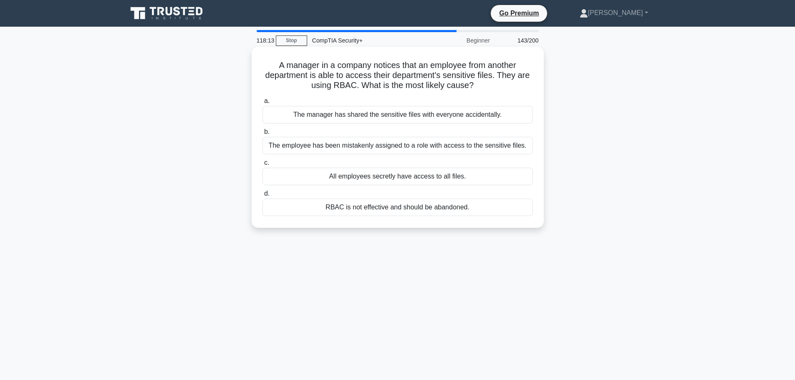
click at [303, 148] on div "The employee has been mistakenly assigned to a role with access to the sensitiv…" at bounding box center [398, 146] width 270 height 18
click at [263, 135] on input "b. The employee has been mistakenly assigned to a role with access to the sensi…" at bounding box center [263, 131] width 0 height 5
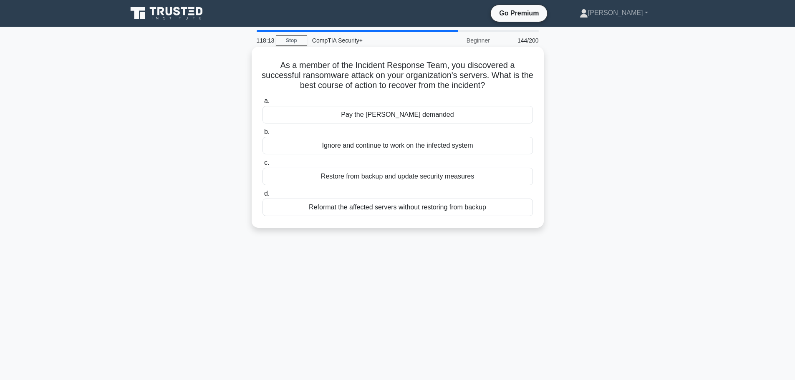
click at [304, 152] on div "Ignore and continue to work on the infected system" at bounding box center [398, 146] width 270 height 18
click at [263, 135] on input "b. Ignore and continue to work on the infected system" at bounding box center [263, 131] width 0 height 5
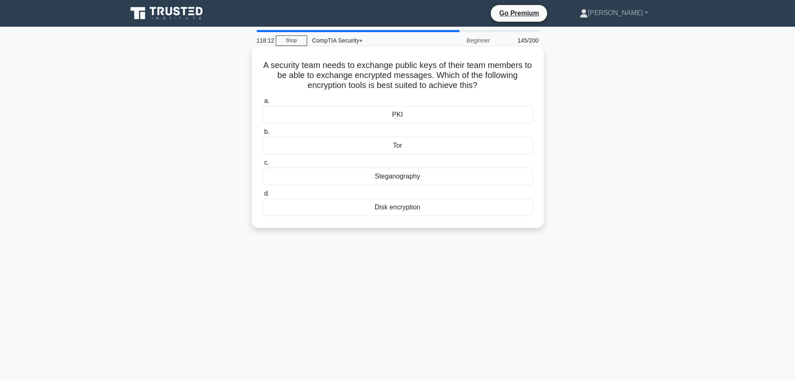
click at [304, 157] on div "a. PKI b. Tor c." at bounding box center [397, 156] width 280 height 124
click at [305, 159] on label "c. Steganography" at bounding box center [398, 172] width 270 height 28
click at [263, 160] on input "c. Steganography" at bounding box center [263, 162] width 0 height 5
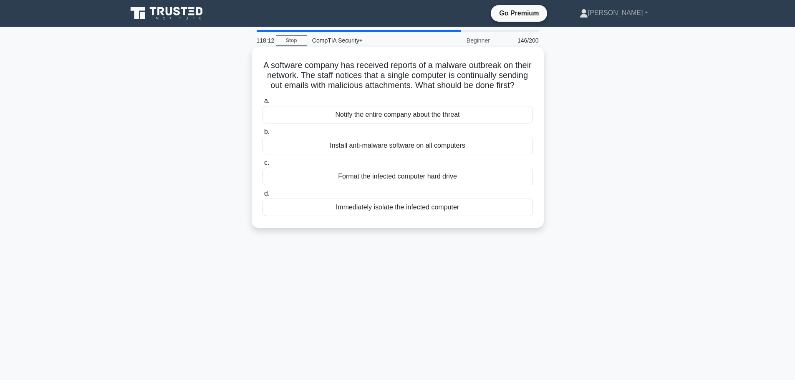
click at [303, 167] on div "a. Notify the entire company about the threat b. Install anti-malware software …" at bounding box center [397, 156] width 280 height 124
click at [298, 177] on label "c. Format the infected computer hard drive" at bounding box center [398, 172] width 270 height 28
click at [263, 166] on input "c. Format the infected computer hard drive" at bounding box center [263, 162] width 0 height 5
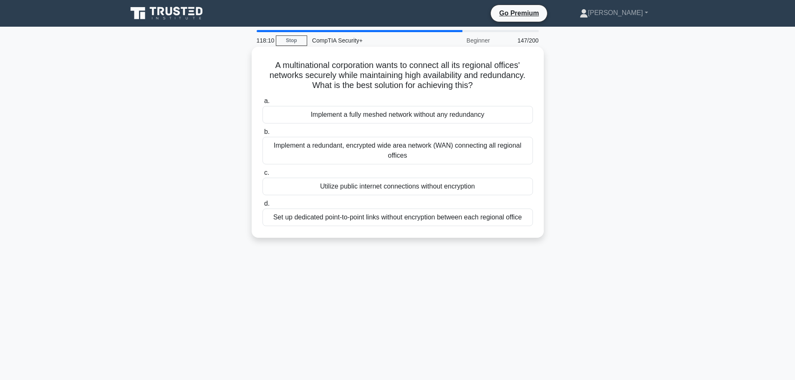
click at [302, 124] on div "Implement a fully meshed network without any redundancy" at bounding box center [398, 115] width 270 height 18
click at [263, 104] on input "a. Implement a fully meshed network without any redundancy" at bounding box center [263, 100] width 0 height 5
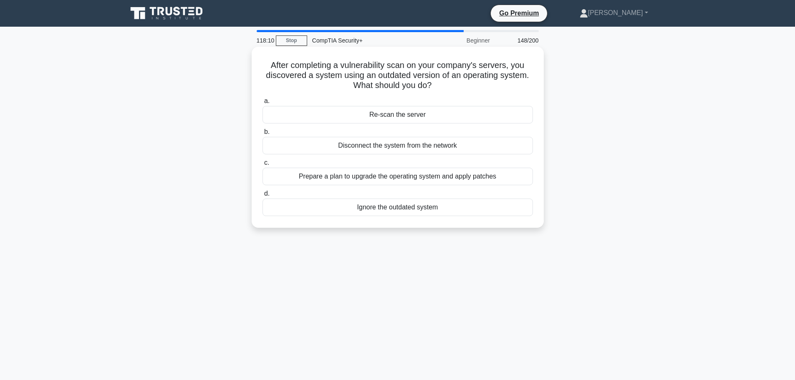
click at [303, 172] on div "Prepare a plan to upgrade the operating system and apply patches" at bounding box center [398, 177] width 270 height 18
click at [263, 166] on input "c. Prepare a plan to upgrade the operating system and apply patches" at bounding box center [263, 162] width 0 height 5
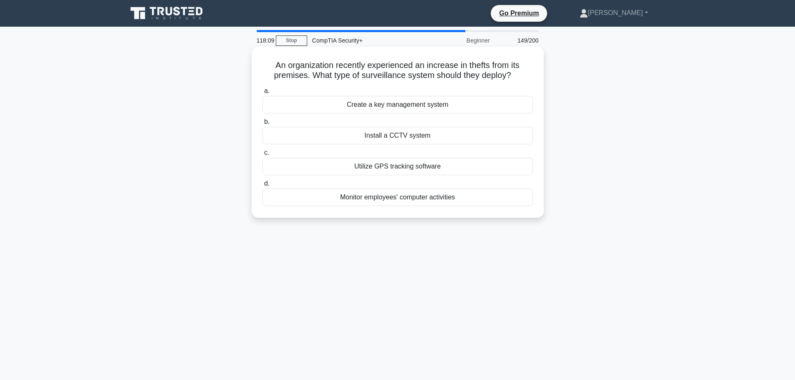
click at [303, 142] on div "Install a CCTV system" at bounding box center [398, 136] width 270 height 18
click at [263, 125] on input "b. Install a CCTV system" at bounding box center [263, 121] width 0 height 5
click at [307, 131] on div "Take the printout to your office to keep it safe" at bounding box center [398, 136] width 270 height 18
click at [263, 125] on input "b. Take the printout to your office to keep it safe" at bounding box center [263, 121] width 0 height 5
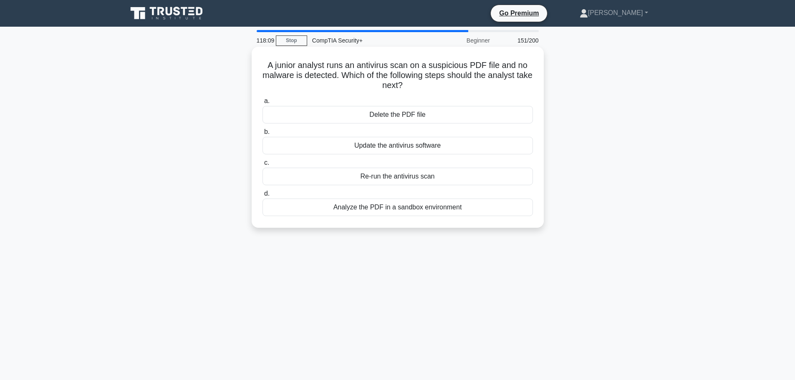
click at [308, 133] on label "b. Update the antivirus software" at bounding box center [398, 141] width 270 height 28
click at [263, 133] on input "b. Update the antivirus software" at bounding box center [263, 131] width 0 height 5
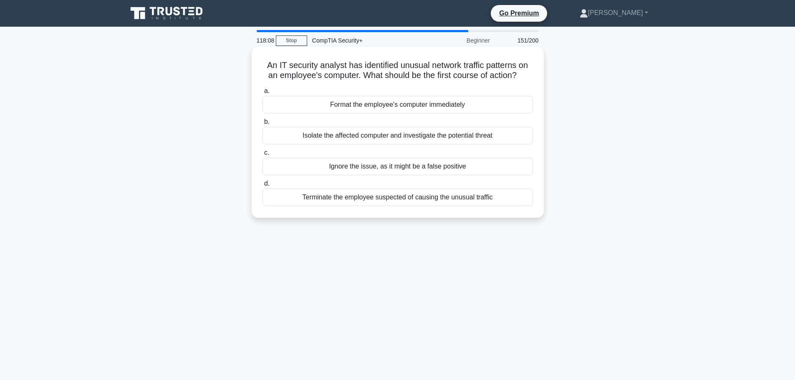
click at [308, 133] on div "Isolate the affected computer and investigate the potential threat" at bounding box center [398, 136] width 270 height 18
click at [263, 125] on input "b. Isolate the affected computer and investigate the potential threat" at bounding box center [263, 121] width 0 height 5
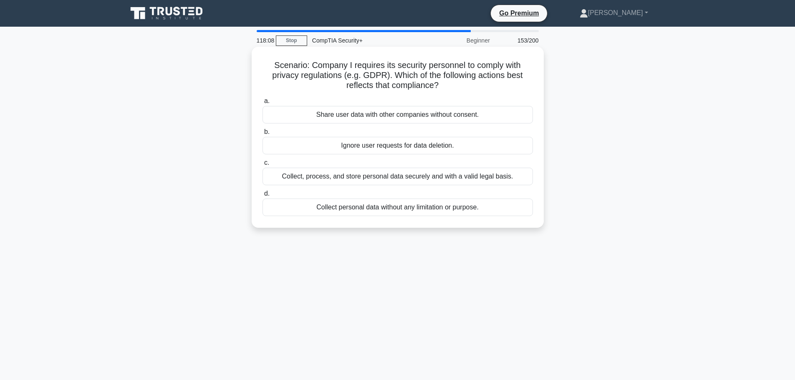
click at [308, 134] on label "b. Ignore user requests for data deletion." at bounding box center [398, 141] width 270 height 28
click at [263, 134] on input "b. Ignore user requests for data deletion." at bounding box center [263, 131] width 0 height 5
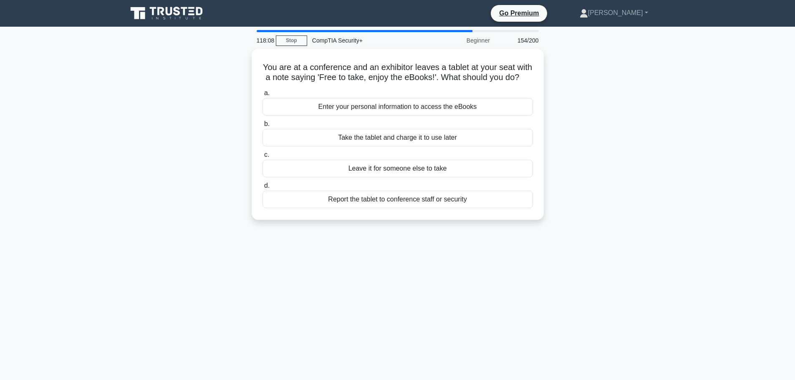
click at [308, 136] on label "b. Take the tablet and charge it to use later" at bounding box center [398, 133] width 270 height 28
click at [263, 127] on input "b. Take the tablet and charge it to use later" at bounding box center [263, 123] width 0 height 5
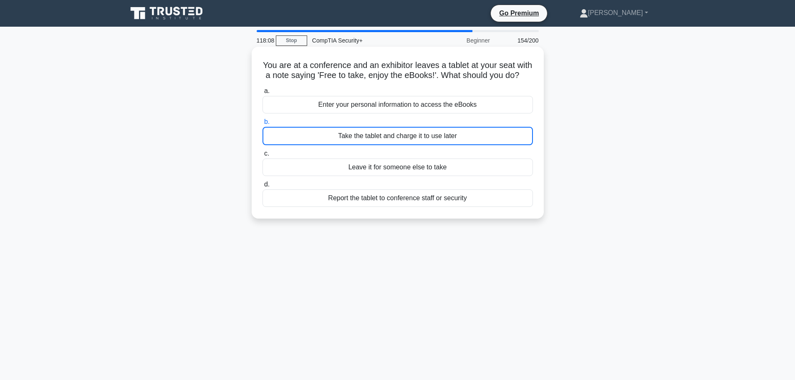
click at [308, 136] on label "b. Take the tablet and charge it to use later" at bounding box center [398, 131] width 270 height 28
click at [263, 125] on input "b. Take the tablet and charge it to use later" at bounding box center [263, 121] width 0 height 5
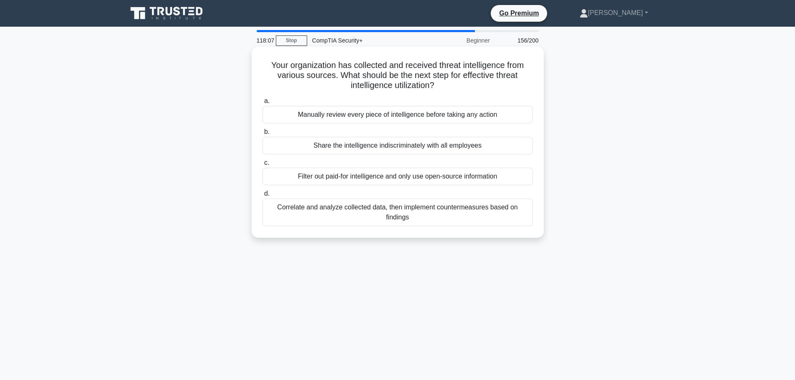
drag, startPoint x: 307, startPoint y: 149, endPoint x: 301, endPoint y: 171, distance: 23.0
click at [301, 171] on label "c. Filter out paid-for intelligence and only use open-source information" at bounding box center [398, 172] width 270 height 28
click at [298, 190] on label "d. Correlate and analyze collected data, then implement countermeasures based o…" at bounding box center [398, 208] width 270 height 38
click at [263, 191] on input "d. Correlate and analyze collected data, then implement countermeasures based o…" at bounding box center [263, 193] width 0 height 5
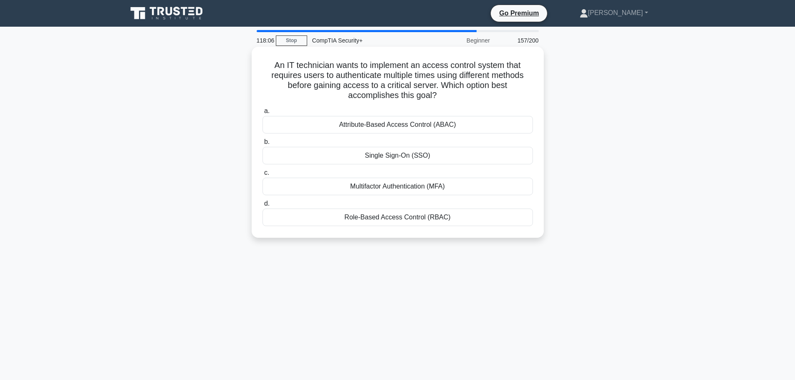
click at [294, 187] on div "Multifactor Authentication (MFA)" at bounding box center [398, 187] width 270 height 18
click at [263, 176] on input "c. Multifactor Authentication (MFA)" at bounding box center [263, 172] width 0 height 5
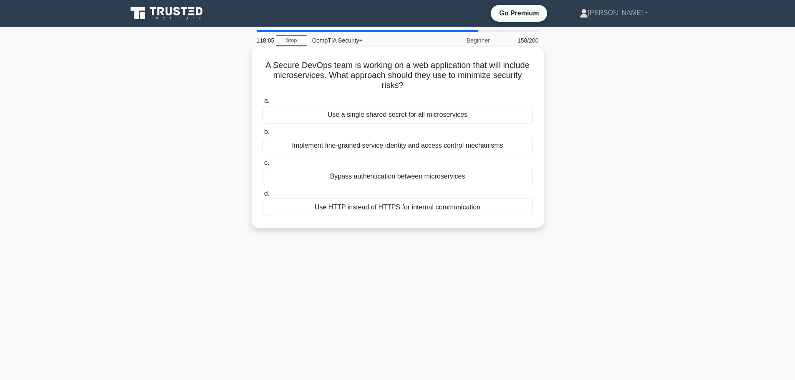
click at [297, 173] on div "Bypass authentication between microservices" at bounding box center [398, 177] width 270 height 18
click at [263, 166] on input "c. Bypass authentication between microservices" at bounding box center [263, 162] width 0 height 5
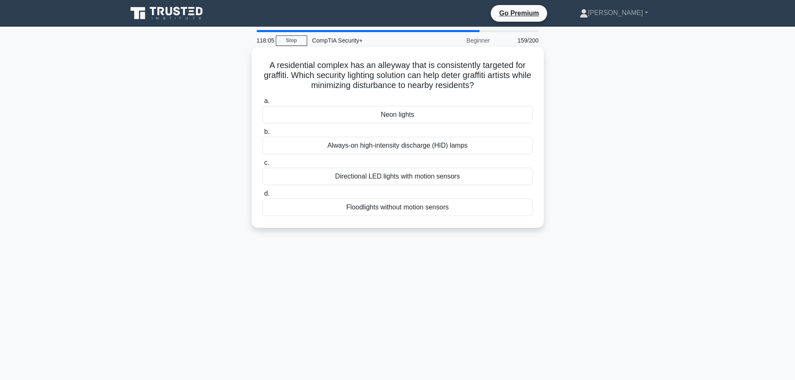
drag, startPoint x: 297, startPoint y: 173, endPoint x: 296, endPoint y: 165, distance: 8.0
click at [296, 165] on label "c. Directional LED lights with motion sensors" at bounding box center [398, 172] width 270 height 28
click at [263, 165] on input "c. Directional LED lights with motion sensors" at bounding box center [263, 162] width 0 height 5
click at [293, 143] on div "Increase password length requirements" at bounding box center [398, 146] width 270 height 18
click at [263, 135] on input "b. Increase password length requirements" at bounding box center [263, 131] width 0 height 5
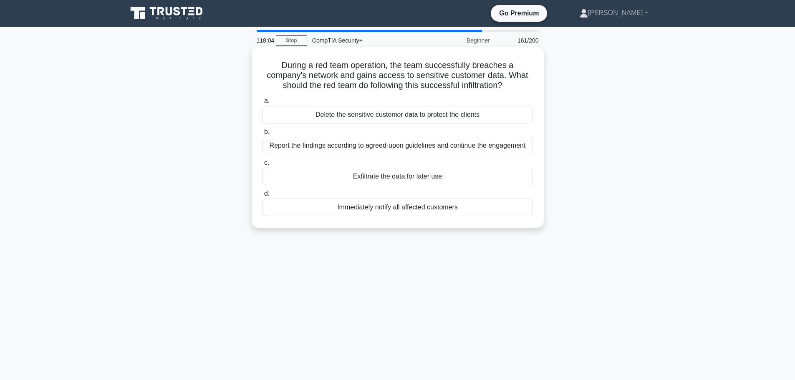
drag, startPoint x: 293, startPoint y: 135, endPoint x: 282, endPoint y: 123, distance: 16.3
click at [284, 126] on div "a. Delete the sensitive customer data to protect the clients b. Report the find…" at bounding box center [397, 156] width 280 height 124
click at [286, 120] on div "Delete the sensitive customer data to protect the clients" at bounding box center [398, 115] width 270 height 18
click at [263, 104] on input "a. Delete the sensitive customer data to protect the clients" at bounding box center [263, 100] width 0 height 5
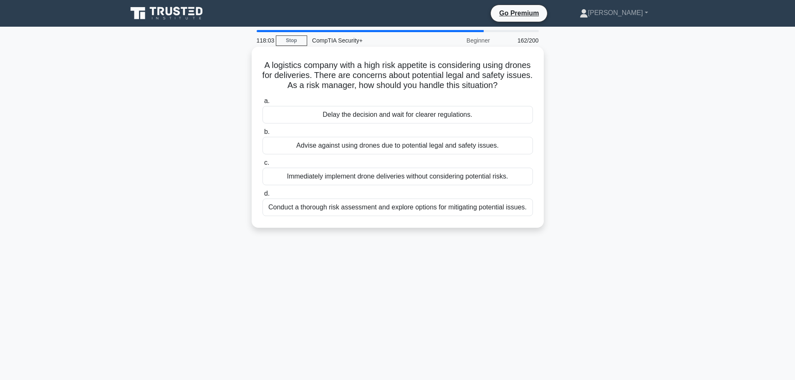
click at [294, 146] on label "b. Advise against using drones due to potential legal and safety issues." at bounding box center [398, 141] width 270 height 28
click at [263, 135] on input "b. Advise against using drones due to potential legal and safety issues." at bounding box center [263, 131] width 0 height 5
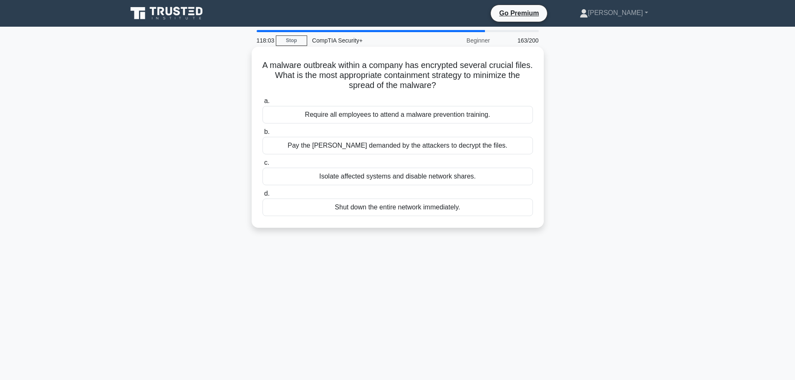
click at [295, 156] on div "a. Require all employees to attend a malware prevention training. b. Pay the ra…" at bounding box center [397, 156] width 280 height 124
drag, startPoint x: 294, startPoint y: 169, endPoint x: 293, endPoint y: 173, distance: 4.3
click at [294, 170] on label "c. Isolate affected systems and disable network shares." at bounding box center [398, 172] width 270 height 28
click at [296, 132] on label "b. Pay the ransom demanded by the attackers to decrypt the files." at bounding box center [398, 141] width 270 height 28
click at [263, 132] on input "b. Pay the ransom demanded by the attackers to decrypt the files." at bounding box center [263, 131] width 0 height 5
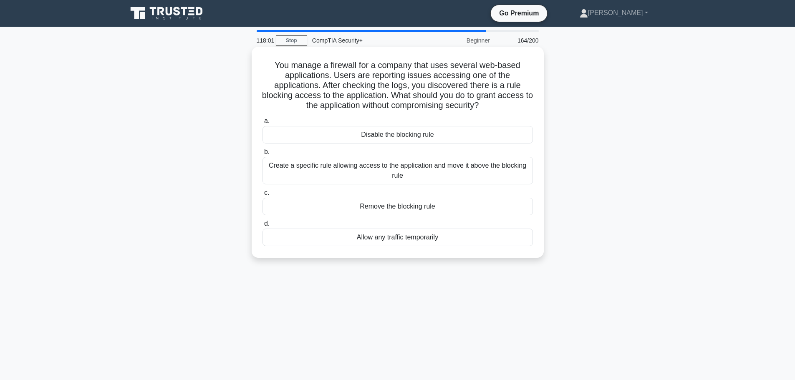
drag, startPoint x: 299, startPoint y: 118, endPoint x: 298, endPoint y: 122, distance: 4.5
click at [298, 121] on div "a. Disable the blocking rule b. Create a specific rule allowing access to the a…" at bounding box center [397, 181] width 280 height 134
click at [299, 124] on label "a. Disable the blocking rule" at bounding box center [398, 130] width 270 height 28
click at [263, 124] on input "a. Disable the blocking rule" at bounding box center [263, 121] width 0 height 5
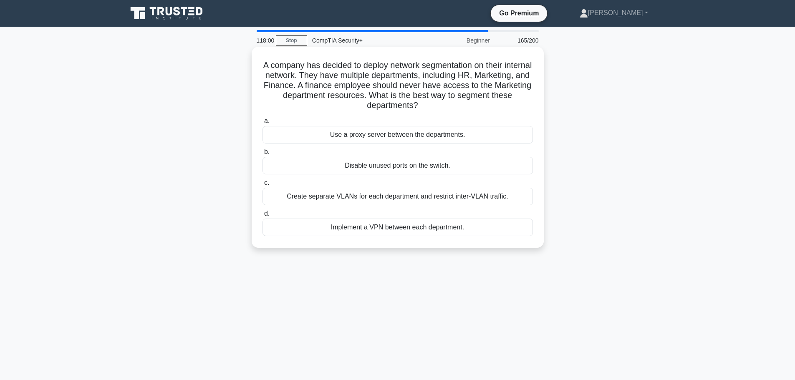
click at [300, 148] on label "b. Disable unused ports on the switch." at bounding box center [398, 161] width 270 height 28
click at [263, 149] on input "b. Disable unused ports on the switch." at bounding box center [263, 151] width 0 height 5
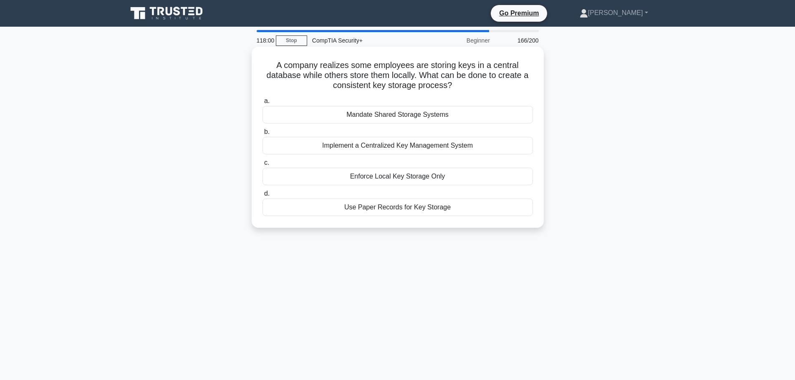
click at [297, 172] on div "Enforce Local Key Storage Only" at bounding box center [398, 177] width 270 height 18
click at [263, 166] on input "c. Enforce Local Key Storage Only" at bounding box center [263, 162] width 0 height 5
click at [297, 165] on label "c. Hiring more developers" at bounding box center [398, 172] width 270 height 28
click at [298, 144] on div "Office politics" at bounding box center [398, 146] width 270 height 18
click at [263, 135] on input "b. Office politics" at bounding box center [263, 131] width 0 height 5
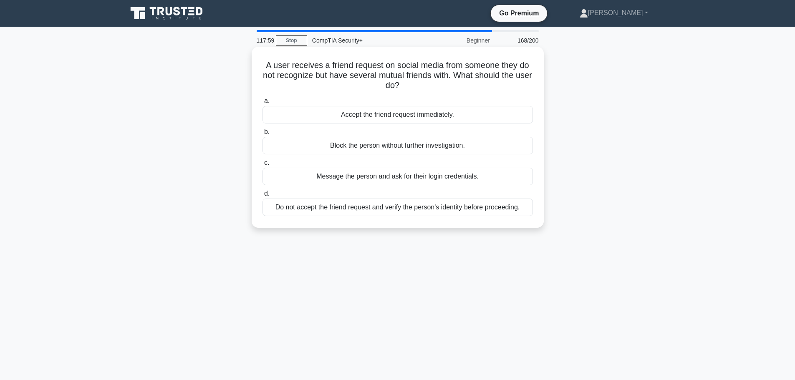
click at [301, 161] on label "c. Message the person and ask for their login credentials." at bounding box center [398, 172] width 270 height 28
click at [263, 161] on input "c. Message the person and ask for their login credentials." at bounding box center [263, 162] width 0 height 5
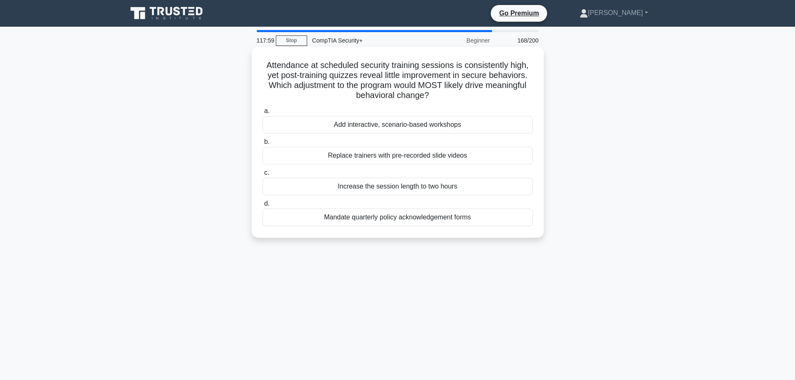
drag, startPoint x: 301, startPoint y: 165, endPoint x: 301, endPoint y: 158, distance: 7.1
click at [301, 158] on div "Replace trainers with pre-recorded slide videos" at bounding box center [398, 156] width 270 height 18
click at [263, 145] on input "b. Replace trainers with pre-recorded slide videos" at bounding box center [263, 141] width 0 height 5
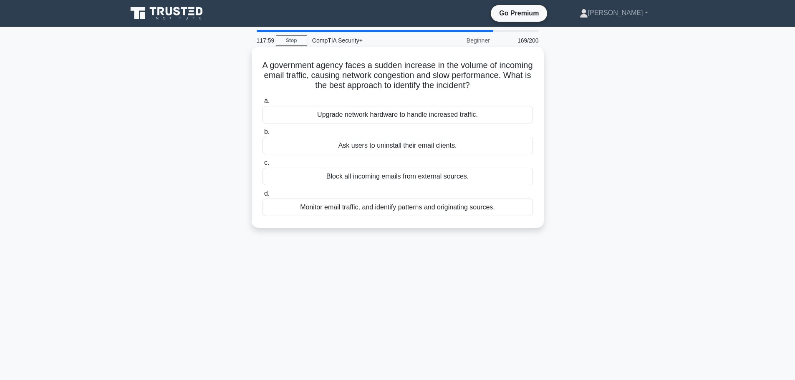
click at [301, 145] on div "Ask users to uninstall their email clients." at bounding box center [398, 146] width 270 height 18
click at [263, 135] on input "b. Ask users to uninstall their email clients." at bounding box center [263, 131] width 0 height 5
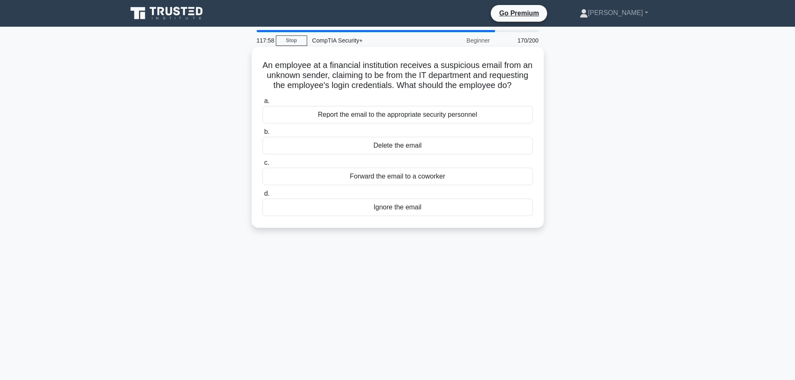
click at [302, 154] on div "Delete the email" at bounding box center [398, 146] width 270 height 18
click at [263, 135] on input "b. Delete the email" at bounding box center [263, 131] width 0 height 5
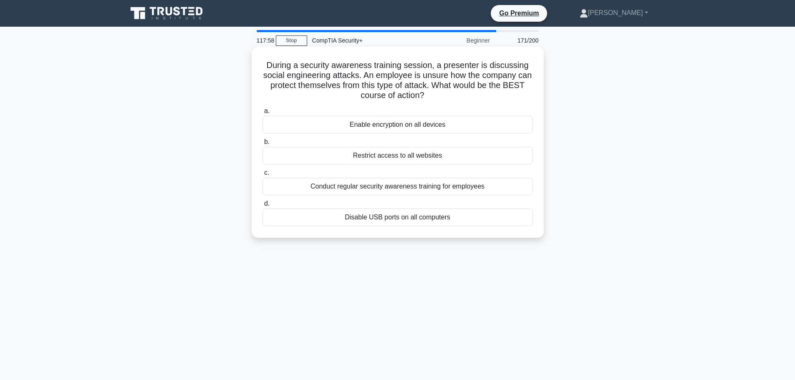
click at [303, 158] on div "Restrict access to all websites" at bounding box center [398, 156] width 270 height 18
click at [263, 145] on input "b. Restrict access to all websites" at bounding box center [263, 141] width 0 height 5
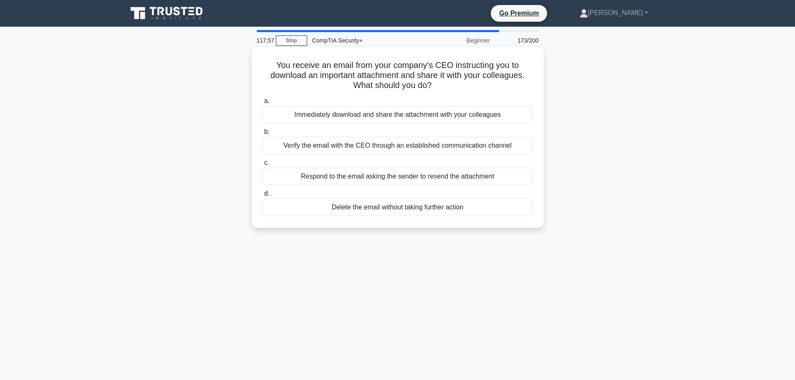
drag, startPoint x: 312, startPoint y: 168, endPoint x: 311, endPoint y: 146, distance: 22.5
click at [312, 164] on label "c. Respond to the email asking the sender to resend the attachment" at bounding box center [398, 172] width 270 height 28
drag, startPoint x: 312, startPoint y: 145, endPoint x: 312, endPoint y: 132, distance: 12.9
click at [312, 144] on div "Verify the email with the CEO through an established communication channel" at bounding box center [398, 146] width 270 height 18
click at [263, 135] on input "b. Verify the email with the CEO through an established communication channel" at bounding box center [263, 131] width 0 height 5
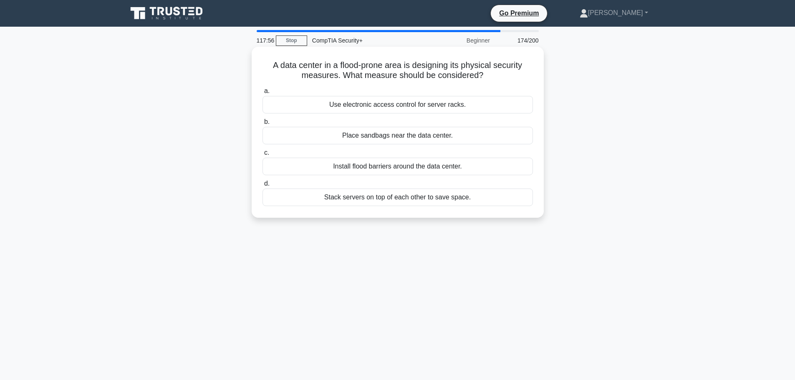
drag, startPoint x: 315, startPoint y: 126, endPoint x: 314, endPoint y: 135, distance: 8.8
click at [315, 132] on label "b. Place sandbags near the data center." at bounding box center [398, 131] width 270 height 28
drag, startPoint x: 316, startPoint y: 158, endPoint x: 310, endPoint y: 167, distance: 10.5
click at [310, 169] on label "c. Install flood barriers around the data center." at bounding box center [398, 162] width 270 height 28
click at [308, 166] on div "Install flood barriers around the data center." at bounding box center [398, 167] width 270 height 18
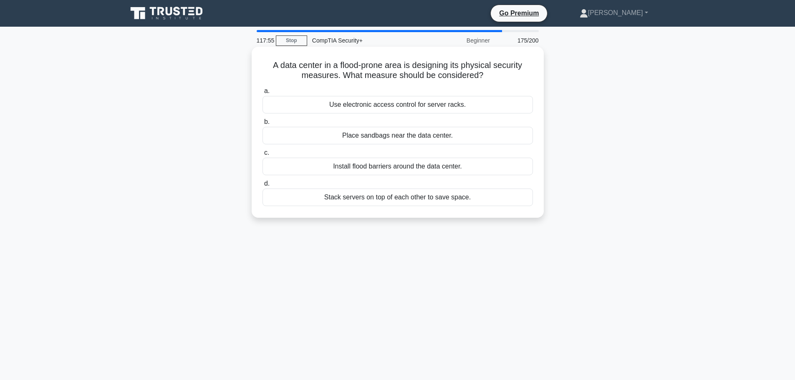
click at [263, 156] on input "c. Install flood barriers around the data center." at bounding box center [263, 152] width 0 height 5
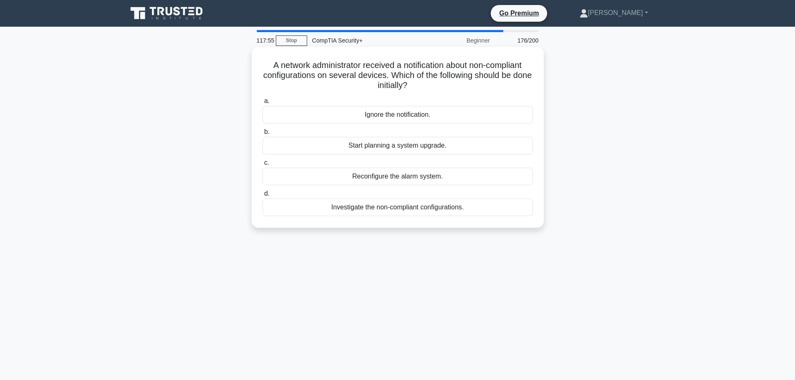
click at [305, 161] on label "c. Reconfigure the alarm system." at bounding box center [398, 172] width 270 height 28
click at [263, 161] on input "c. Reconfigure the alarm system." at bounding box center [263, 162] width 0 height 5
click at [308, 146] on div "Keeping detailed documentation." at bounding box center [398, 146] width 270 height 18
click at [263, 135] on input "b. Keeping detailed documentation." at bounding box center [263, 131] width 0 height 5
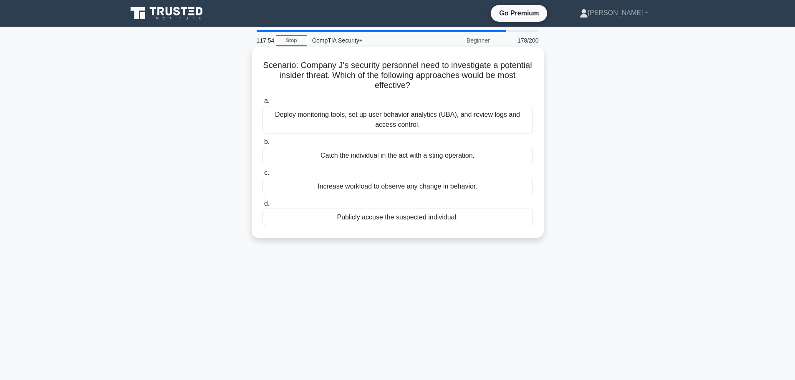
click at [309, 144] on label "b. Catch the individual in the act with a sting operation." at bounding box center [398, 151] width 270 height 28
click at [263, 144] on input "b. Catch the individual in the act with a sting operation." at bounding box center [263, 141] width 0 height 5
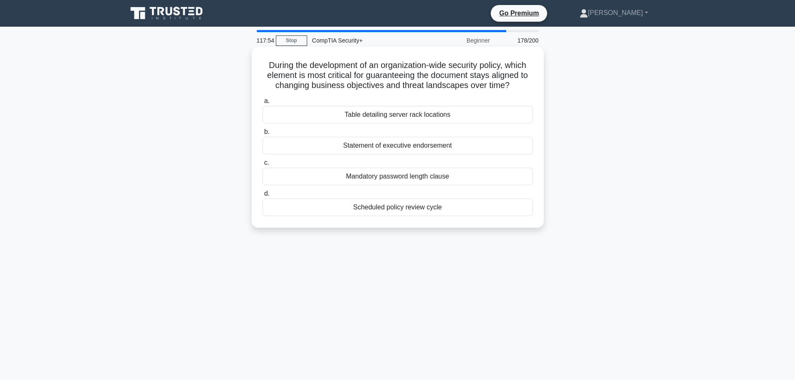
click at [309, 144] on div "Statement of executive endorsement" at bounding box center [398, 146] width 270 height 18
click at [263, 135] on input "b. Statement of executive endorsement" at bounding box center [263, 131] width 0 height 5
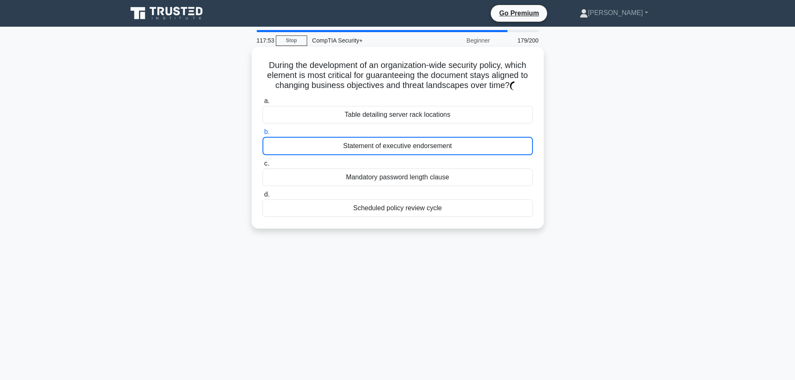
click at [309, 144] on div "Statement of executive endorsement" at bounding box center [398, 146] width 270 height 18
click at [263, 135] on input "b. Statement of executive endorsement" at bounding box center [263, 131] width 0 height 5
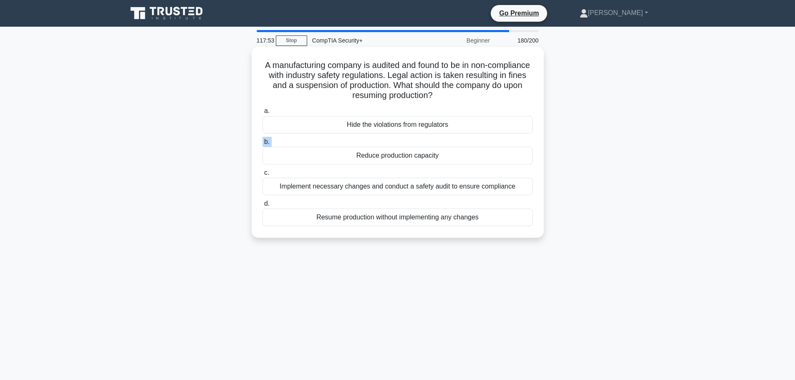
click at [309, 143] on label "b. Reduce production capacity" at bounding box center [398, 151] width 270 height 28
click at [263, 143] on input "b. Reduce production capacity" at bounding box center [263, 141] width 0 height 5
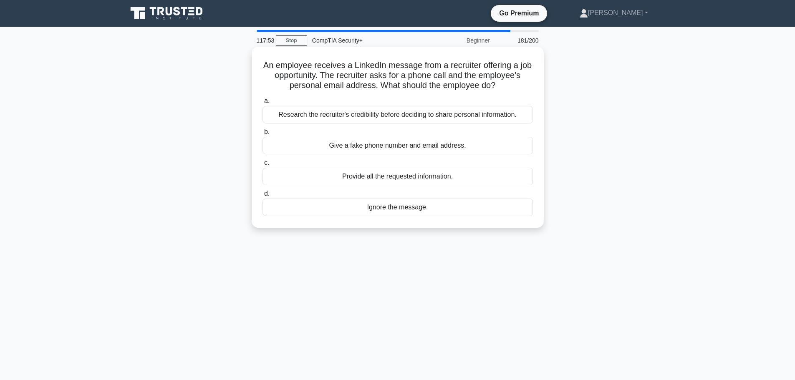
click at [310, 141] on div "Give a fake phone number and email address." at bounding box center [398, 146] width 270 height 18
click at [263, 135] on input "b. Give a fake phone number and email address." at bounding box center [263, 131] width 0 height 5
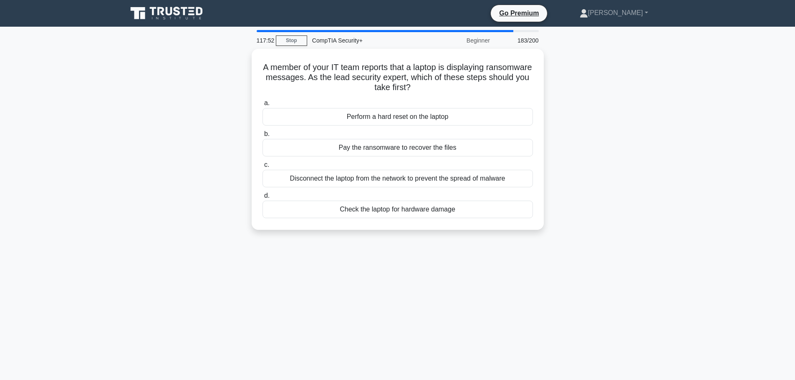
click at [309, 140] on label "b. Pay the ransomware to recover the files" at bounding box center [398, 143] width 270 height 28
click at [308, 137] on div "Pay the ransomware to recover the files" at bounding box center [398, 146] width 270 height 18
click at [263, 135] on input "b. Pay the ransomware to recover the files" at bounding box center [263, 131] width 0 height 5
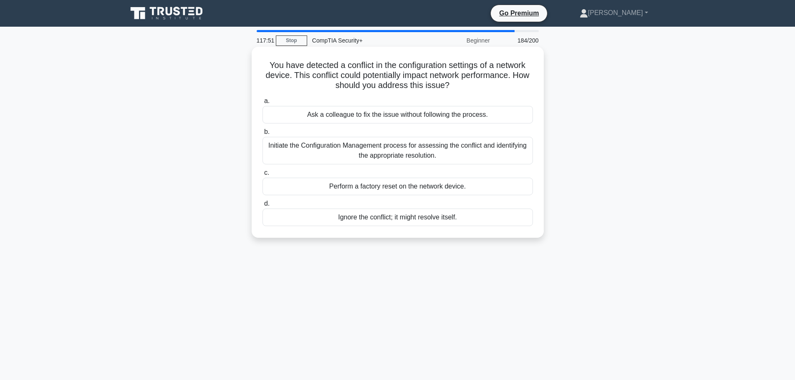
click at [313, 110] on div "Ask a colleague to fix the issue without following the process." at bounding box center [398, 115] width 270 height 18
click at [300, 110] on div "Ask a colleague to fix the issue without following the process." at bounding box center [398, 115] width 270 height 18
click at [263, 104] on input "a. Ask a colleague to fix the issue without following the process." at bounding box center [263, 100] width 0 height 5
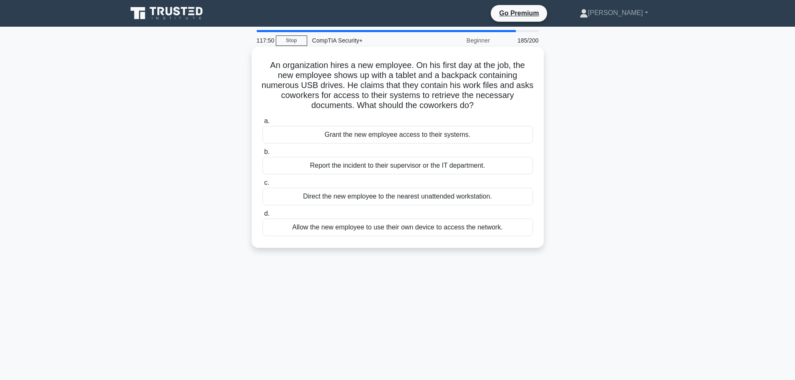
click at [301, 146] on div "a. Grant the new employee access to their systems. b. Report the incident to th…" at bounding box center [397, 176] width 280 height 124
click at [298, 170] on div "Report the incident to their supervisor or the IT department." at bounding box center [398, 166] width 270 height 18
click at [263, 155] on input "b. Report the incident to their supervisor or the IT department." at bounding box center [263, 151] width 0 height 5
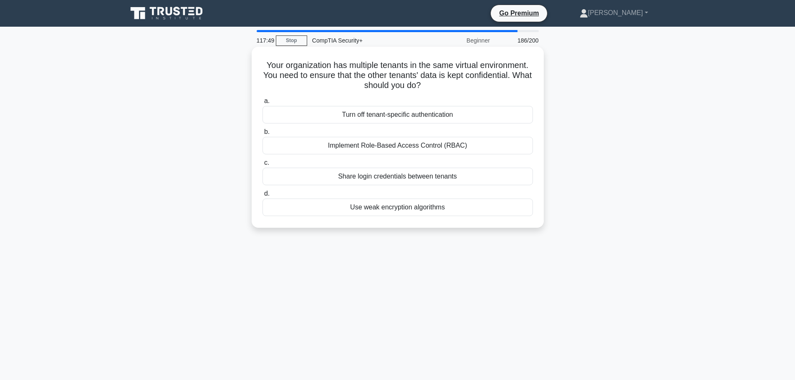
click at [298, 177] on div "Share login credentials between tenants" at bounding box center [398, 177] width 270 height 18
click at [263, 166] on input "c. Share login credentials between tenants" at bounding box center [263, 162] width 0 height 5
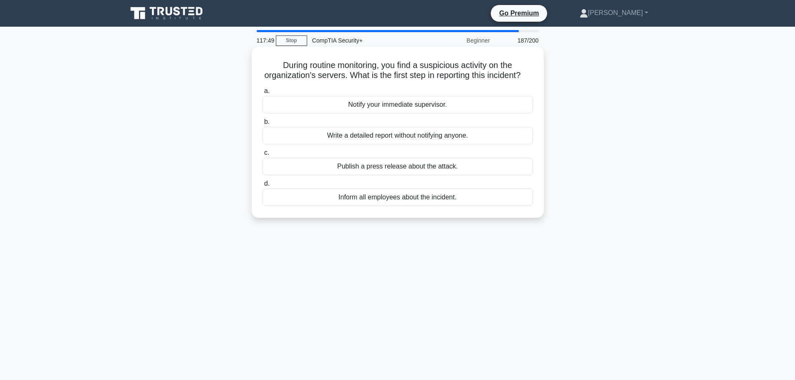
click at [298, 173] on div "Publish a press release about the attack." at bounding box center [398, 167] width 270 height 18
click at [263, 156] on input "c. Publish a press release about the attack." at bounding box center [263, 152] width 0 height 5
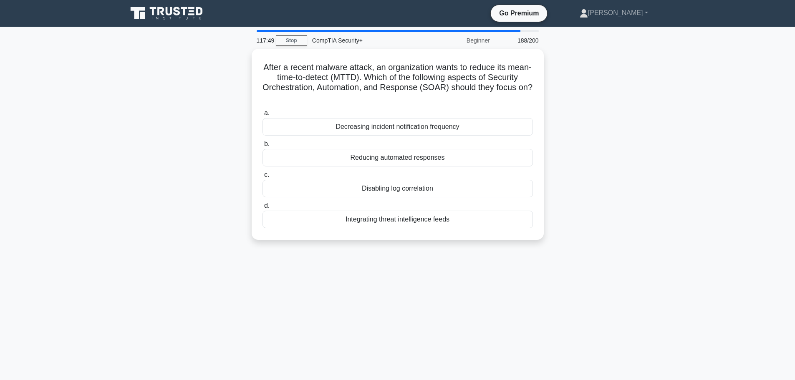
click at [298, 166] on div "a. Decreasing incident notification frequency b. Reducing automated responses c." at bounding box center [397, 168] width 280 height 124
click at [300, 162] on div "Reducing automated responses" at bounding box center [398, 156] width 270 height 18
click at [263, 145] on input "b. Reducing automated responses" at bounding box center [263, 141] width 0 height 5
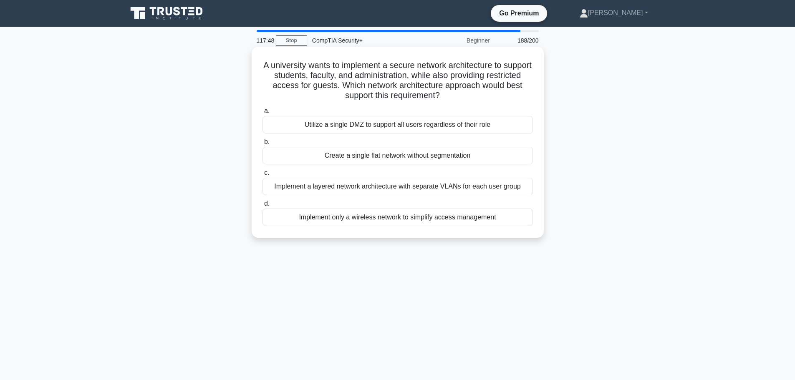
click at [301, 150] on div "Create a single flat network without segmentation" at bounding box center [398, 156] width 270 height 18
click at [263, 145] on input "b. Create a single flat network without segmentation" at bounding box center [263, 141] width 0 height 5
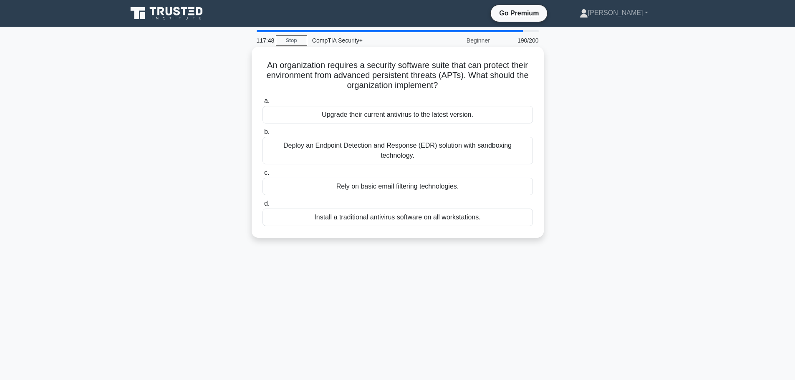
click at [300, 132] on label "b. Deploy an Endpoint Detection and Response (EDR) solution with sandboxing tec…" at bounding box center [398, 146] width 270 height 38
click at [263, 132] on input "b. Deploy an Endpoint Detection and Response (EDR) solution with sandboxing tec…" at bounding box center [263, 131] width 0 height 5
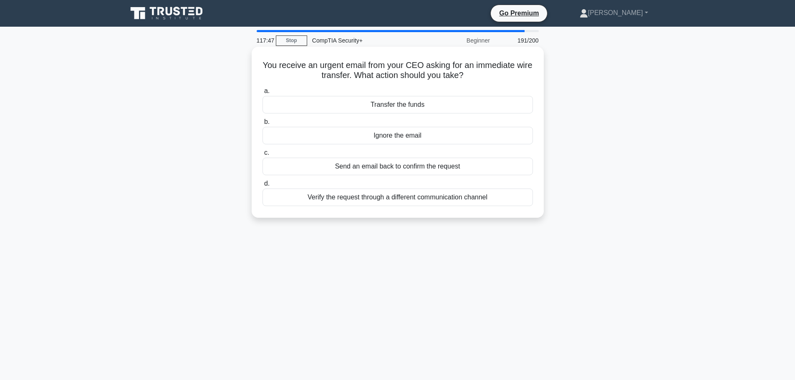
click at [300, 169] on div "Send an email back to confirm the request" at bounding box center [398, 167] width 270 height 18
click at [263, 156] on input "c. Send an email back to confirm the request" at bounding box center [263, 152] width 0 height 5
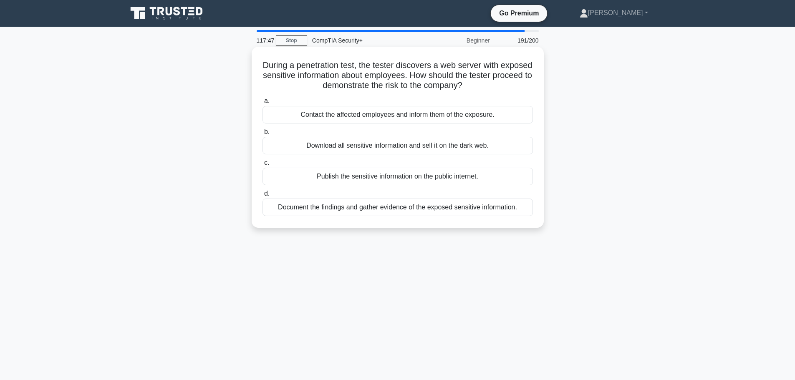
click at [302, 152] on div "a. Contact the affected employees and inform them of the exposure. b. Download …" at bounding box center [397, 156] width 280 height 124
click at [300, 122] on div "Contact the affected employees and inform them of the exposure." at bounding box center [398, 115] width 270 height 18
click at [263, 104] on input "a. Contact the affected employees and inform them of the exposure." at bounding box center [263, 100] width 0 height 5
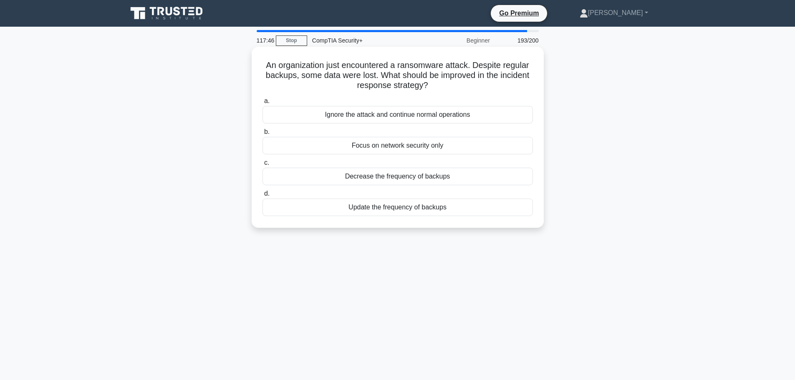
click at [300, 114] on div "Ignore the attack and continue normal operations" at bounding box center [398, 115] width 270 height 18
click at [263, 104] on input "a. Ignore the attack and continue normal operations" at bounding box center [263, 100] width 0 height 5
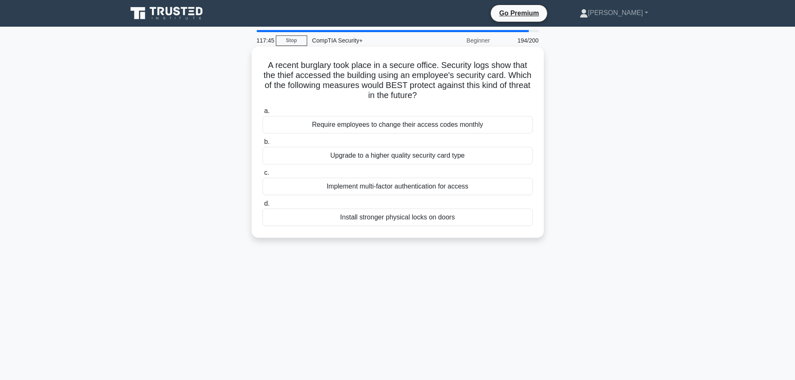
click at [303, 137] on label "b. Upgrade to a higher quality security card type" at bounding box center [398, 151] width 270 height 28
click at [263, 139] on input "b. Upgrade to a higher quality security card type" at bounding box center [263, 141] width 0 height 5
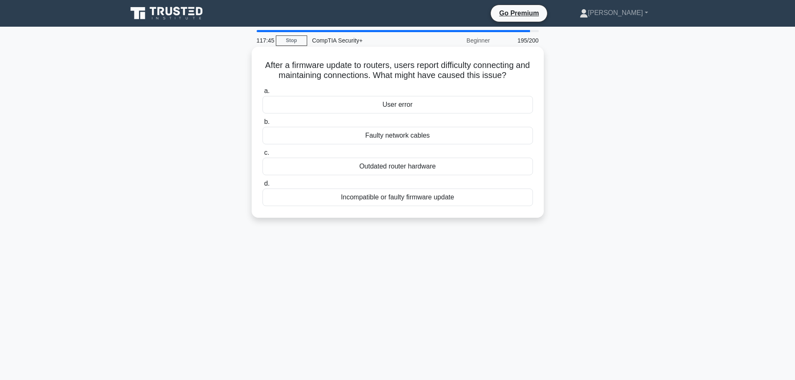
click at [300, 155] on label "c. Outdated router hardware" at bounding box center [398, 162] width 270 height 28
click at [263, 155] on input "c. Outdated router hardware" at bounding box center [263, 152] width 0 height 5
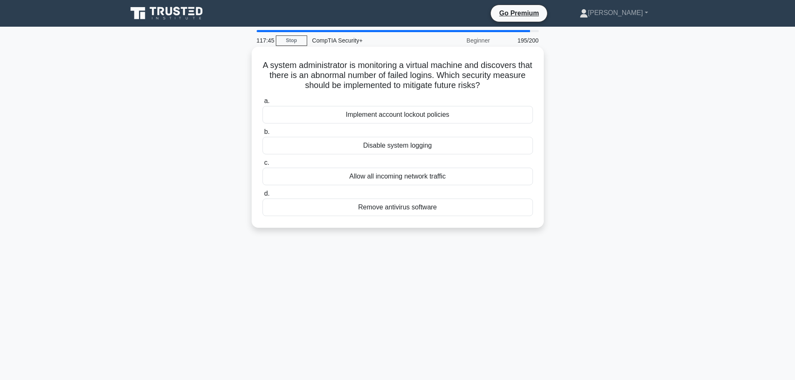
drag, startPoint x: 300, startPoint y: 157, endPoint x: 300, endPoint y: 162, distance: 4.6
click at [300, 161] on div "a. Implement account lockout policies b. Disable system logging c. d." at bounding box center [397, 156] width 280 height 124
click at [300, 168] on label "c. Allow all incoming network traffic" at bounding box center [398, 172] width 270 height 28
click at [263, 166] on input "c. Allow all incoming network traffic" at bounding box center [263, 162] width 0 height 5
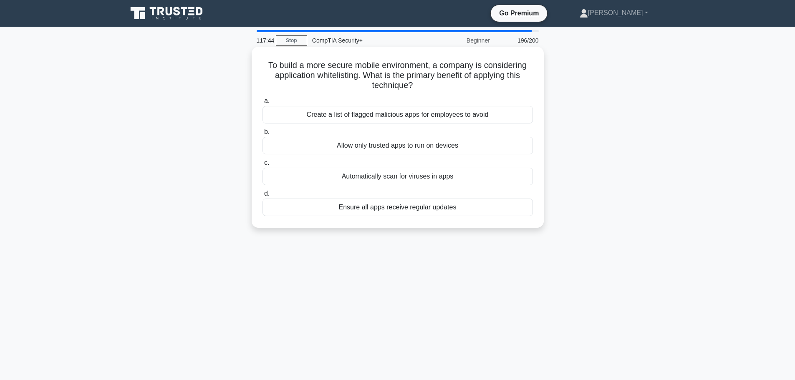
click at [300, 167] on label "c. Automatically scan for viruses in apps" at bounding box center [398, 172] width 270 height 28
click at [263, 166] on input "c. Automatically scan for viruses in apps" at bounding box center [263, 162] width 0 height 5
click at [300, 163] on label "c. Deny the request without further investigation." at bounding box center [398, 172] width 270 height 28
click at [263, 163] on input "c. Deny the request without further investigation." at bounding box center [263, 162] width 0 height 5
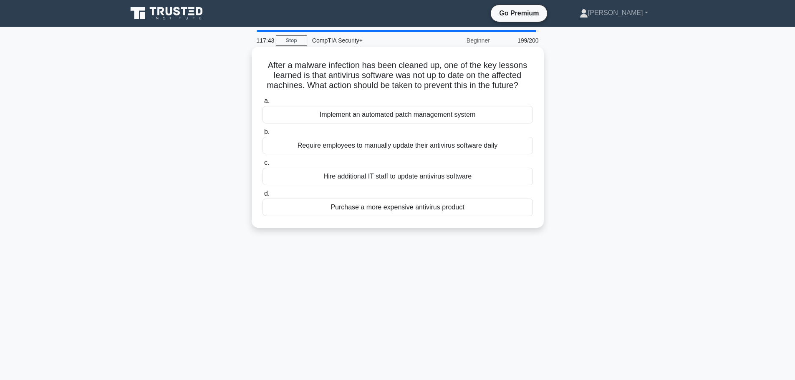
click at [299, 117] on div "Implement an automated patch management system" at bounding box center [398, 115] width 270 height 18
click at [263, 104] on input "a. Implement an automated patch management system" at bounding box center [263, 100] width 0 height 5
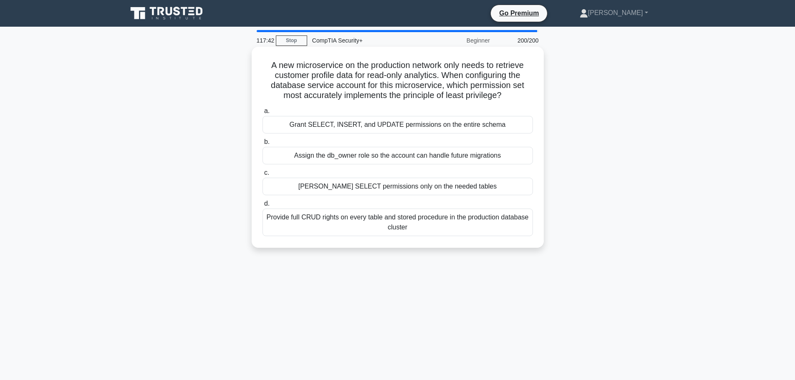
drag, startPoint x: 300, startPoint y: 220, endPoint x: 307, endPoint y: 204, distance: 17.9
click at [300, 219] on div "Provide full CRUD rights on every table and stored procedure in the production …" at bounding box center [398, 223] width 270 height 28
click at [263, 207] on input "d. Provide full CRUD rights on every table and stored procedure in the producti…" at bounding box center [263, 203] width 0 height 5
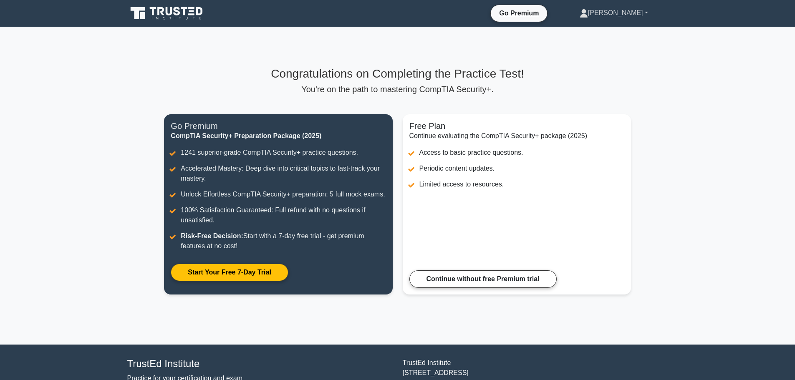
click at [644, 12] on link "[PERSON_NAME]" at bounding box center [614, 13] width 109 height 17
click at [641, 13] on link "[PERSON_NAME]" at bounding box center [614, 13] width 109 height 17
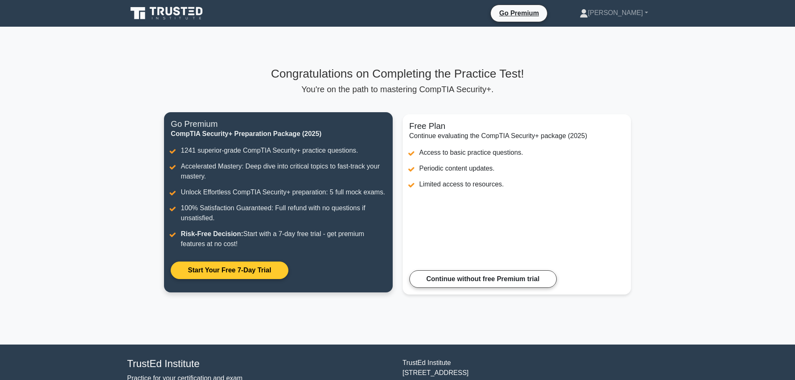
click at [262, 279] on link "Start Your Free 7-Day Trial" at bounding box center [229, 271] width 117 height 18
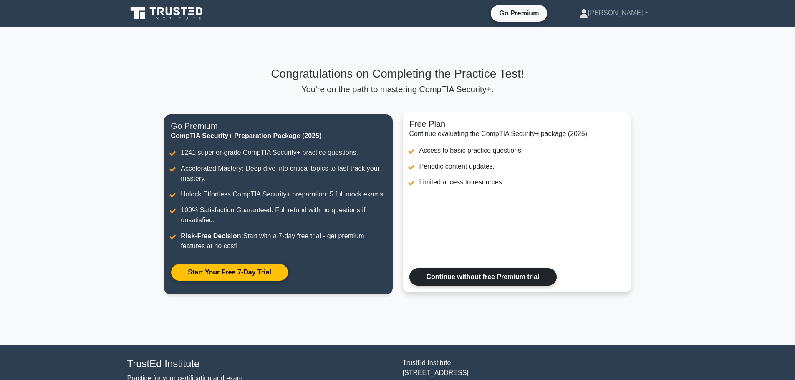
click at [511, 268] on link "Continue without free Premium trial" at bounding box center [482, 277] width 147 height 18
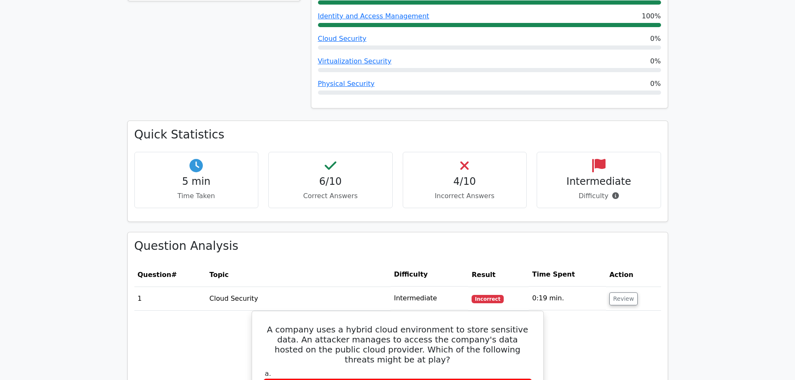
scroll to position [209, 0]
